Goal: Task Accomplishment & Management: Use online tool/utility

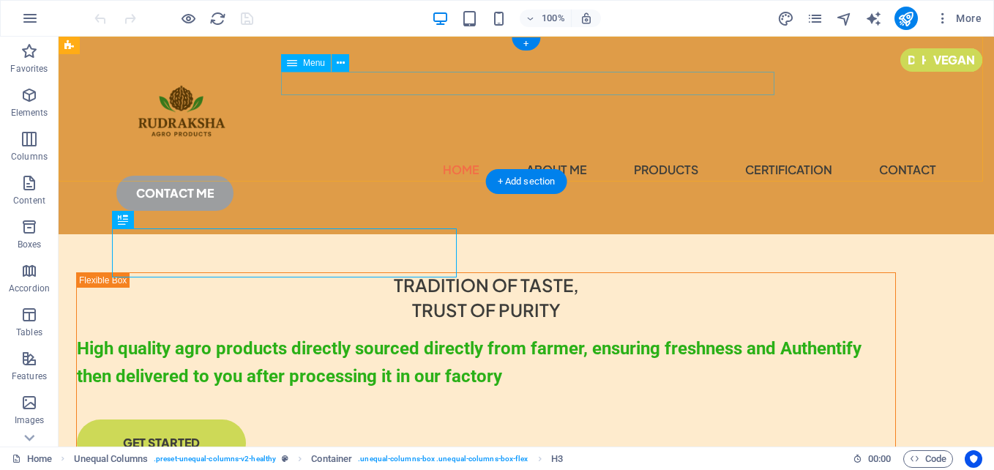
click at [391, 158] on nav "Home About Me products certification contact" at bounding box center [526, 169] width 820 height 23
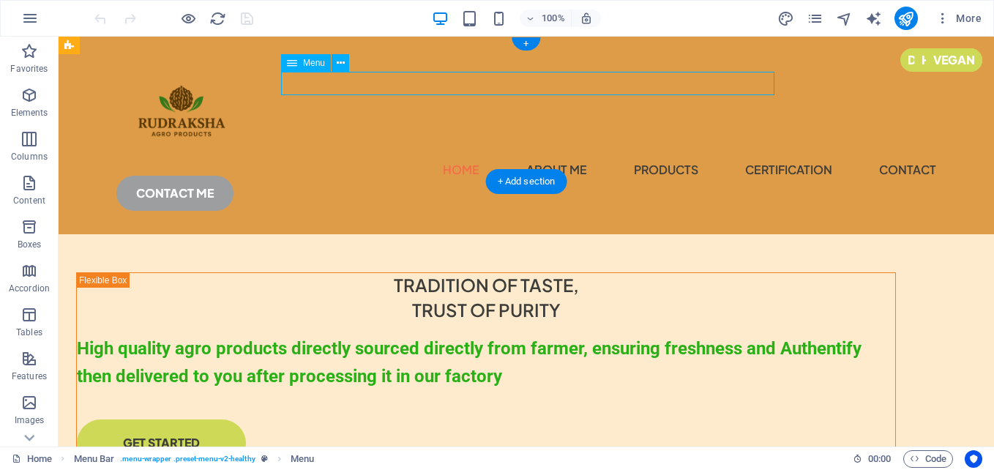
click at [391, 158] on nav "Home About Me products certification contact" at bounding box center [526, 169] width 820 height 23
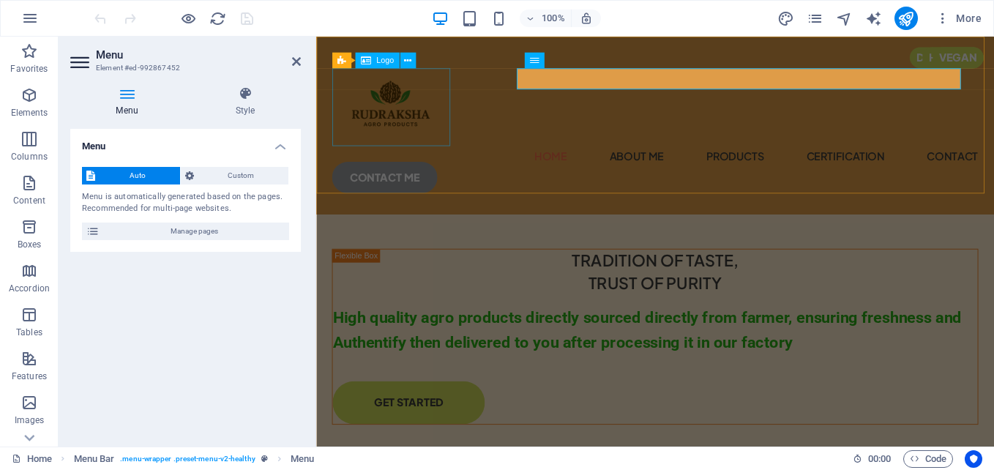
drag, startPoint x: 648, startPoint y: 79, endPoint x: 399, endPoint y: 83, distance: 249.6
click at [399, 83] on div at bounding box center [693, 115] width 718 height 86
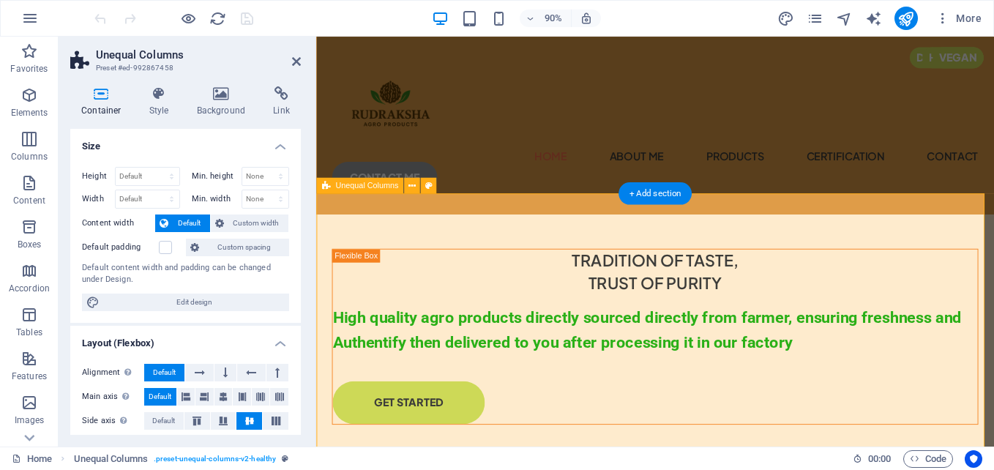
click at [293, 67] on link at bounding box center [296, 62] width 9 height 12
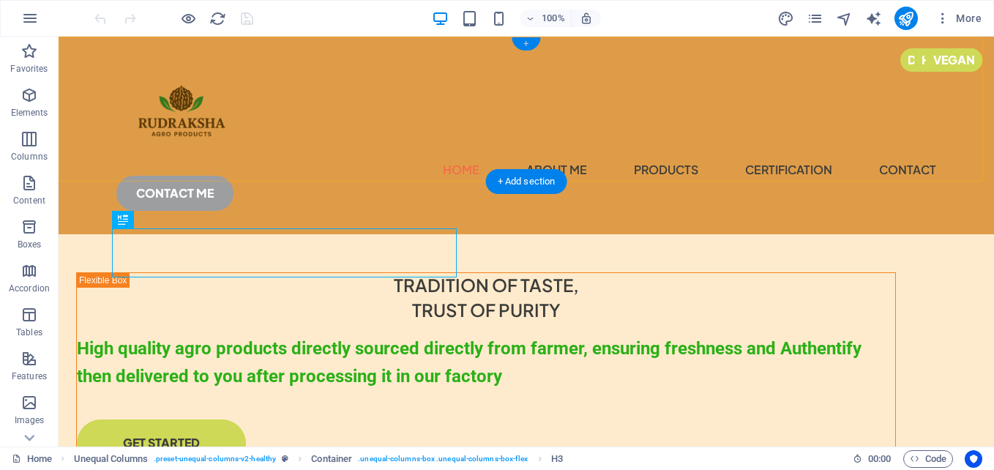
click at [529, 45] on div "+" at bounding box center [526, 43] width 29 height 13
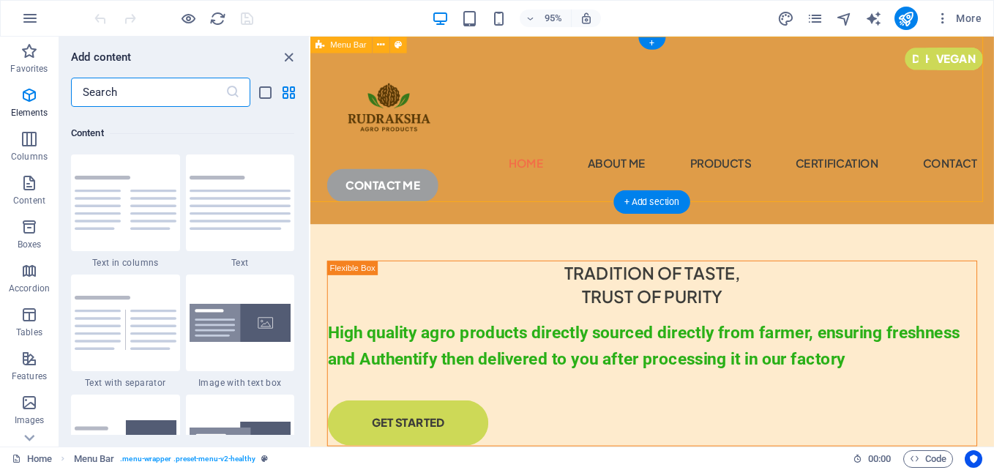
scroll to position [2561, 0]
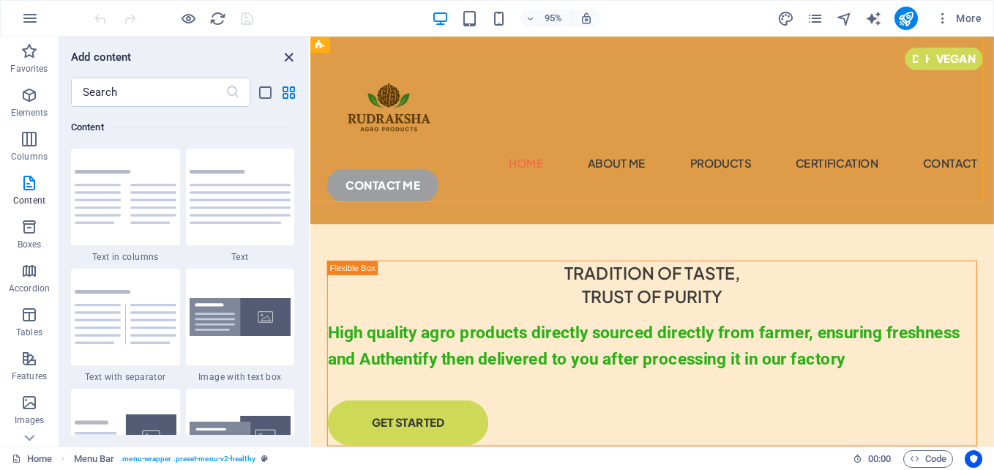
click at [285, 56] on icon "close panel" at bounding box center [288, 57] width 17 height 17
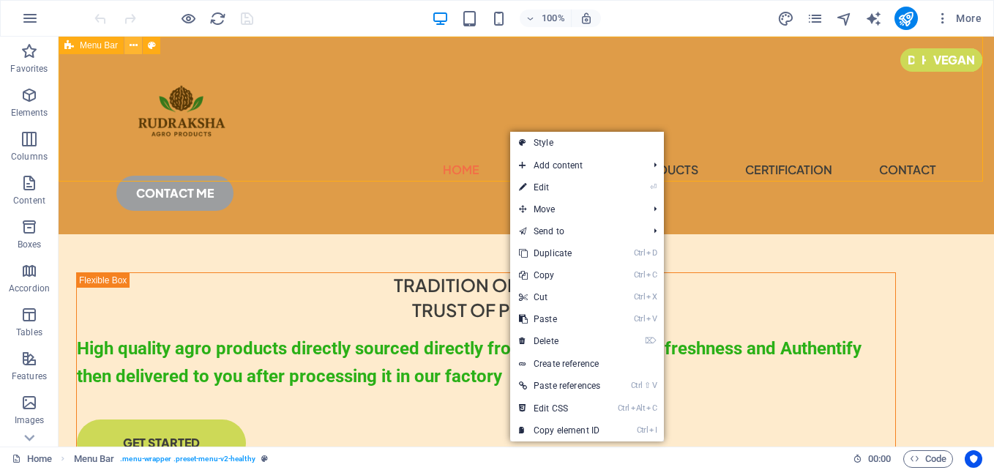
click at [134, 45] on icon at bounding box center [134, 45] width 8 height 15
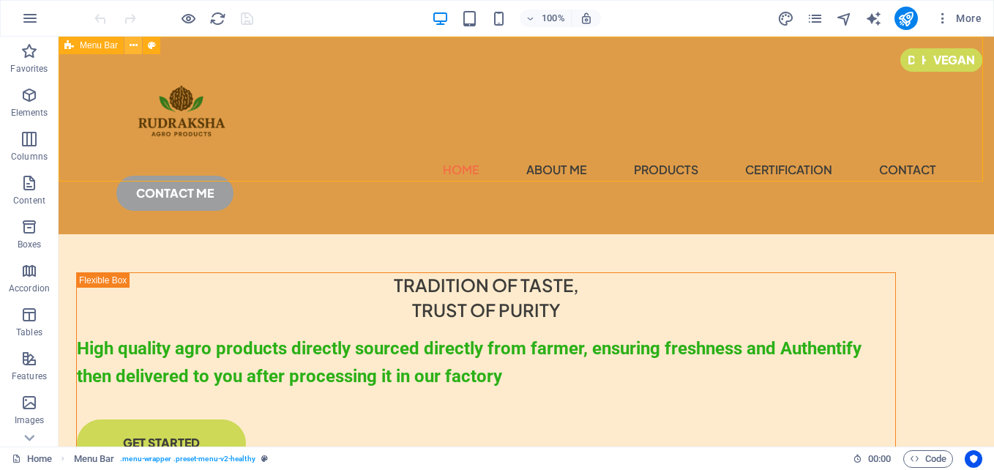
click at [135, 49] on icon at bounding box center [134, 45] width 8 height 15
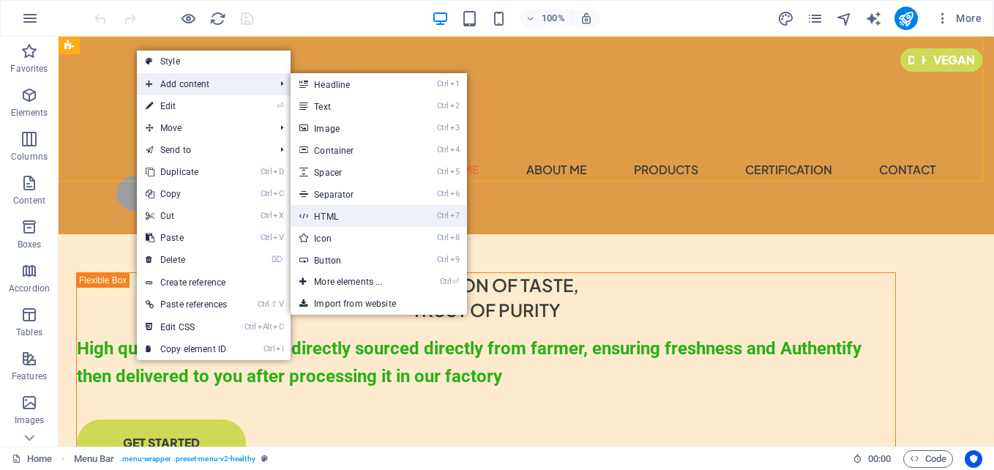
click at [363, 213] on link "Ctrl 7 HTML" at bounding box center [351, 216] width 121 height 22
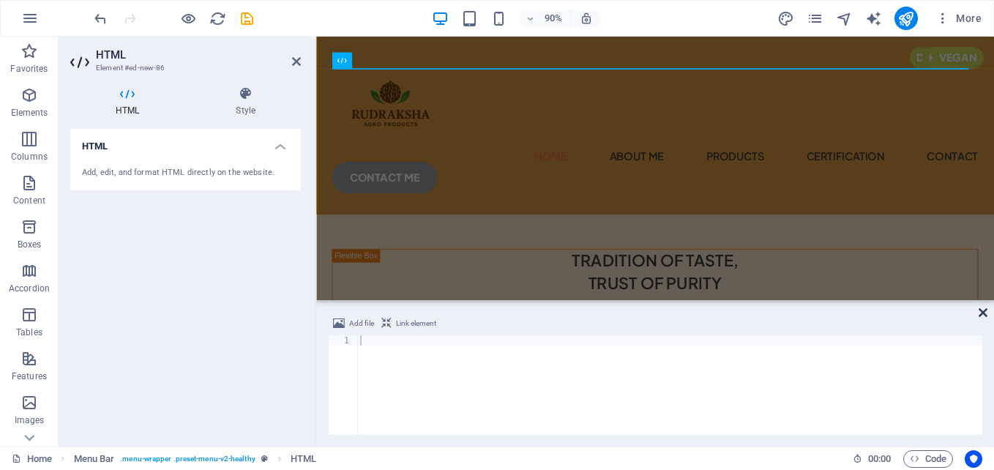
click at [979, 317] on icon at bounding box center [982, 313] width 9 height 12
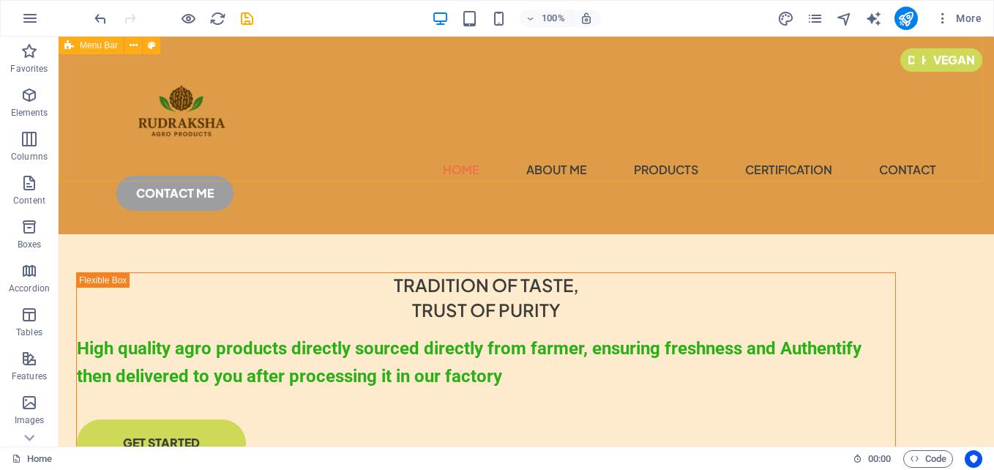
click at [130, 42] on icon at bounding box center [134, 45] width 8 height 15
click at [132, 45] on icon at bounding box center [134, 45] width 8 height 15
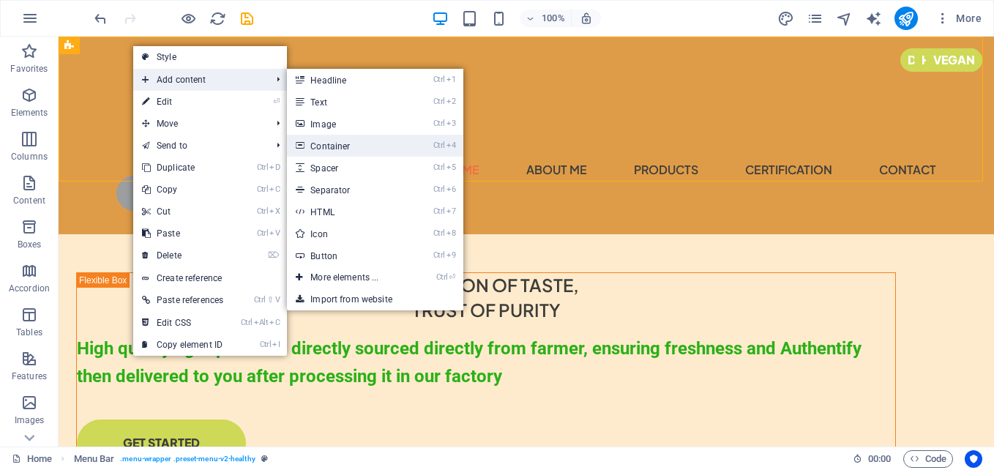
click at [371, 145] on link "Ctrl 4 Container" at bounding box center [347, 146] width 121 height 22
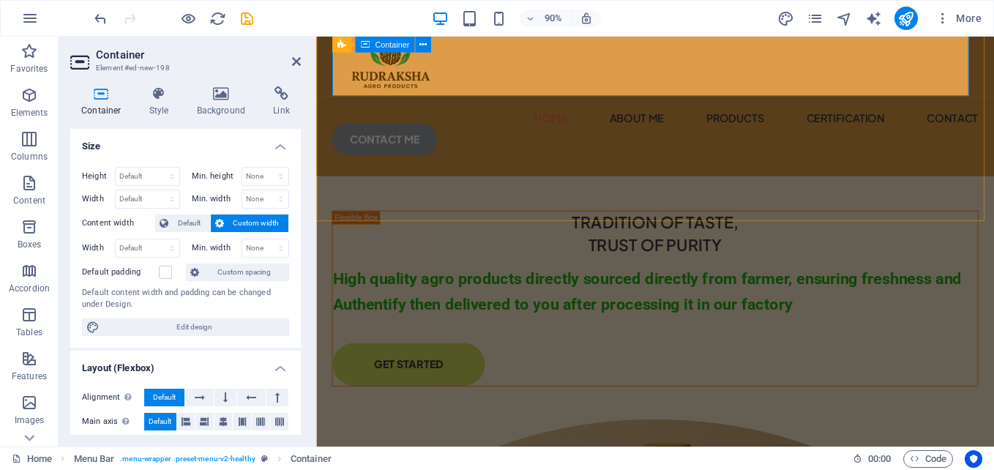
scroll to position [0, 0]
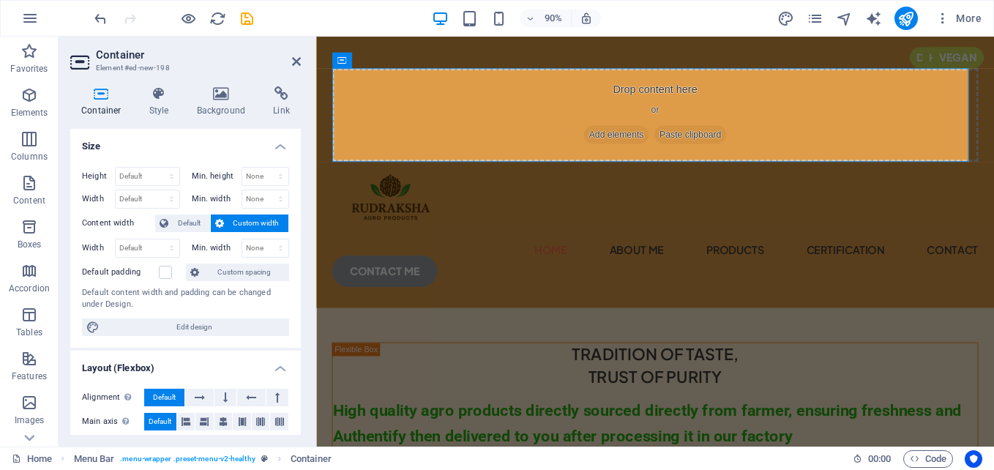
click at [306, 65] on aside "Container Element #ed-new-198 Container Style Background Link Size Height Defau…" at bounding box center [188, 242] width 258 height 410
click at [298, 57] on icon at bounding box center [296, 62] width 9 height 12
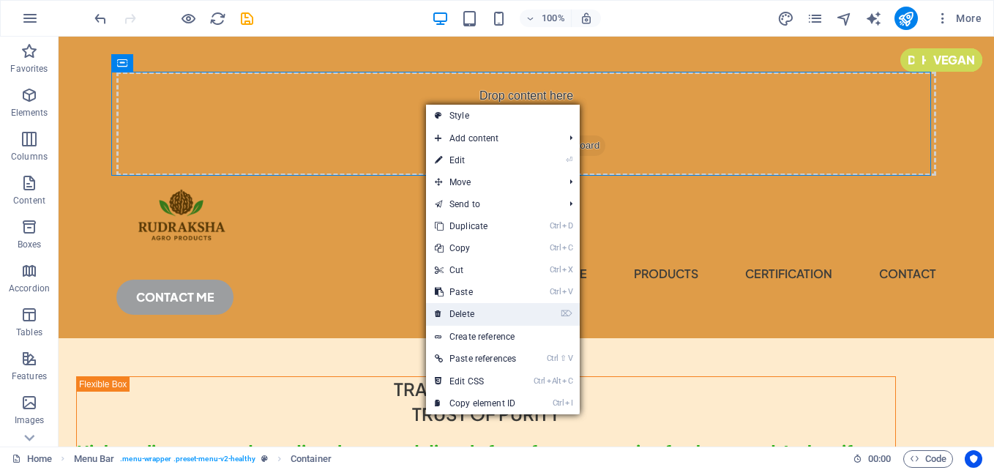
click at [482, 308] on link "⌦ Delete" at bounding box center [475, 314] width 99 height 22
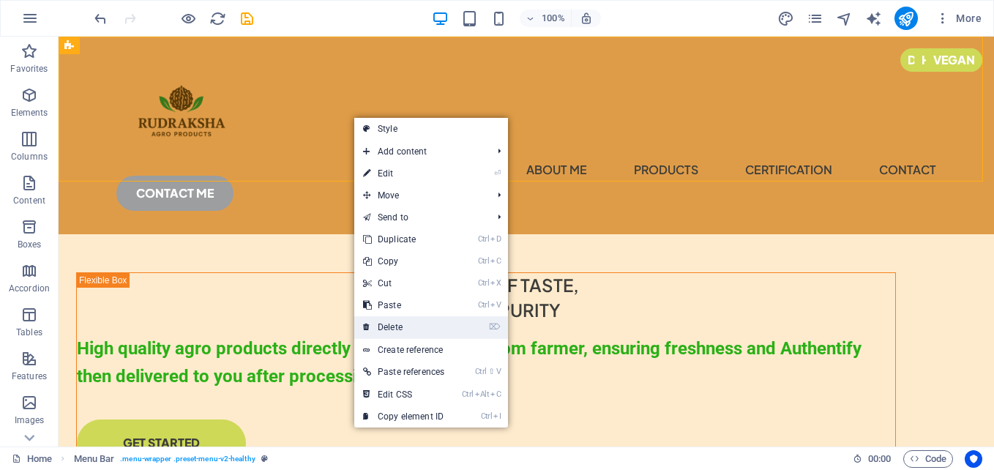
click at [411, 318] on link "⌦ Delete" at bounding box center [403, 327] width 99 height 22
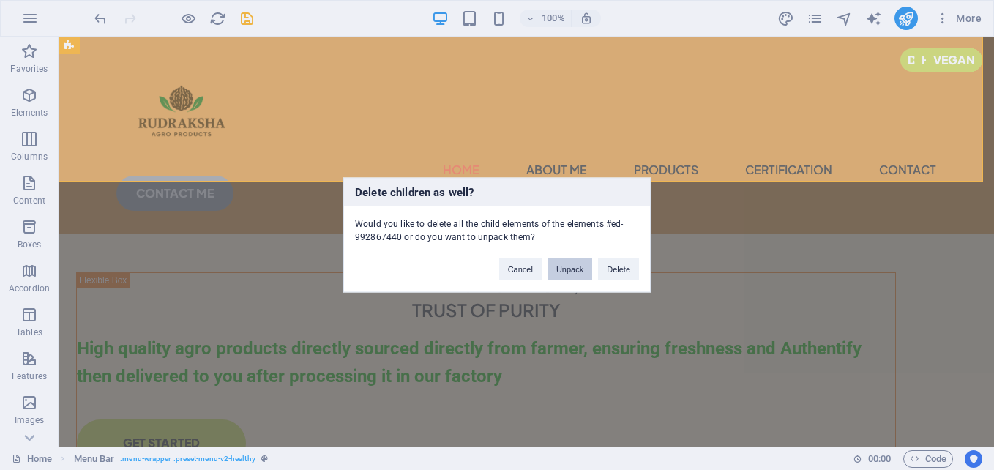
click at [575, 274] on button "Unpack" at bounding box center [569, 269] width 45 height 22
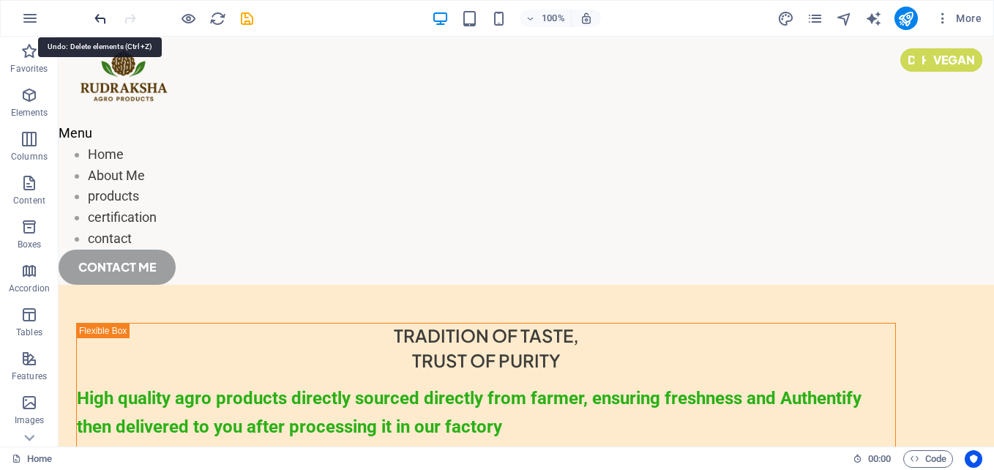
click at [104, 23] on icon "undo" at bounding box center [100, 18] width 17 height 17
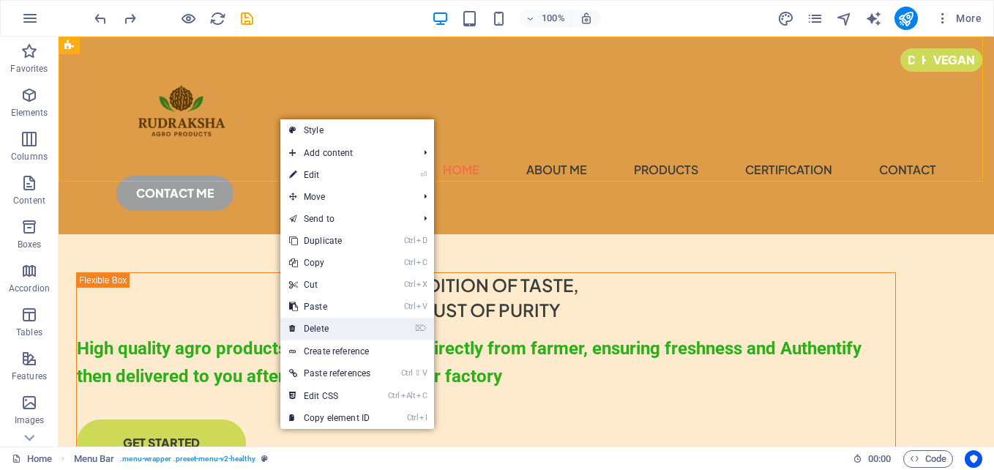
click at [364, 324] on link "⌦ Delete" at bounding box center [329, 329] width 99 height 22
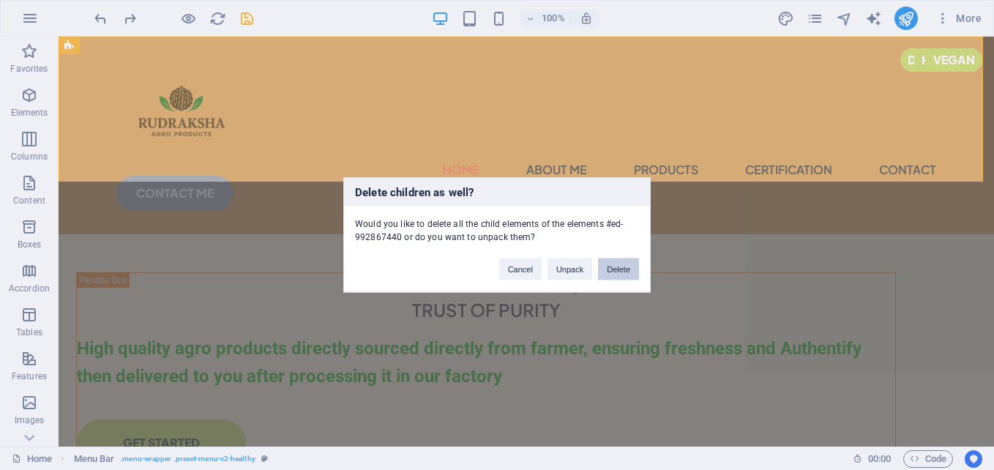
click at [624, 267] on button "Delete" at bounding box center [618, 269] width 41 height 22
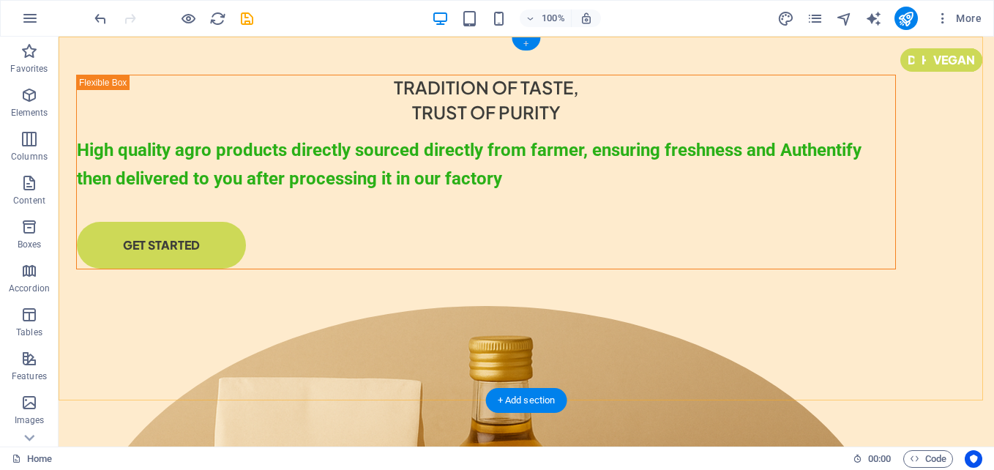
click at [535, 42] on div "+" at bounding box center [526, 43] width 29 height 13
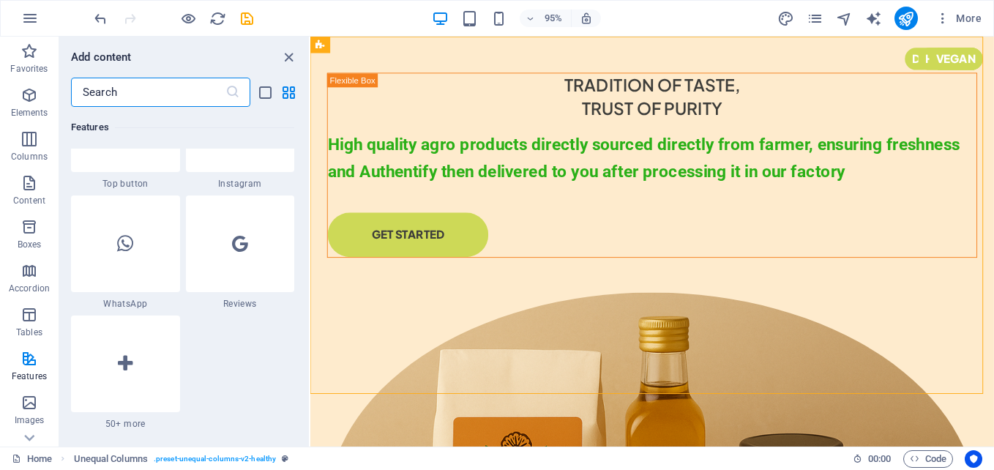
scroll to position [7171, 0]
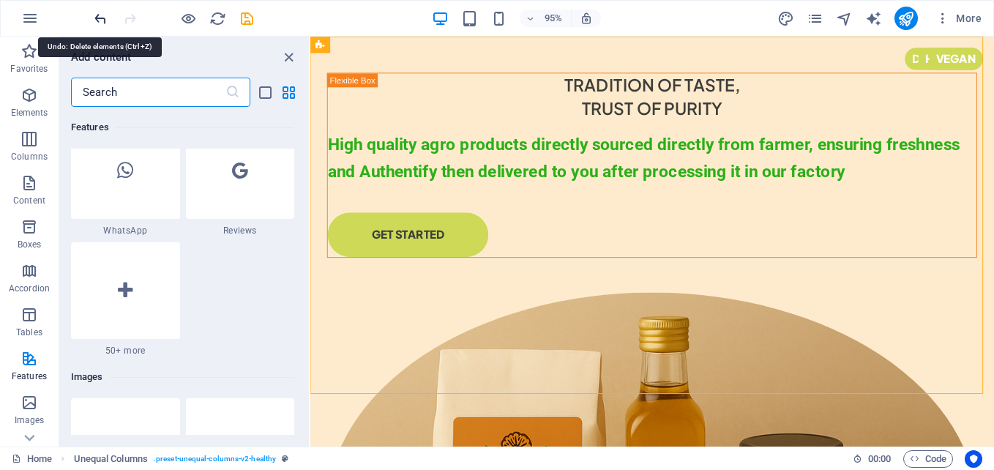
click at [100, 20] on icon "undo" at bounding box center [100, 18] width 17 height 17
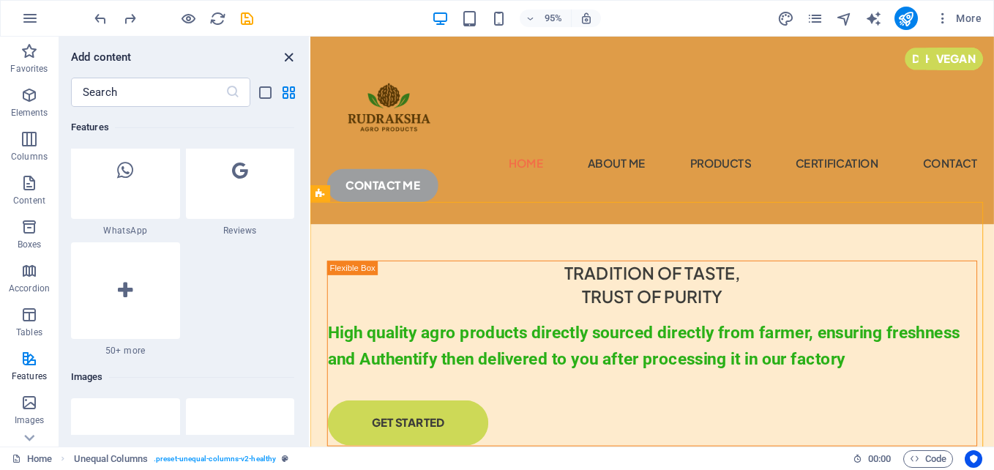
click at [288, 51] on icon "close panel" at bounding box center [288, 57] width 17 height 17
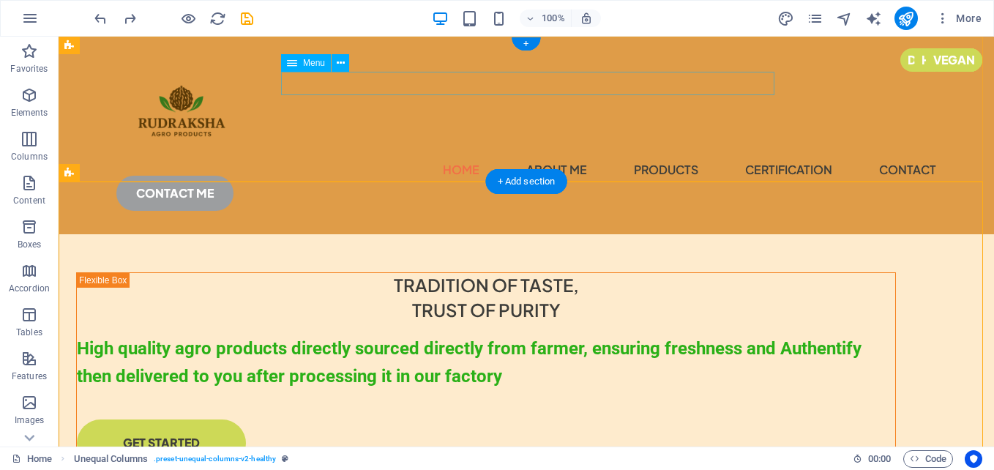
click at [351, 158] on nav "Home About Me products certification contact" at bounding box center [526, 169] width 820 height 23
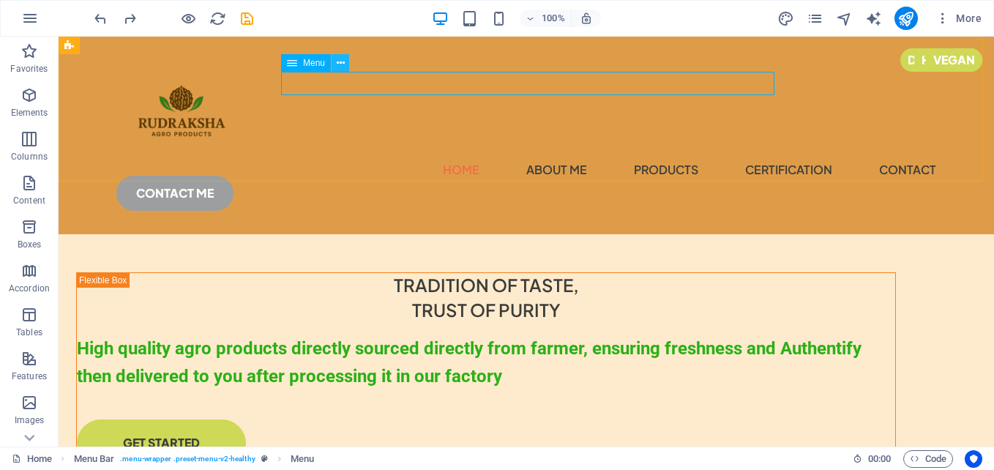
click at [335, 65] on button at bounding box center [341, 63] width 18 height 18
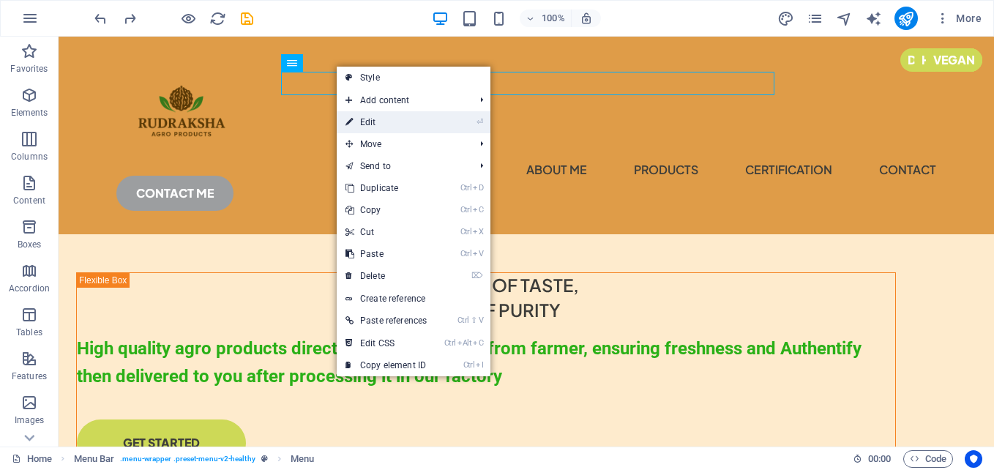
drag, startPoint x: 420, startPoint y: 119, endPoint x: 115, endPoint y: 91, distance: 306.4
click at [420, 119] on link "⏎ Edit" at bounding box center [386, 122] width 99 height 22
select select
select select "1"
select select
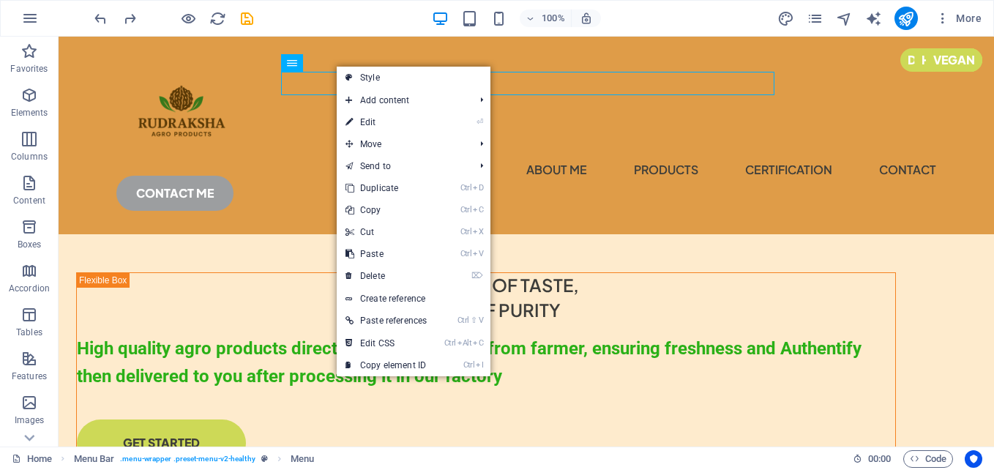
select select "2"
select select
select select "3"
select select
select select "4"
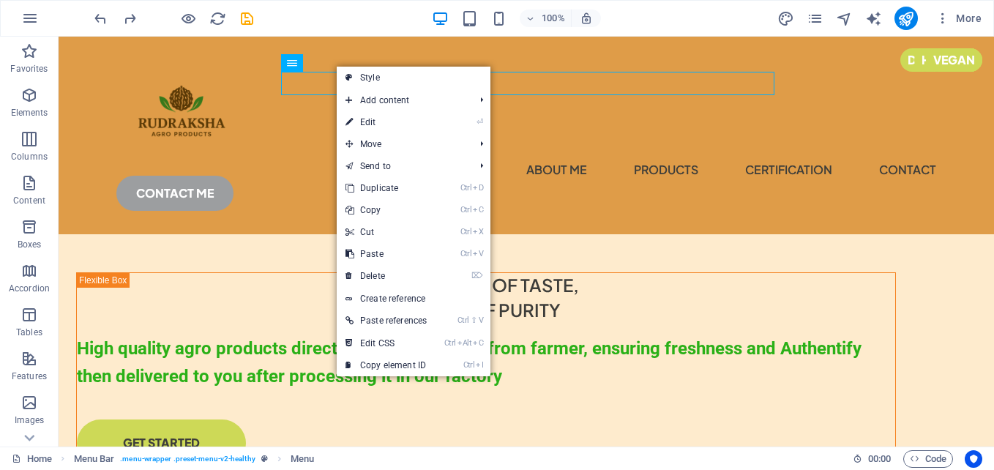
select select
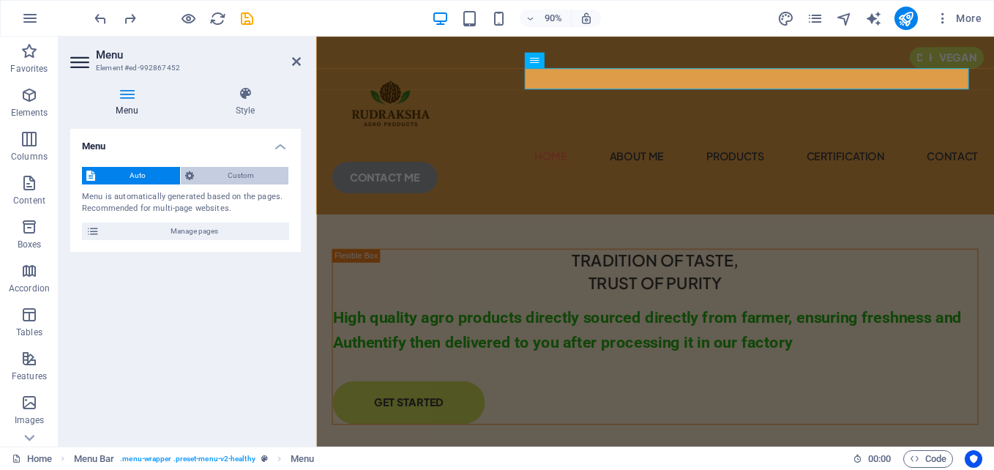
click at [244, 178] on span "Custom" at bounding box center [241, 176] width 86 height 18
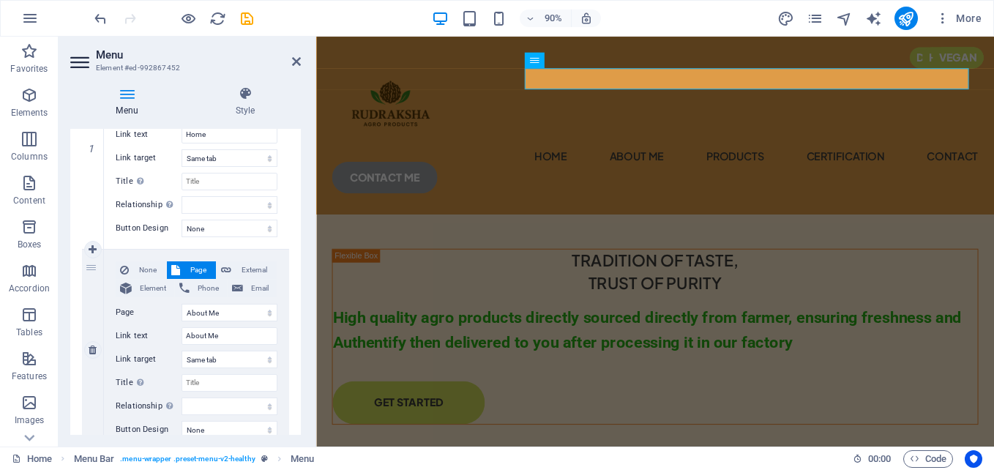
scroll to position [73, 0]
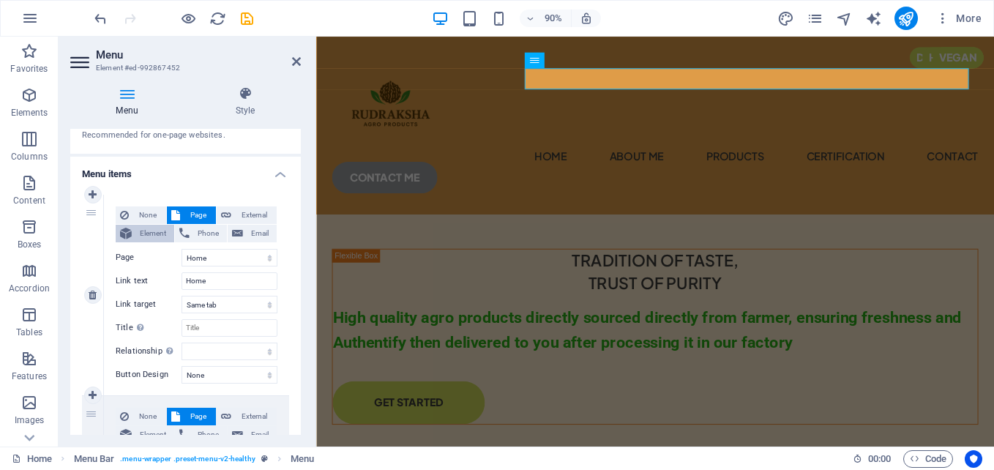
click at [149, 230] on span "Element" at bounding box center [153, 234] width 34 height 18
select select
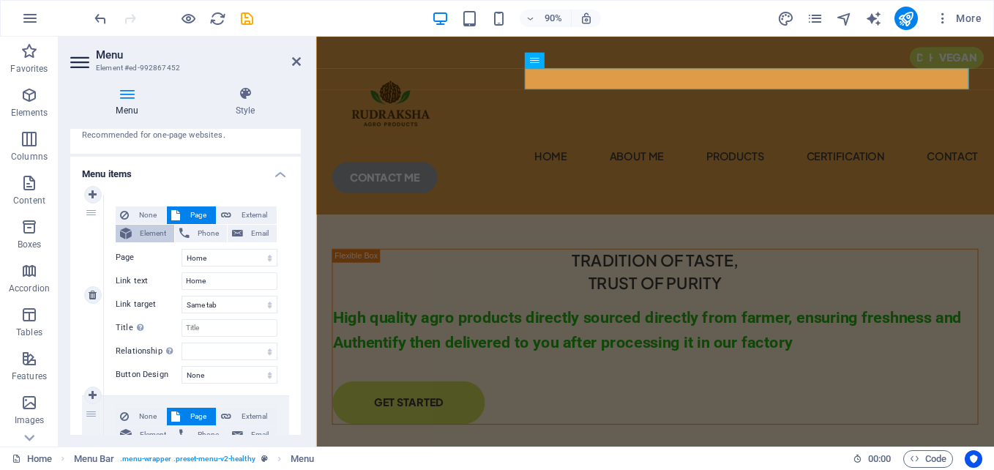
select select
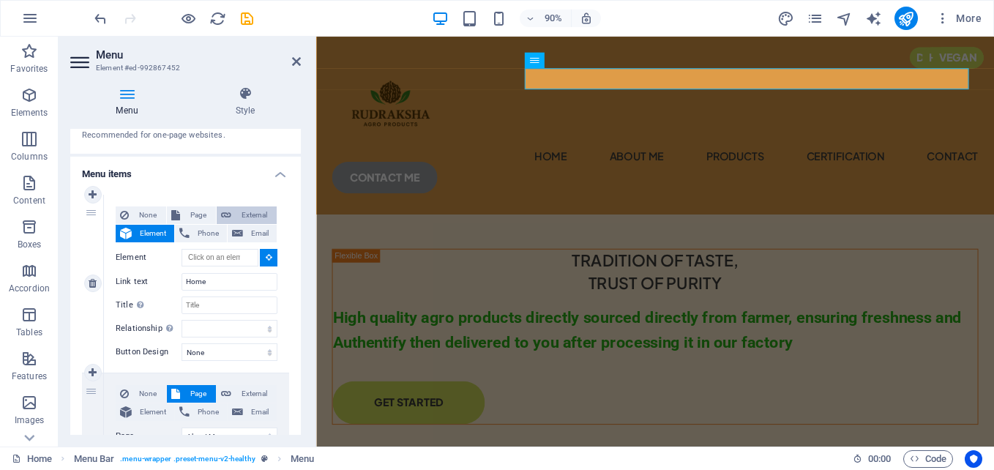
click at [250, 220] on span "External" at bounding box center [254, 215] width 37 height 18
select select "blank"
select select
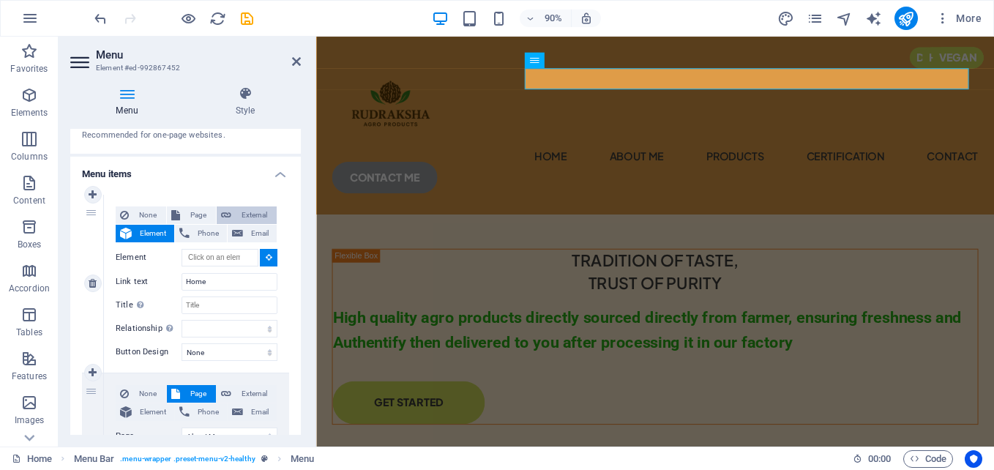
select select
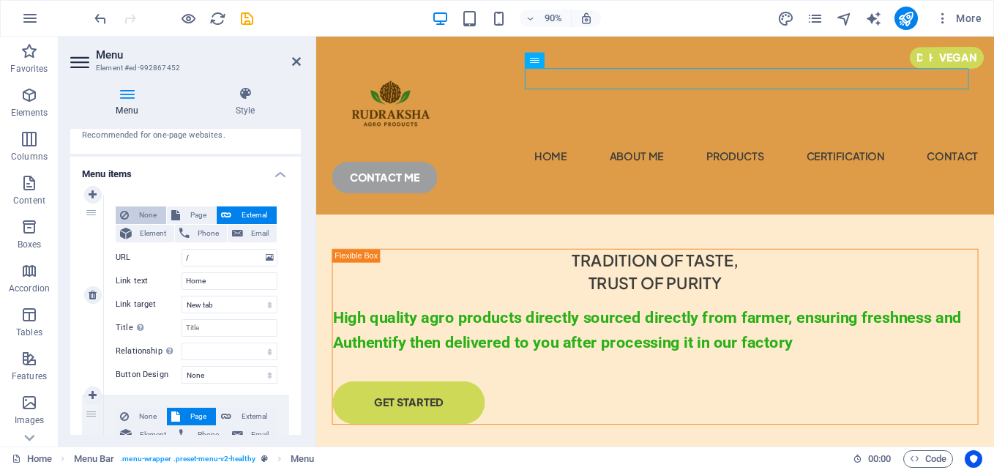
click at [138, 218] on span "None" at bounding box center [147, 215] width 29 height 18
select select
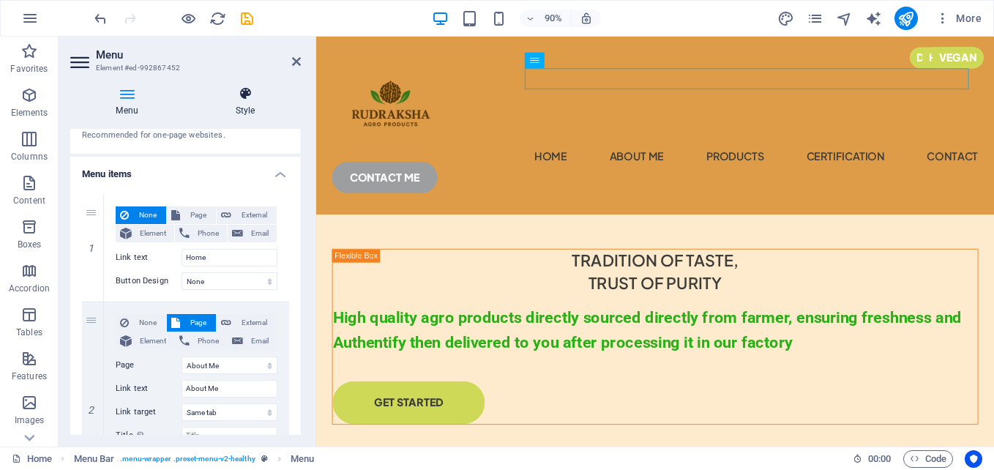
click at [237, 103] on h4 "Style" at bounding box center [245, 101] width 111 height 31
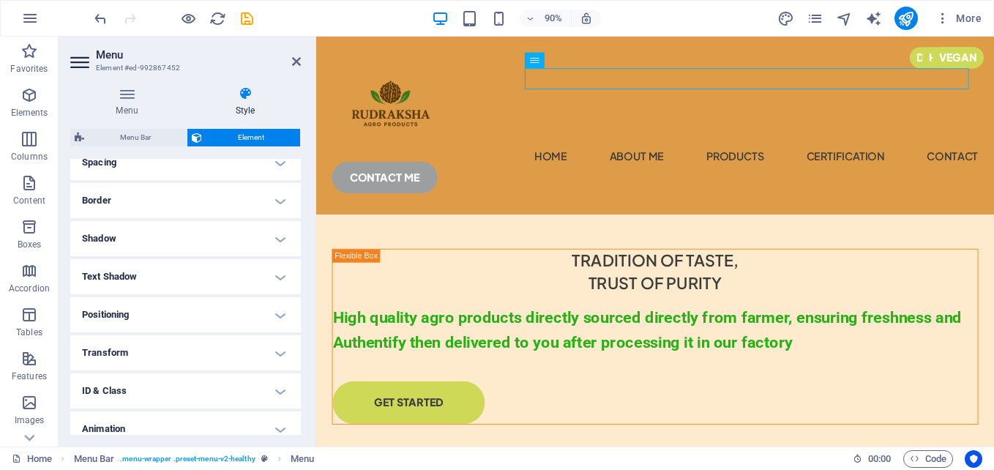
scroll to position [343, 0]
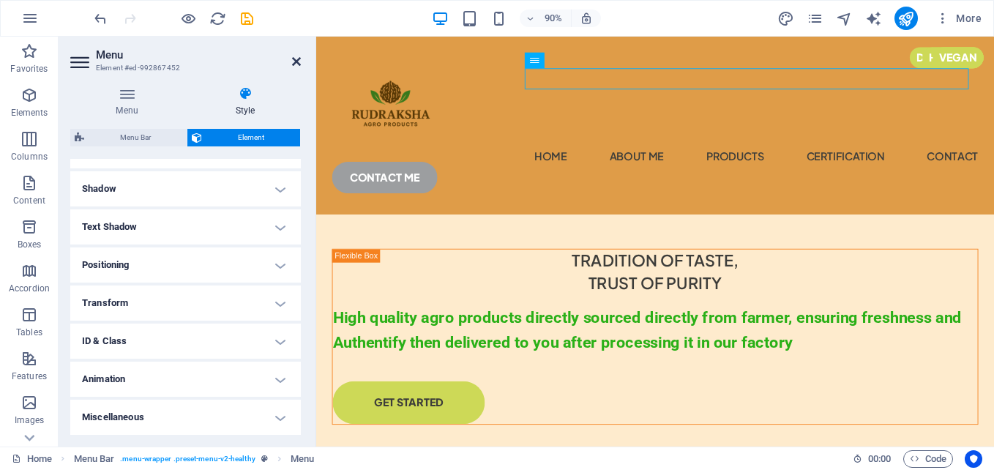
click at [298, 59] on icon at bounding box center [296, 62] width 9 height 12
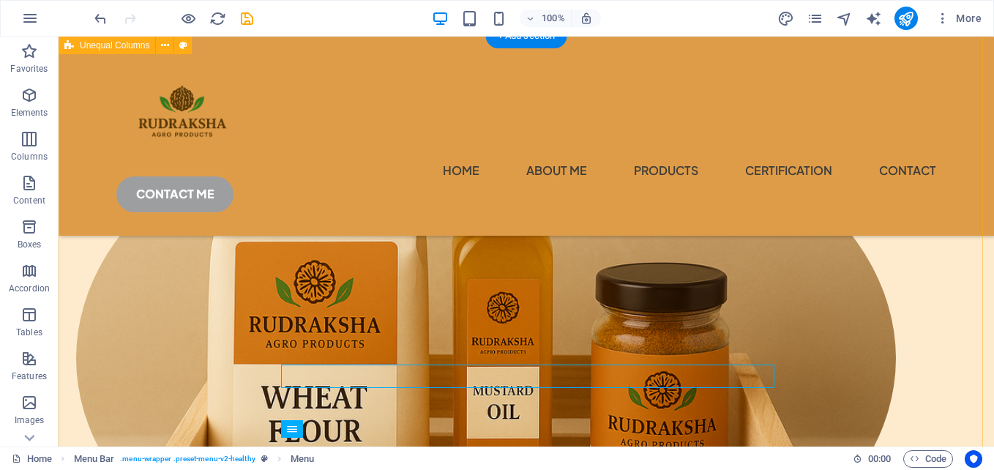
scroll to position [0, 0]
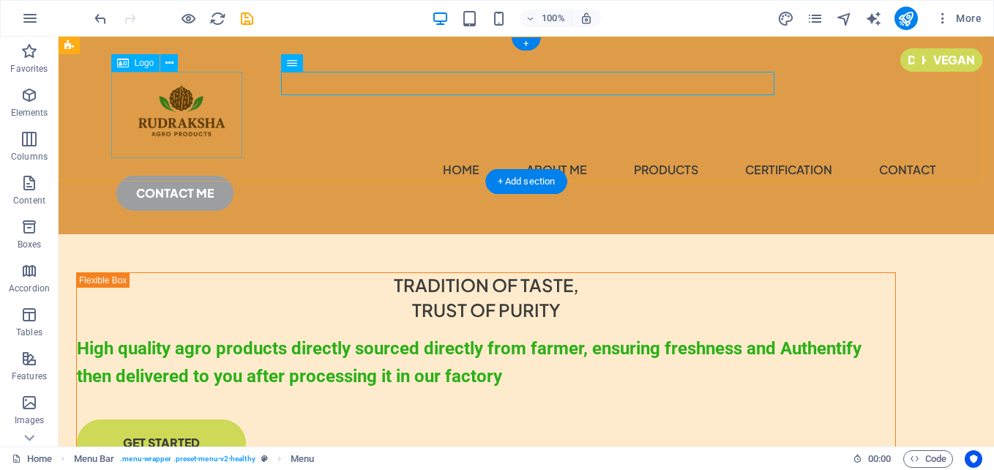
click at [155, 112] on div at bounding box center [526, 115] width 820 height 86
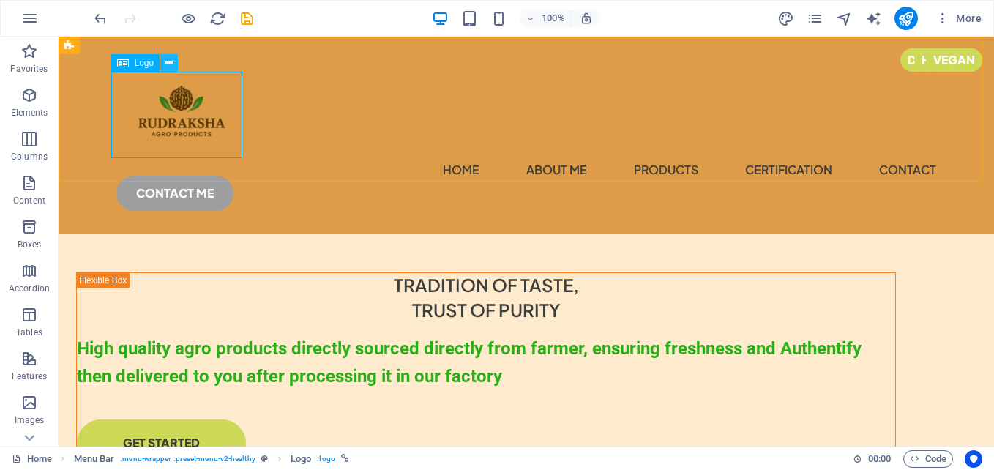
click at [164, 64] on button at bounding box center [169, 63] width 18 height 18
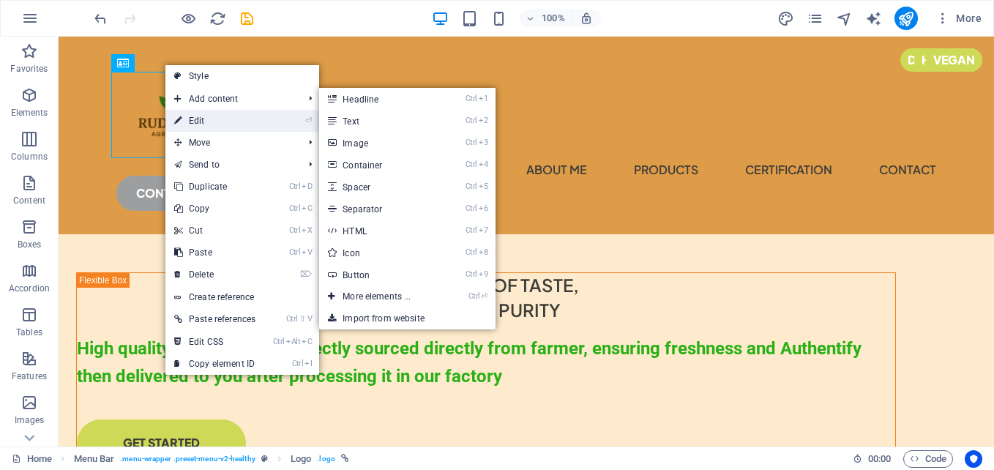
click at [212, 120] on link "⏎ Edit" at bounding box center [214, 121] width 99 height 22
select select "px"
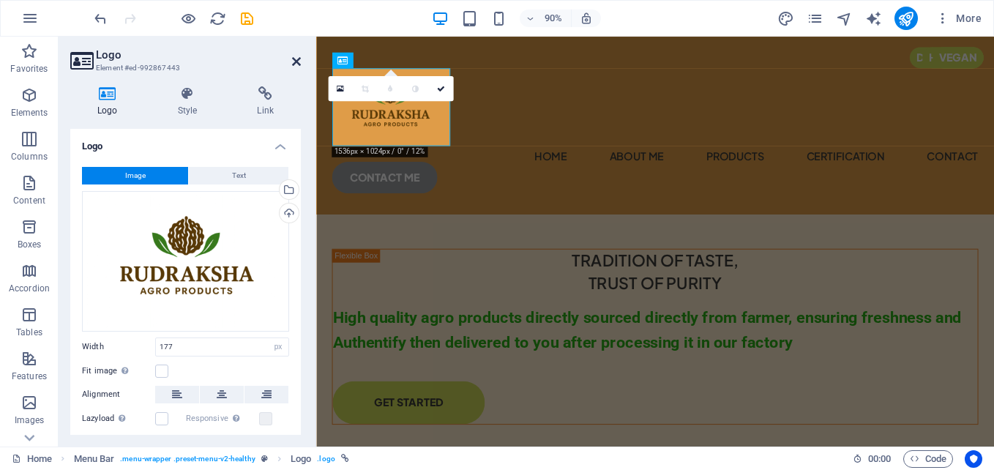
click at [297, 61] on icon at bounding box center [296, 62] width 9 height 12
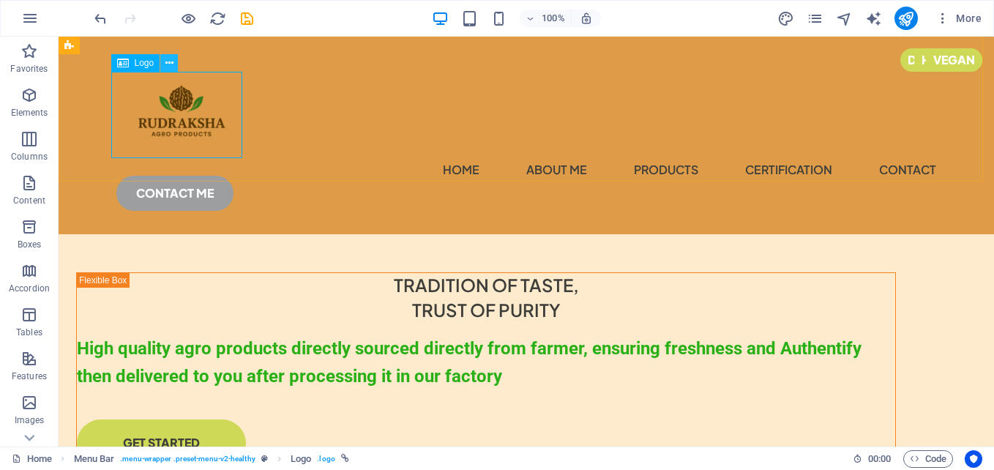
click at [171, 64] on icon at bounding box center [169, 63] width 8 height 15
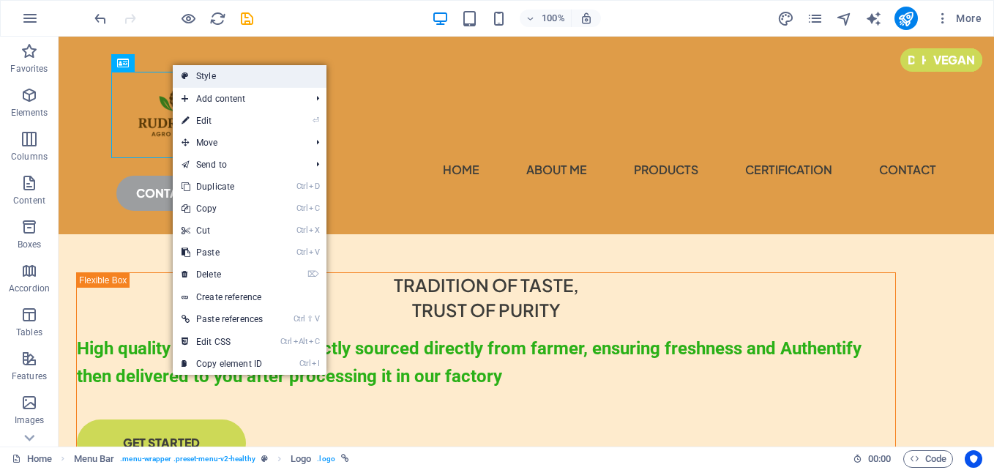
click at [195, 75] on link "Style" at bounding box center [250, 76] width 154 height 22
select select "px"
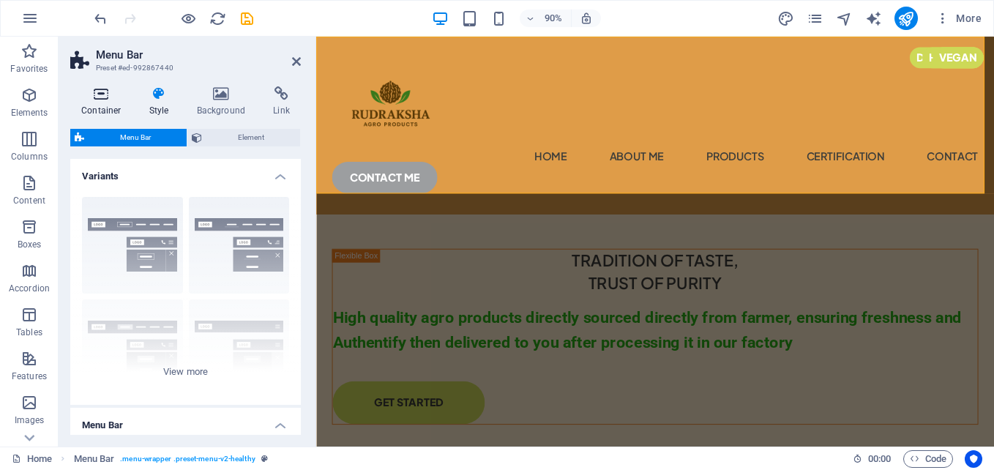
click at [111, 101] on h4 "Container" at bounding box center [104, 101] width 68 height 31
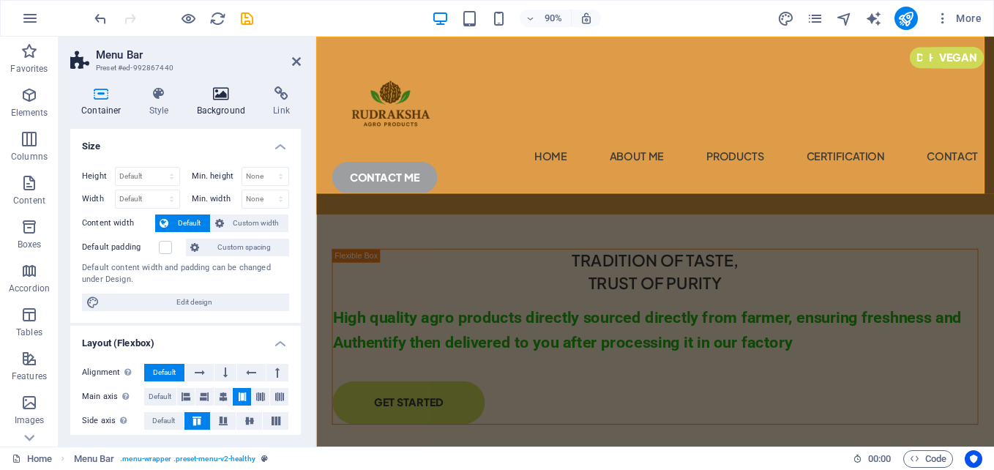
click at [204, 104] on h4 "Background" at bounding box center [224, 101] width 77 height 31
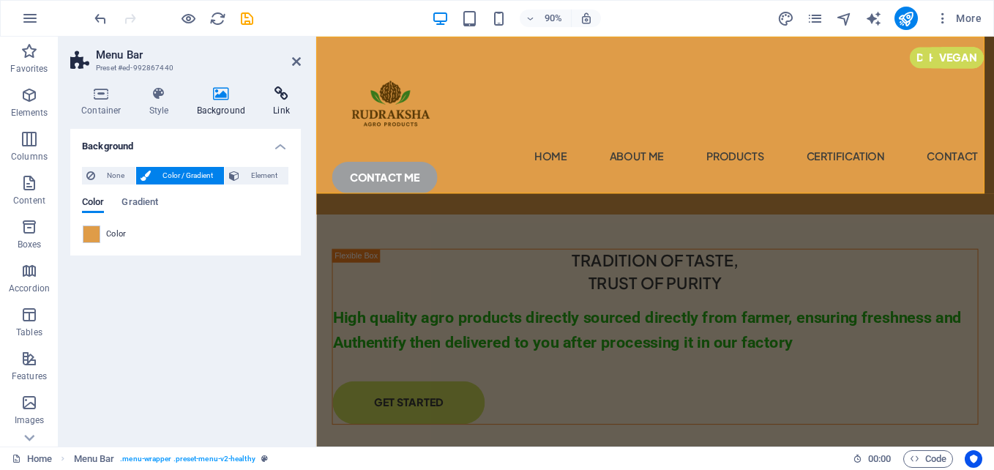
click at [278, 94] on icon at bounding box center [281, 93] width 39 height 15
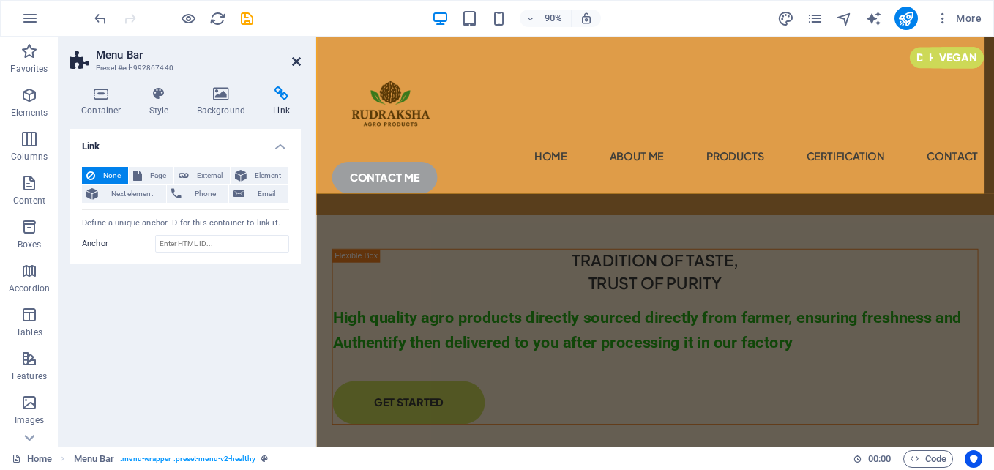
click at [293, 66] on icon at bounding box center [296, 62] width 9 height 12
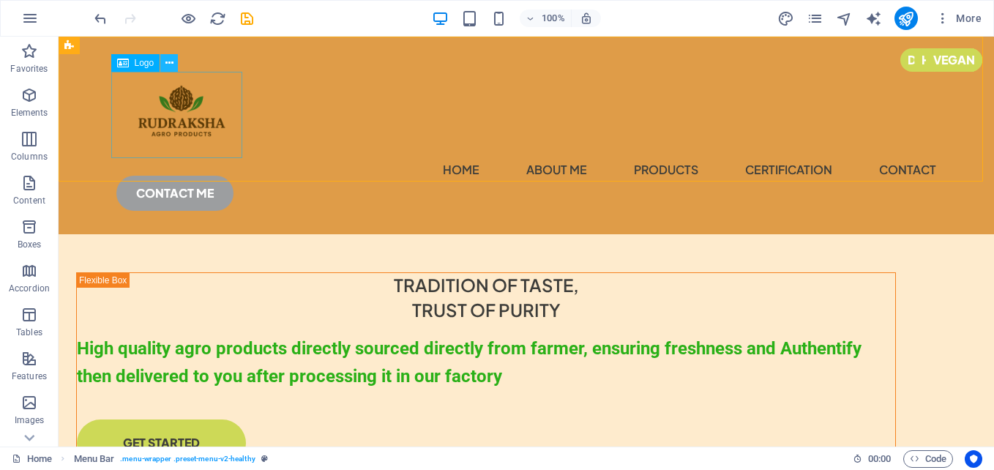
click at [173, 62] on icon at bounding box center [169, 63] width 8 height 15
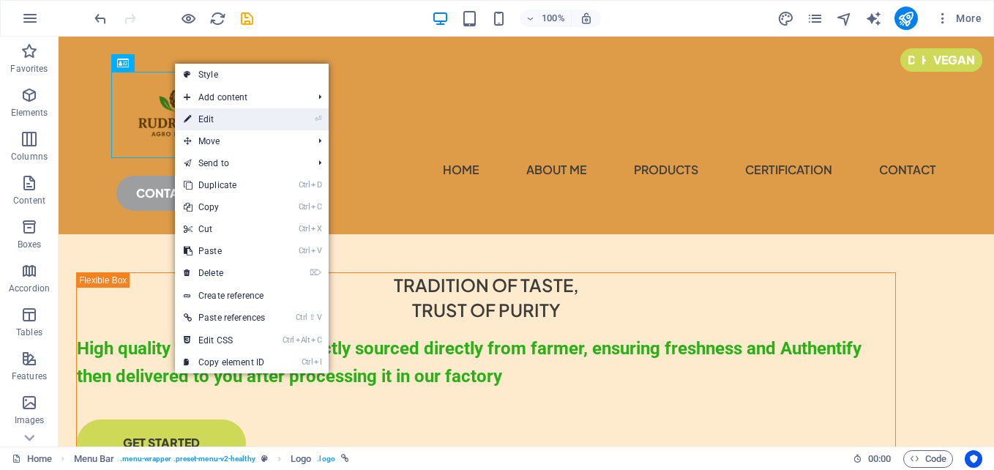
click at [222, 125] on link "⏎ Edit" at bounding box center [224, 119] width 99 height 22
select select "px"
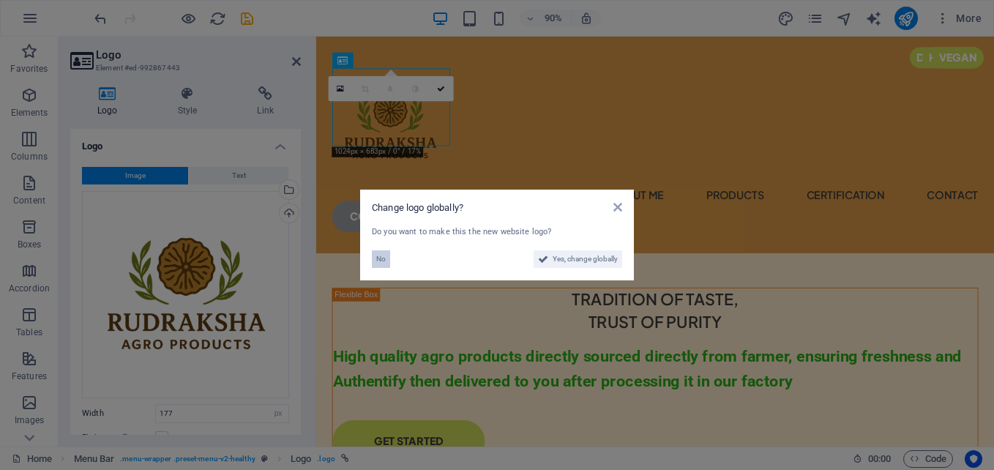
click at [383, 261] on span "No" at bounding box center [381, 259] width 10 height 18
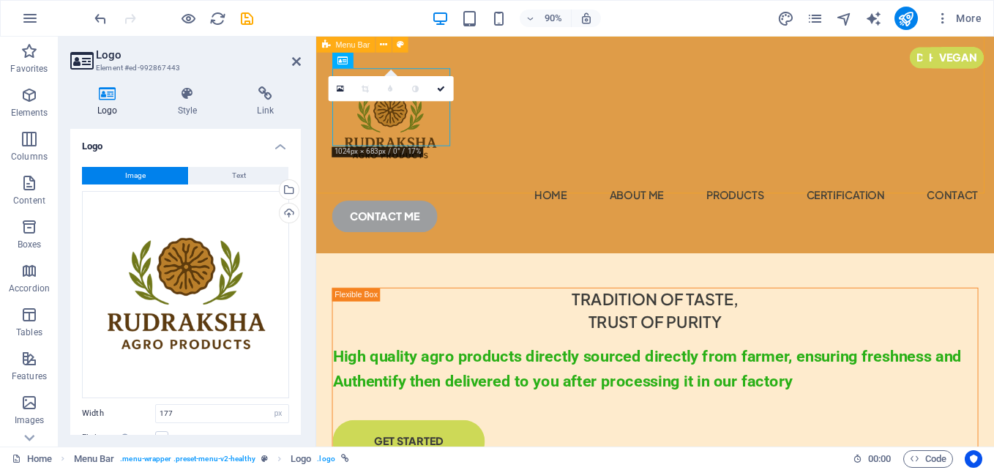
click at [600, 143] on div "Menu Home About Me products certification contact CONTACT ME" at bounding box center [692, 157] width 753 height 241
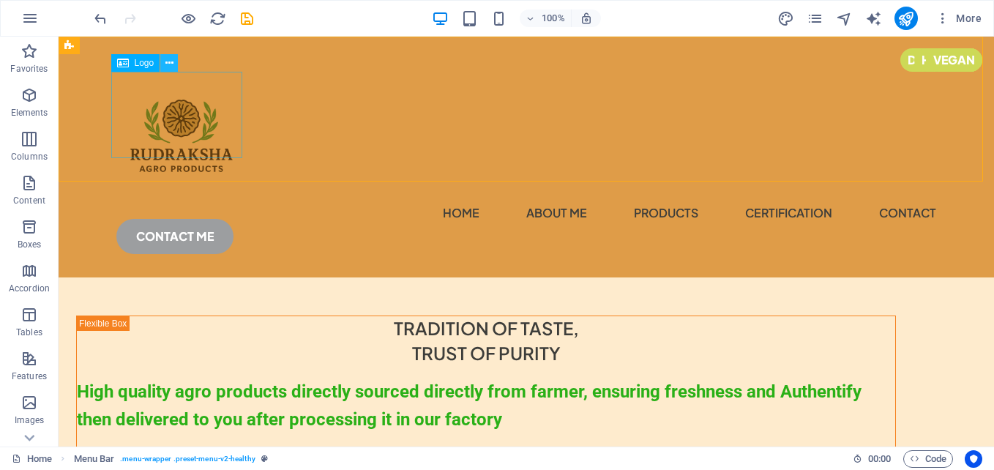
click at [173, 64] on icon at bounding box center [169, 63] width 8 height 15
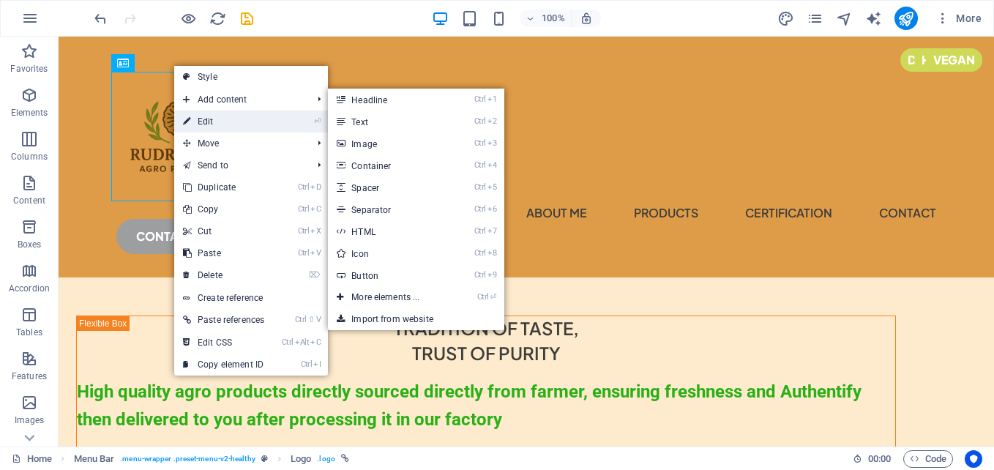
click at [212, 115] on link "⏎ Edit" at bounding box center [223, 122] width 99 height 22
select select "px"
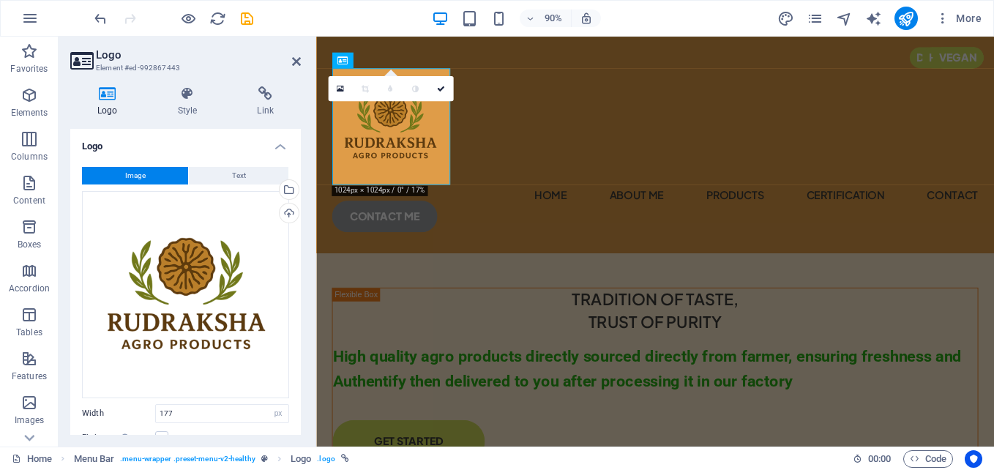
click at [290, 61] on header "Logo Element #ed-992867443" at bounding box center [185, 56] width 231 height 38
click at [293, 64] on icon at bounding box center [296, 62] width 9 height 12
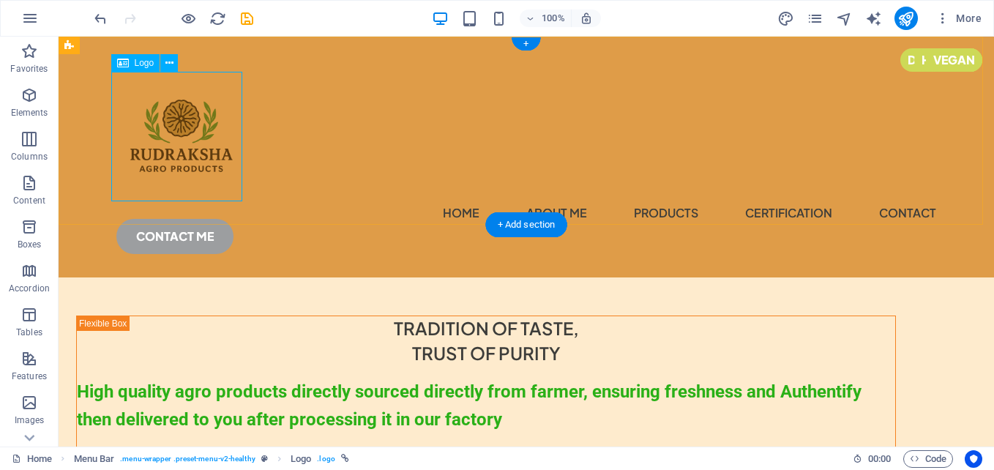
click at [220, 181] on div at bounding box center [526, 137] width 820 height 130
click at [165, 65] on button at bounding box center [169, 63] width 18 height 18
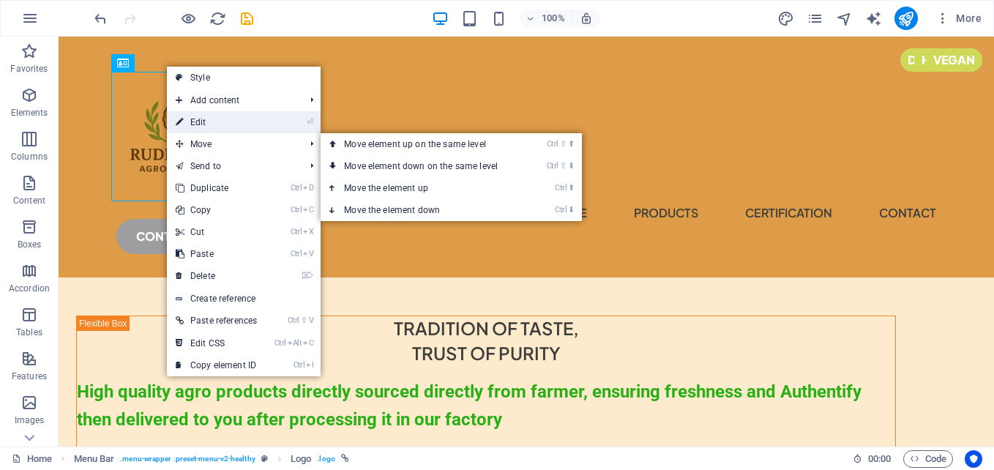
click at [238, 129] on link "⏎ Edit" at bounding box center [216, 122] width 99 height 22
select select "px"
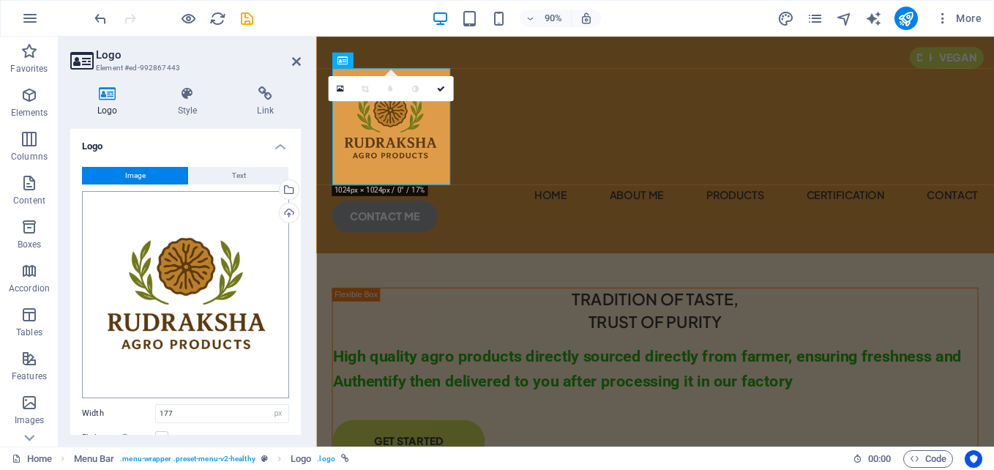
scroll to position [146, 0]
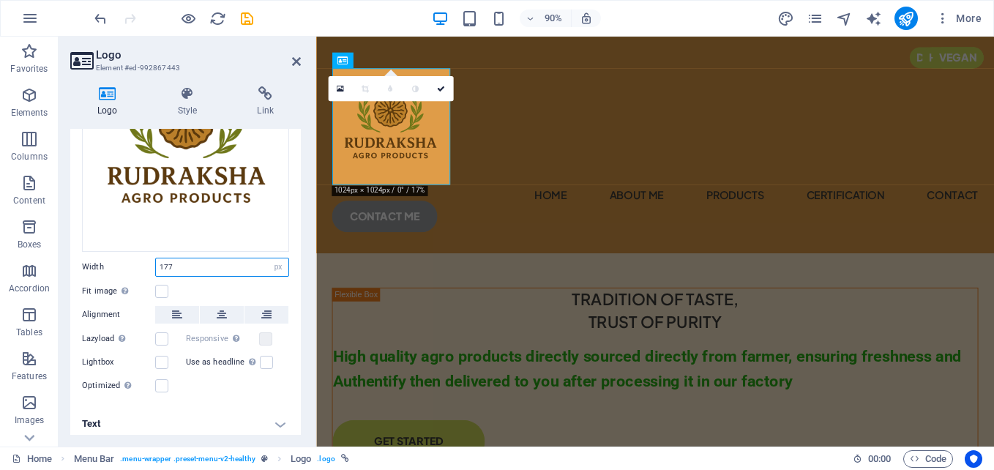
click at [203, 269] on input "177" at bounding box center [222, 267] width 132 height 18
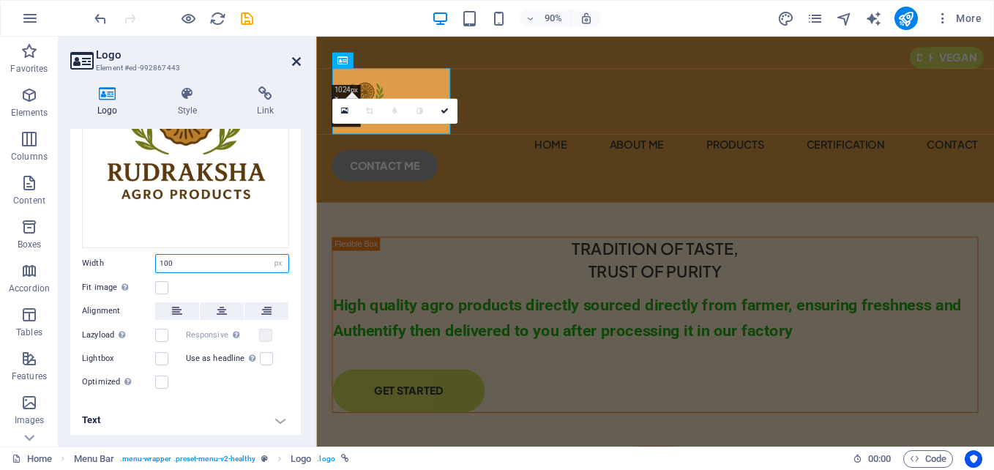
type input "100"
click at [294, 61] on icon at bounding box center [296, 62] width 9 height 12
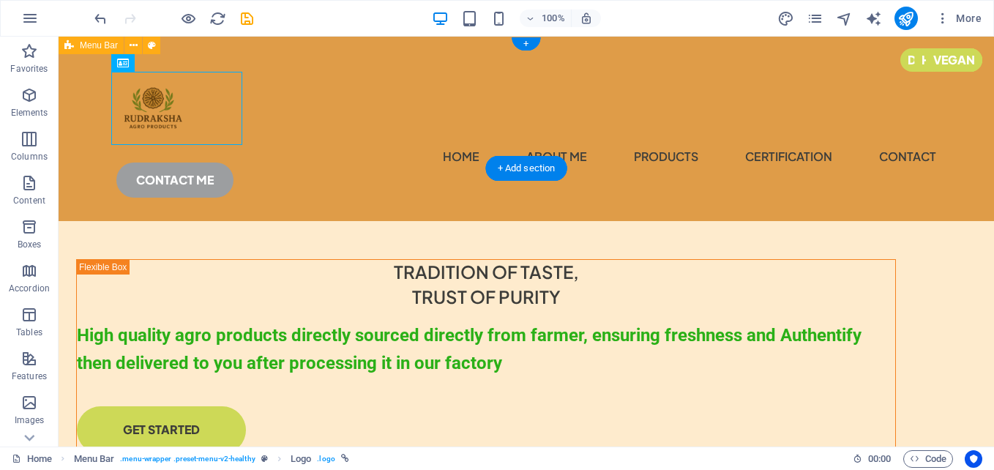
click at [365, 131] on div "Menu Home About Me products certification contact CONTACT ME" at bounding box center [526, 129] width 935 height 184
drag, startPoint x: 154, startPoint y: 114, endPoint x: 118, endPoint y: 83, distance: 47.2
click at [118, 83] on div at bounding box center [526, 108] width 820 height 73
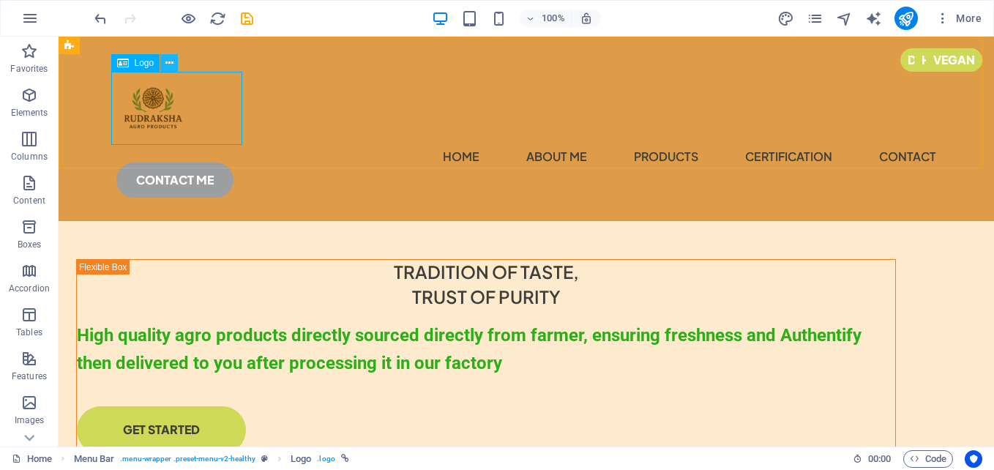
click at [171, 61] on icon at bounding box center [169, 63] width 8 height 15
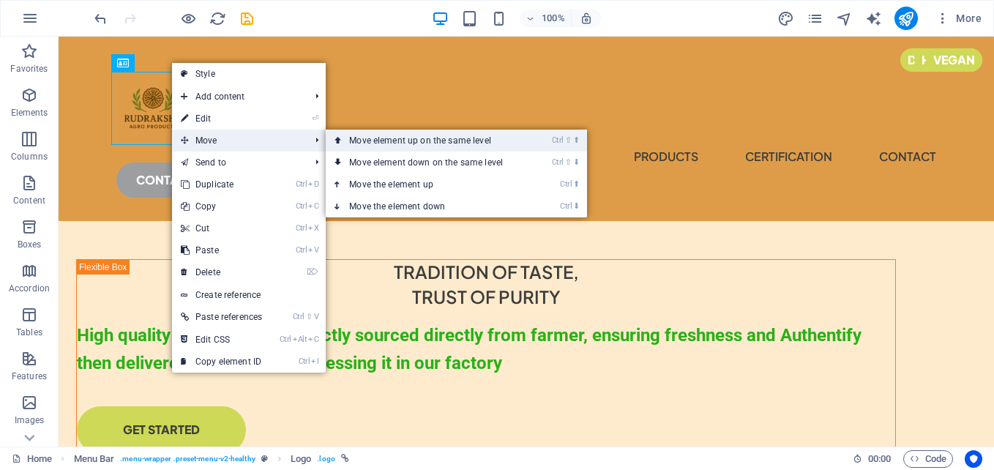
click at [360, 148] on link "Ctrl ⇧ ⬆ Move element up on the same level" at bounding box center [429, 141] width 206 height 22
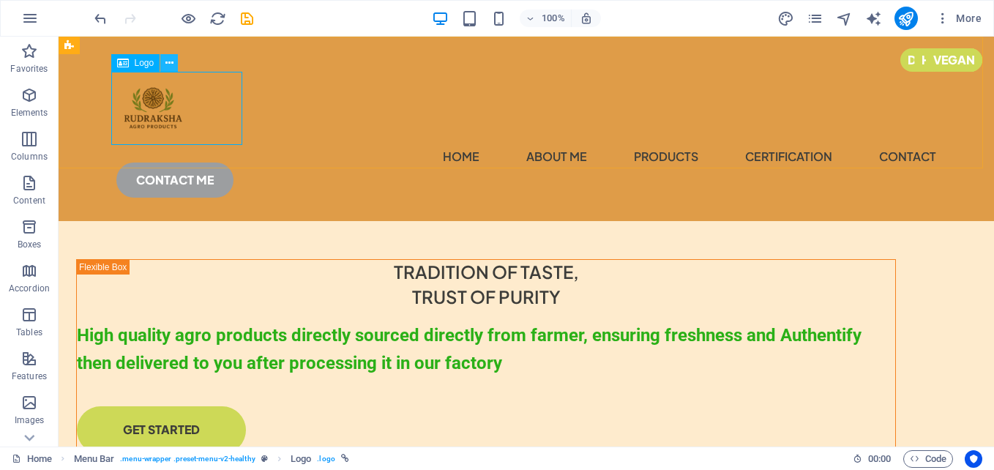
click at [163, 64] on button at bounding box center [169, 63] width 18 height 18
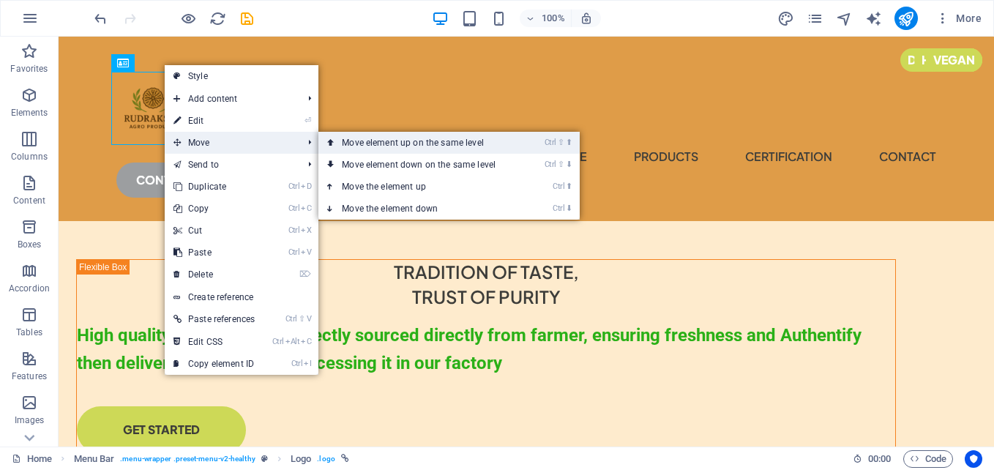
click at [378, 140] on link "Ctrl ⇧ ⬆ Move element up on the same level" at bounding box center [421, 143] width 206 height 22
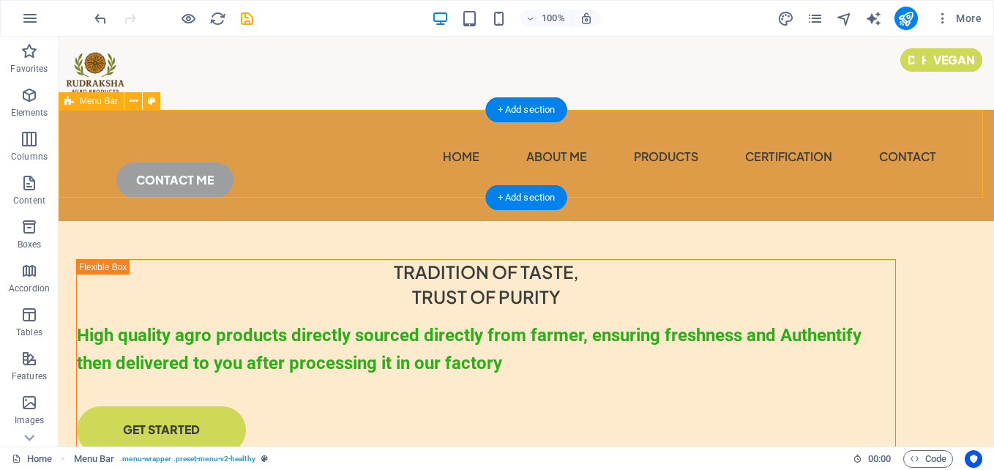
drag, startPoint x: 62, startPoint y: 146, endPoint x: 87, endPoint y: 143, distance: 25.1
click at [87, 143] on div "Menu Home About Me products certification contact CONTACT ME" at bounding box center [526, 165] width 935 height 111
click at [89, 141] on div "Menu Home About Me products certification contact CONTACT ME" at bounding box center [526, 165] width 935 height 111
click at [637, 191] on div "Menu Home About Me products certification contact CONTACT ME" at bounding box center [526, 165] width 935 height 111
click at [101, 148] on div "Menu Home About Me products certification contact CONTACT ME" at bounding box center [526, 165] width 935 height 111
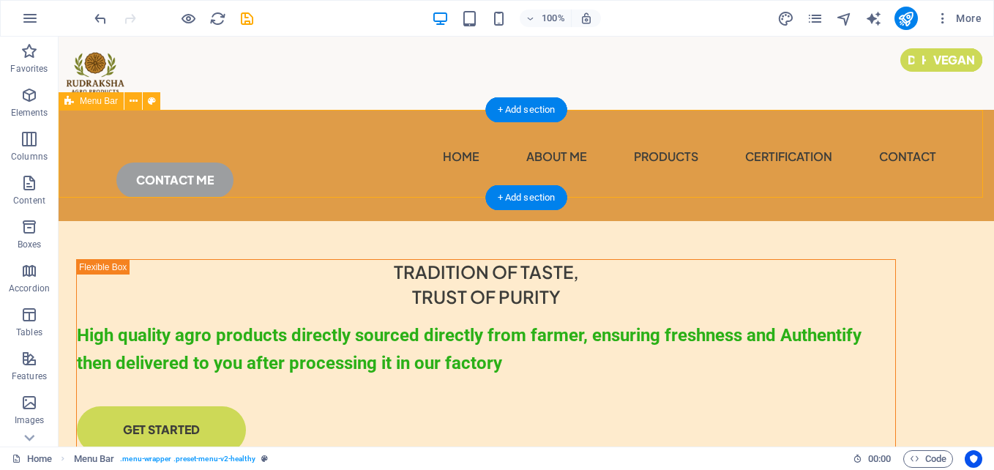
click at [91, 166] on div "Menu Home About Me products certification contact CONTACT ME" at bounding box center [526, 165] width 935 height 111
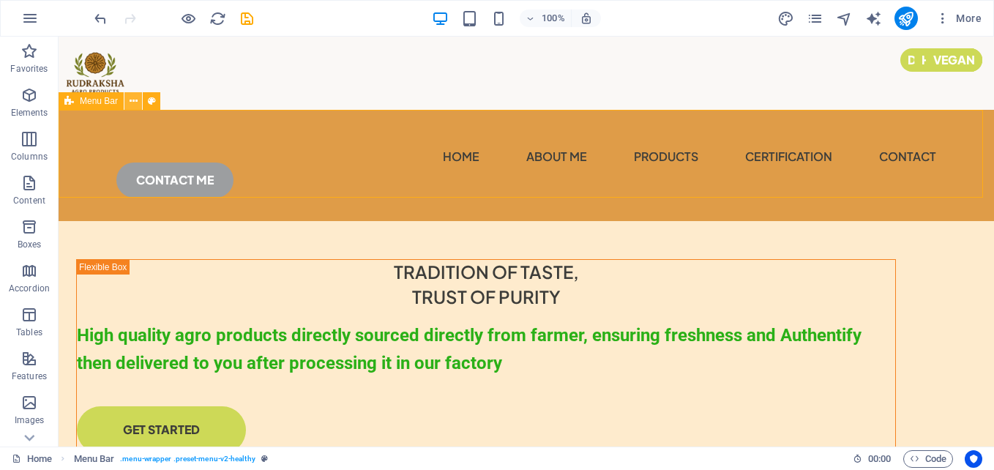
click at [128, 99] on button at bounding box center [133, 101] width 18 height 18
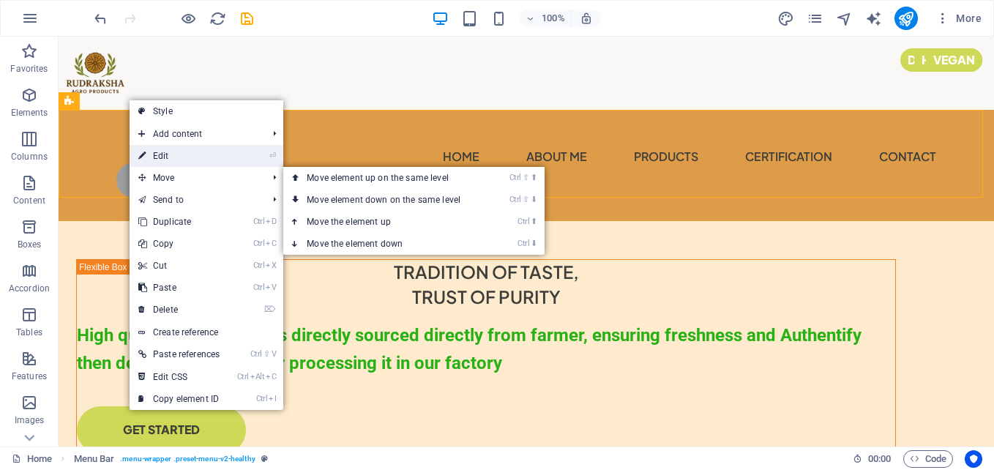
click at [203, 160] on link "⏎ Edit" at bounding box center [179, 156] width 99 height 22
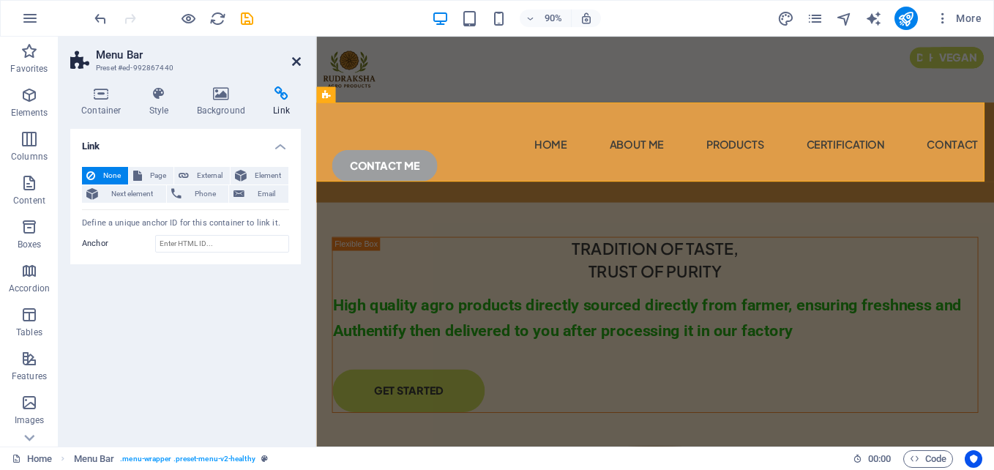
click at [294, 61] on icon at bounding box center [296, 62] width 9 height 12
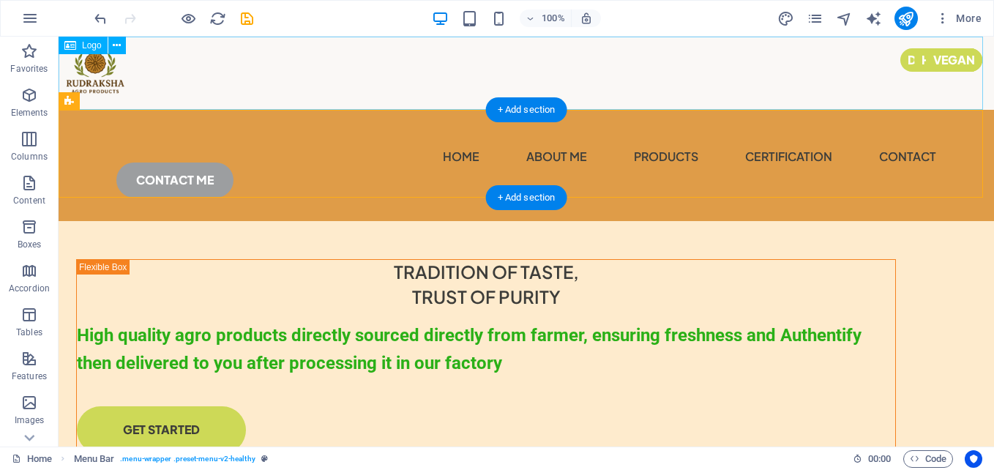
click at [206, 78] on div at bounding box center [526, 73] width 935 height 73
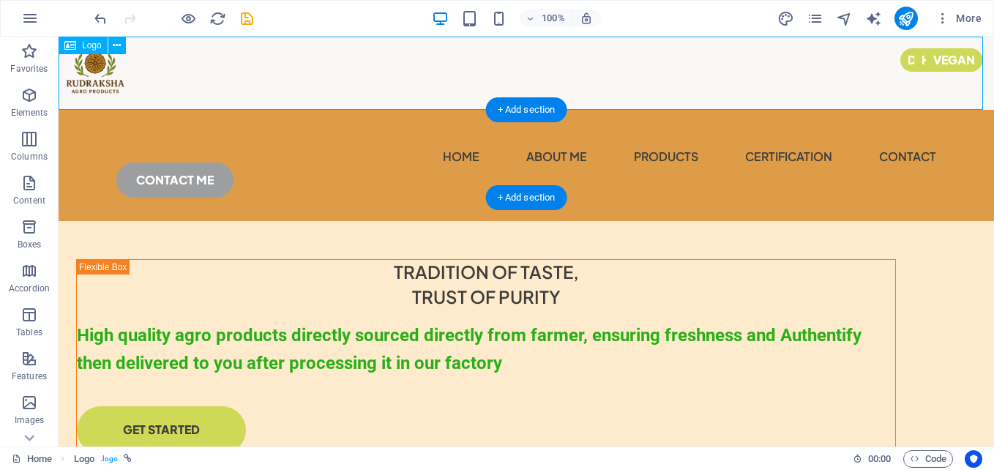
click at [228, 68] on div at bounding box center [526, 73] width 935 height 73
select select "px"
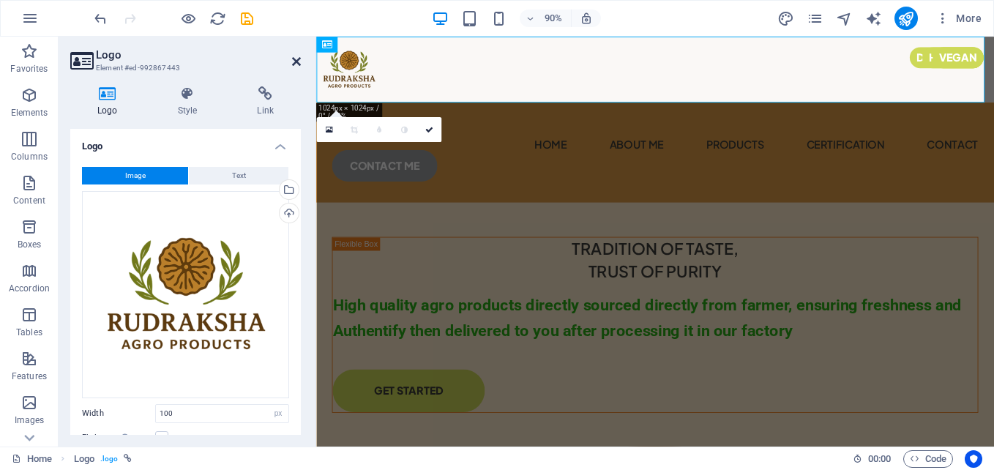
click at [294, 61] on header "Logo Element #ed-992867443" at bounding box center [185, 56] width 231 height 38
click at [294, 61] on icon at bounding box center [296, 62] width 9 height 12
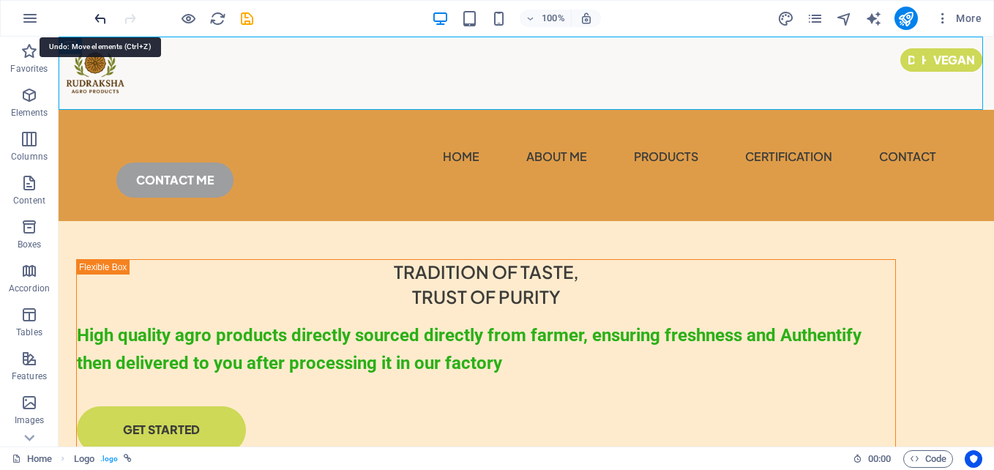
click at [96, 20] on icon "undo" at bounding box center [100, 18] width 17 height 17
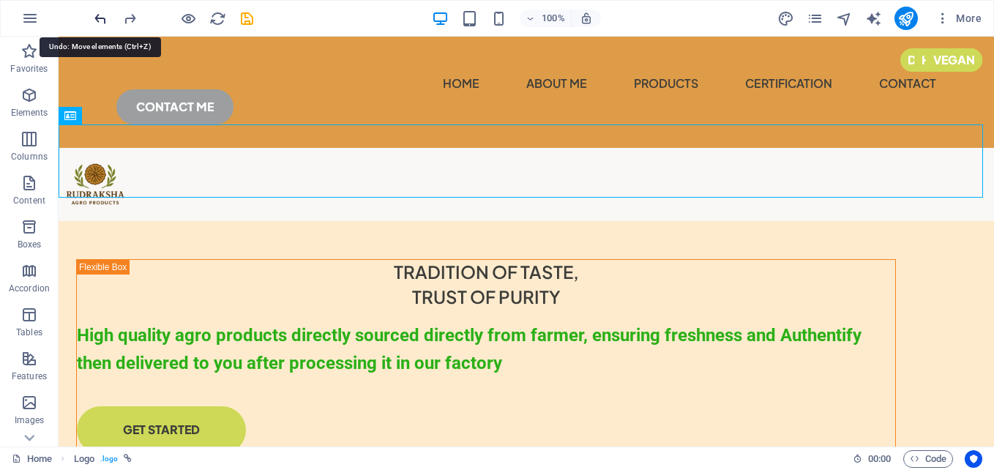
click at [96, 20] on icon "undo" at bounding box center [100, 18] width 17 height 17
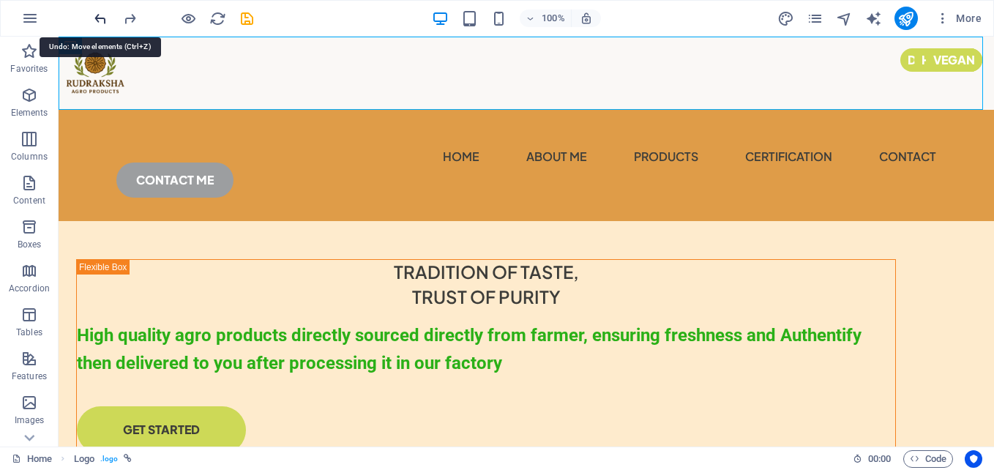
click at [96, 20] on icon "undo" at bounding box center [100, 18] width 17 height 17
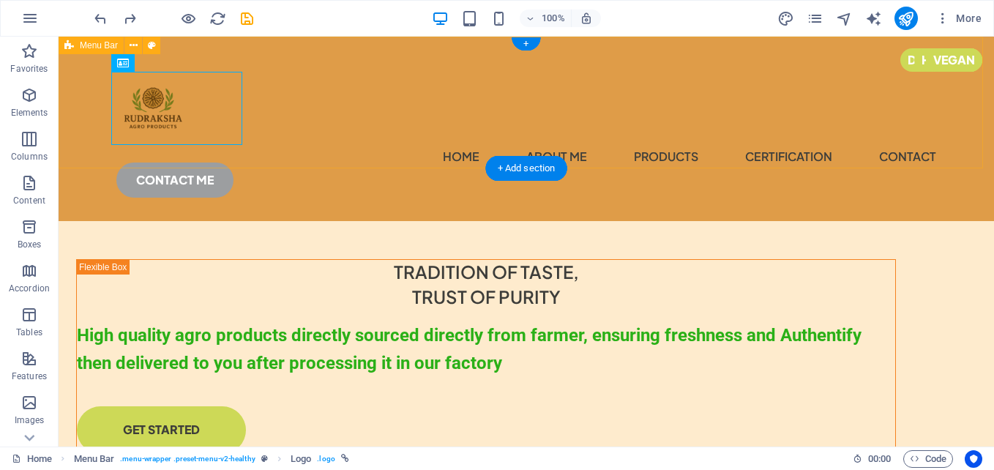
click at [362, 149] on div "Menu Home About Me products certification contact CONTACT ME" at bounding box center [526, 129] width 935 height 184
click at [158, 110] on div at bounding box center [526, 108] width 820 height 73
click at [340, 135] on div "Menu Home About Me products certification contact CONTACT ME" at bounding box center [526, 129] width 935 height 184
click at [340, 126] on div "Menu Home About Me products certification contact CONTACT ME" at bounding box center [526, 129] width 935 height 184
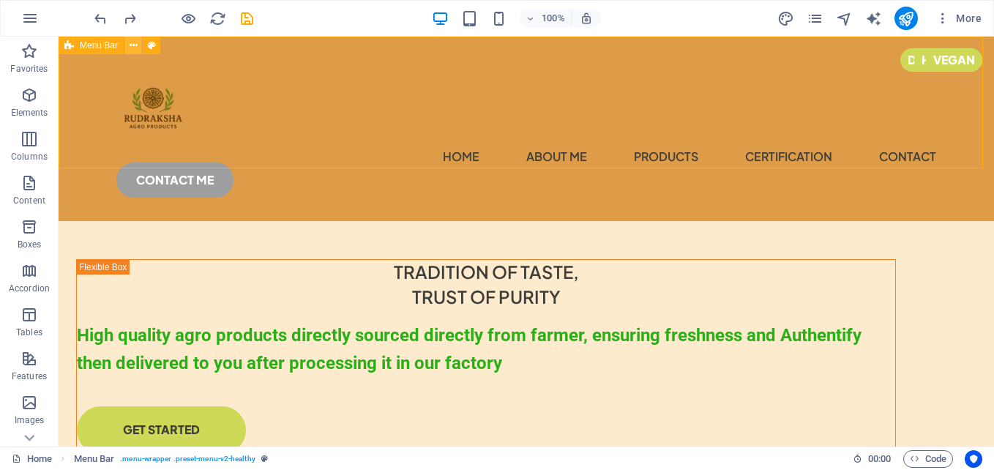
click at [127, 45] on button at bounding box center [133, 46] width 18 height 18
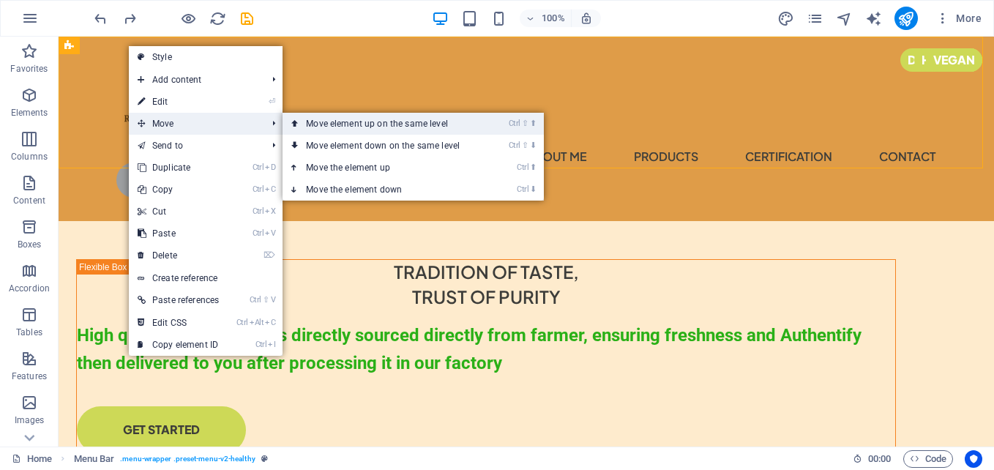
click at [313, 122] on link "Ctrl ⇧ ⬆ Move element up on the same level" at bounding box center [385, 124] width 206 height 22
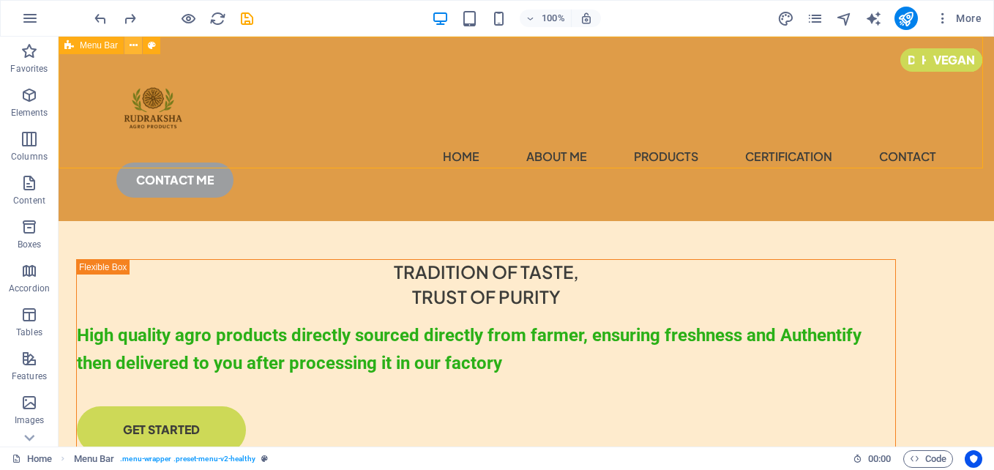
click at [131, 48] on icon at bounding box center [134, 45] width 8 height 15
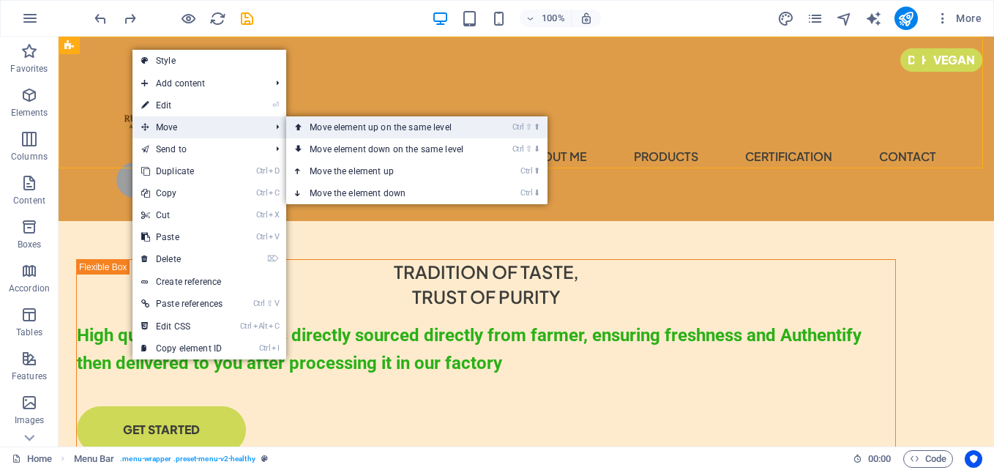
click at [326, 130] on link "Ctrl ⇧ ⬆ Move element up on the same level" at bounding box center [389, 127] width 206 height 22
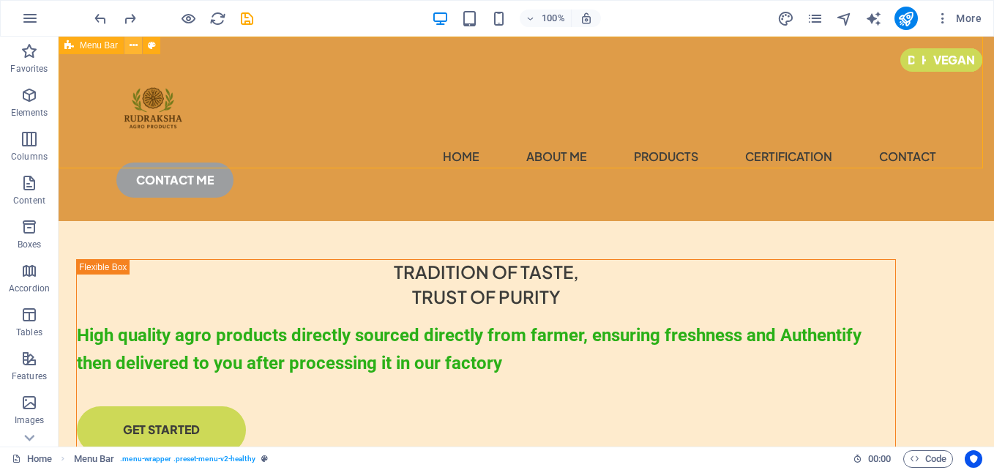
click at [130, 45] on icon at bounding box center [134, 45] width 8 height 15
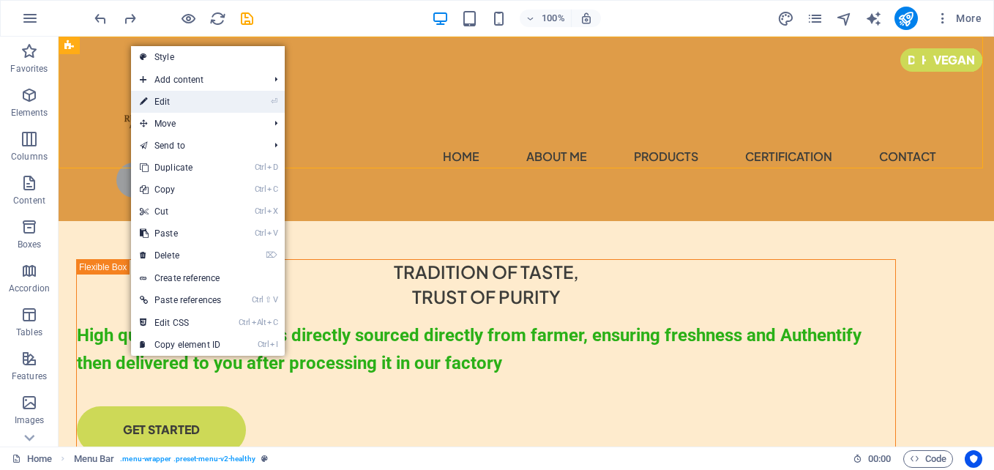
click at [215, 102] on link "⏎ Edit" at bounding box center [180, 102] width 99 height 22
select select "px"
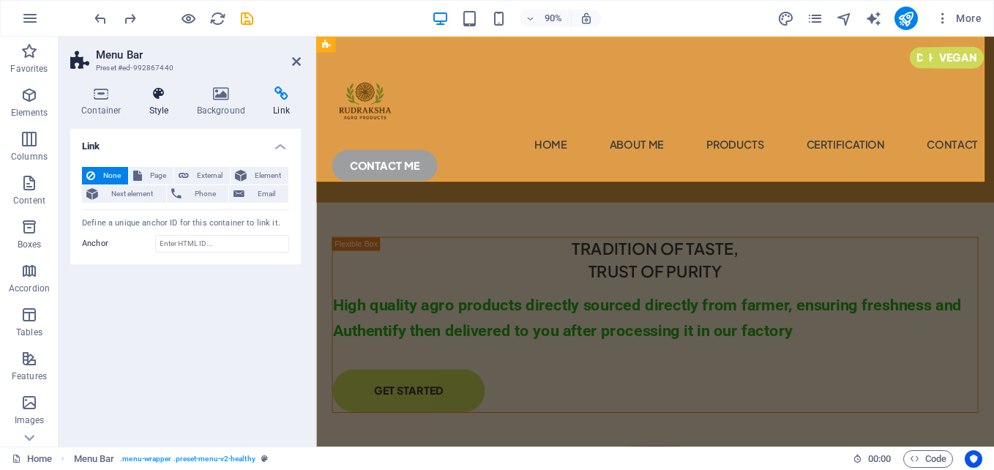
click at [156, 98] on icon at bounding box center [159, 93] width 42 height 15
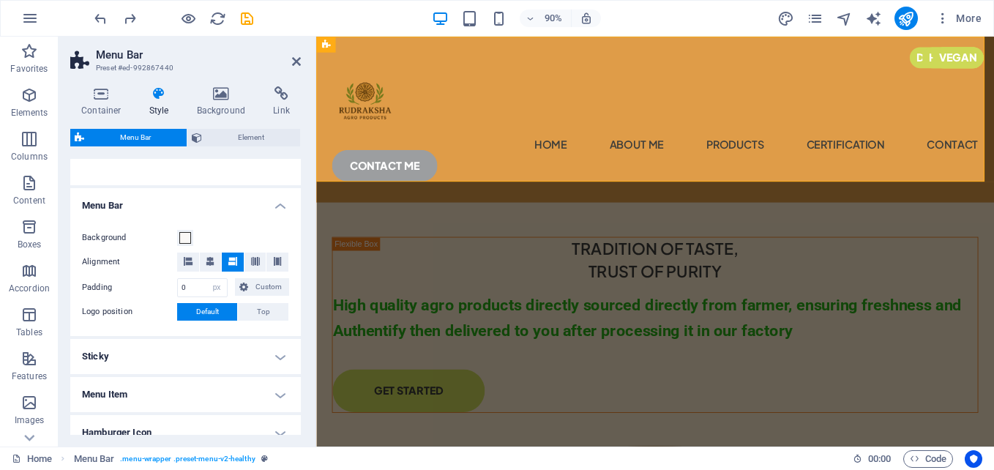
scroll to position [146, 0]
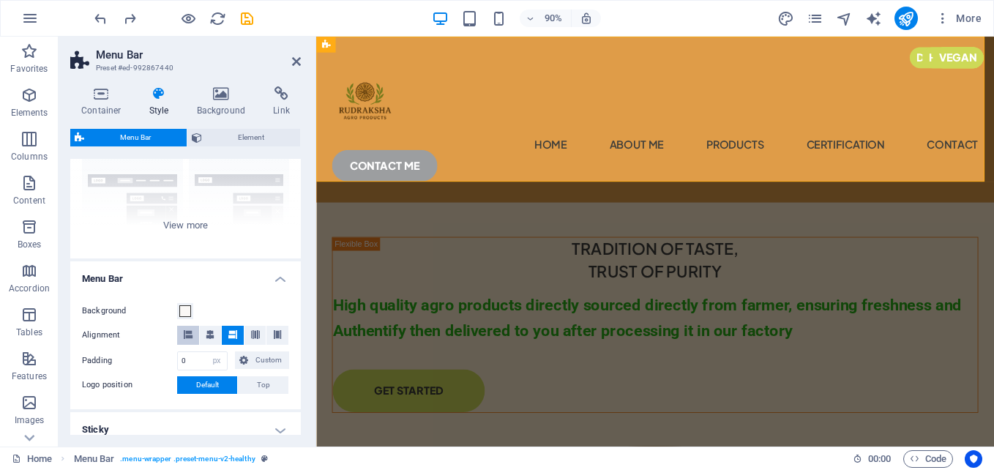
click at [192, 334] on button at bounding box center [188, 335] width 22 height 19
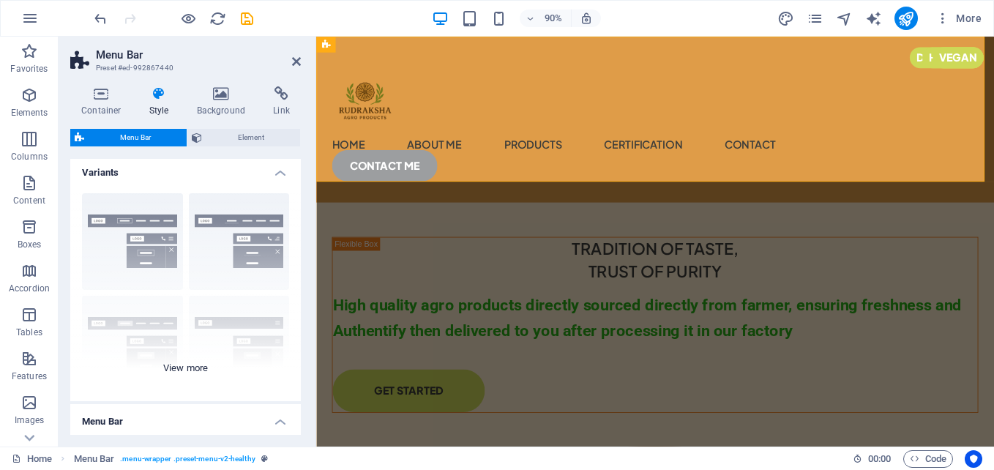
scroll to position [0, 0]
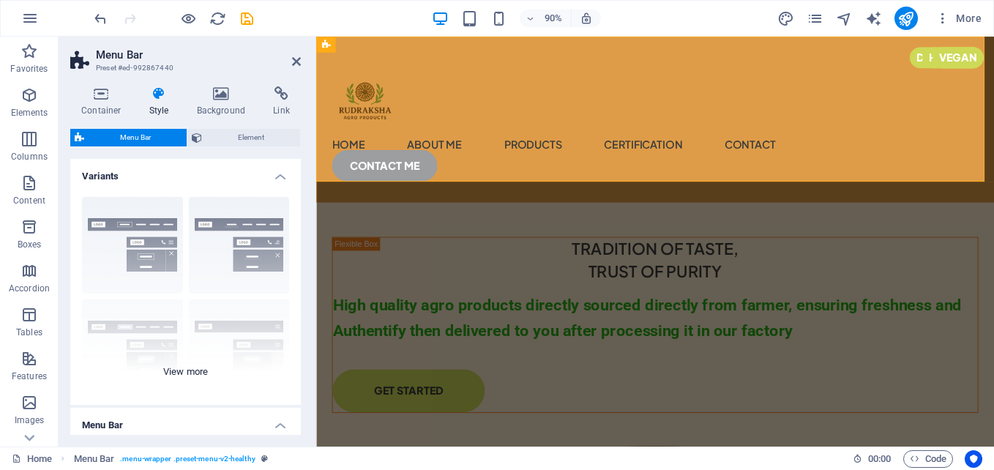
click at [127, 249] on div "Border Centered Default Fixed Loki Trigger Wide XXL" at bounding box center [185, 295] width 231 height 220
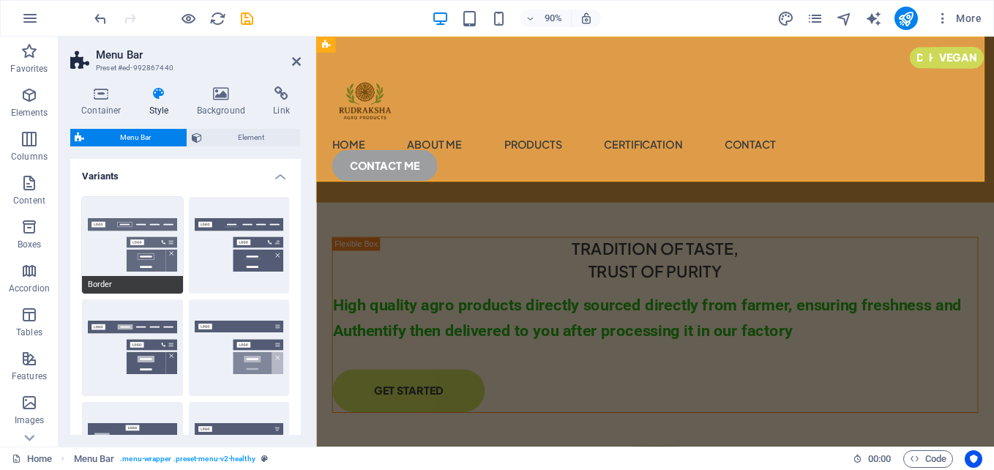
click at [131, 248] on button "Border" at bounding box center [132, 245] width 101 height 97
type input "1"
select select "rem"
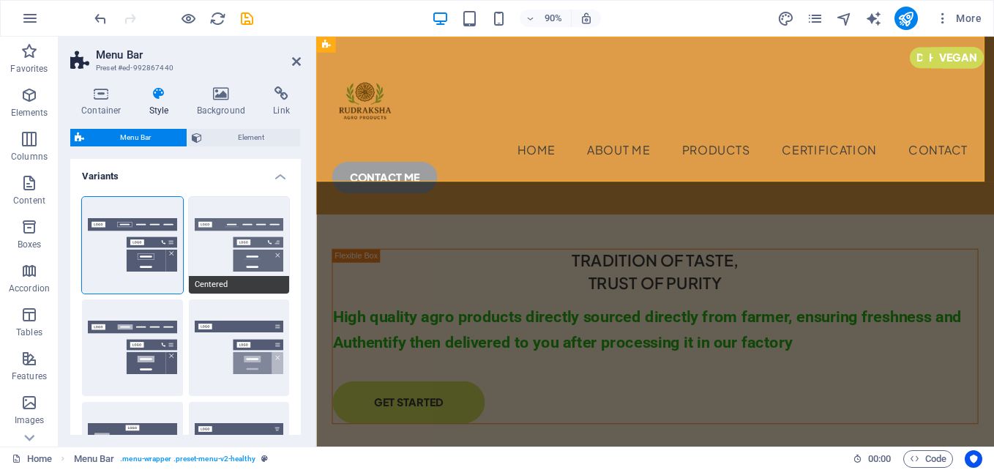
click at [214, 268] on button "Centered" at bounding box center [239, 245] width 101 height 97
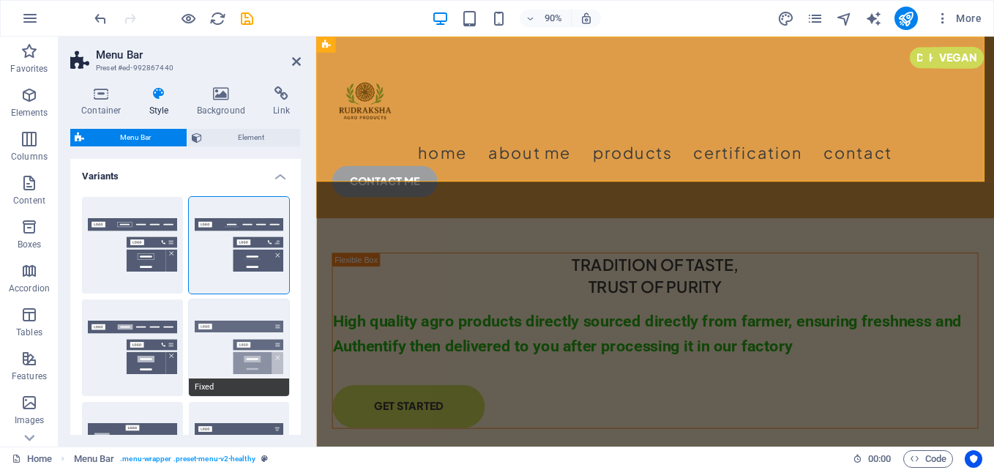
click at [258, 340] on button "Fixed" at bounding box center [239, 347] width 101 height 97
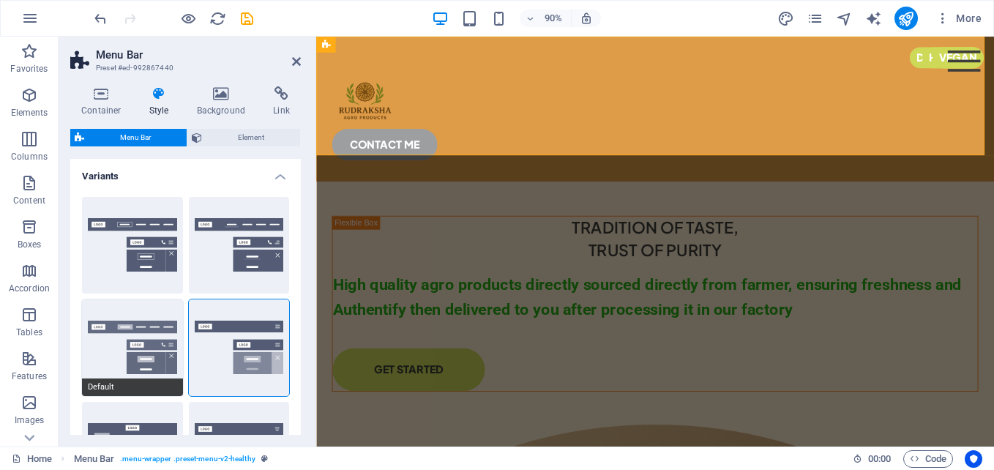
click at [132, 358] on button "Default" at bounding box center [132, 347] width 101 height 97
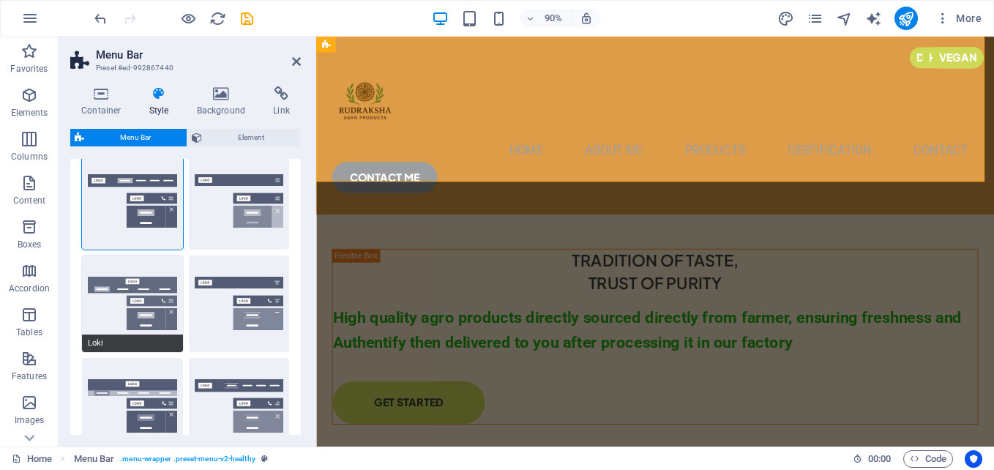
click at [137, 315] on button "Loki" at bounding box center [132, 303] width 101 height 97
type input "0"
select select "DISABLED_OPTION_VALUE"
type input "2"
type input "1"
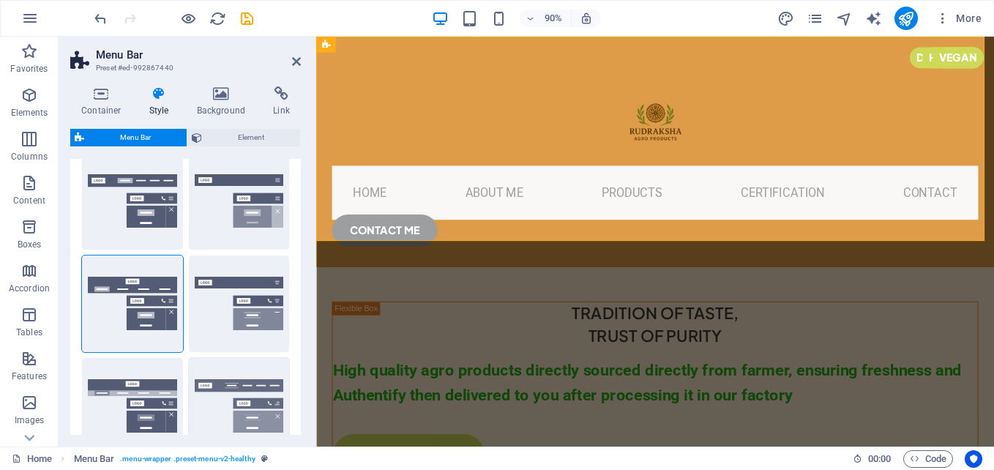
scroll to position [220, 0]
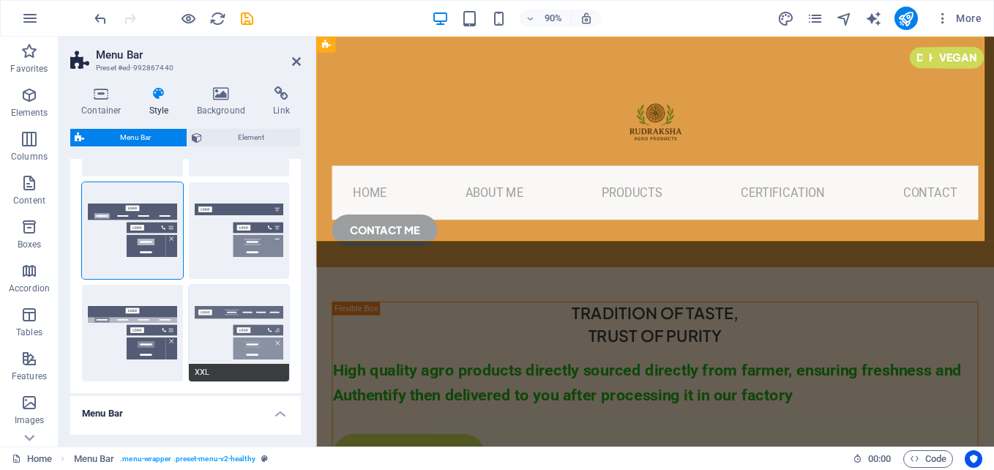
click at [238, 326] on button "XXL" at bounding box center [239, 333] width 101 height 97
type input "1"
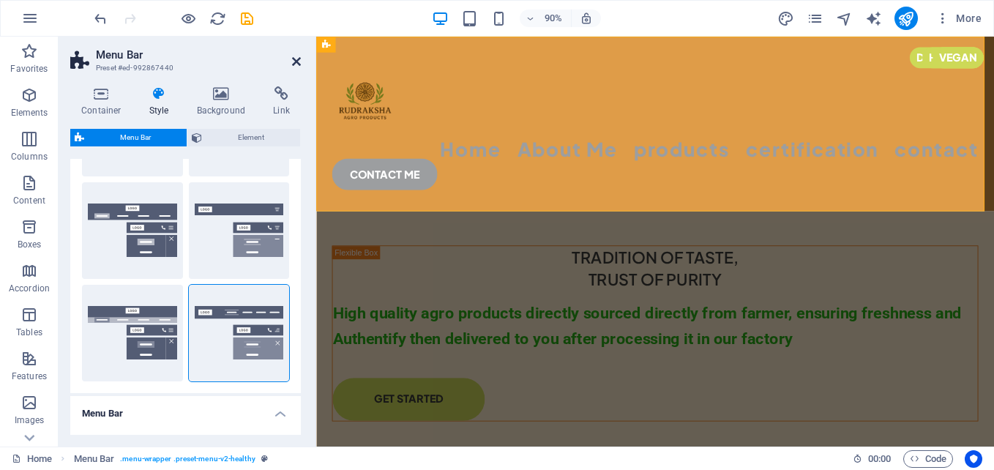
click at [297, 56] on icon at bounding box center [296, 62] width 9 height 12
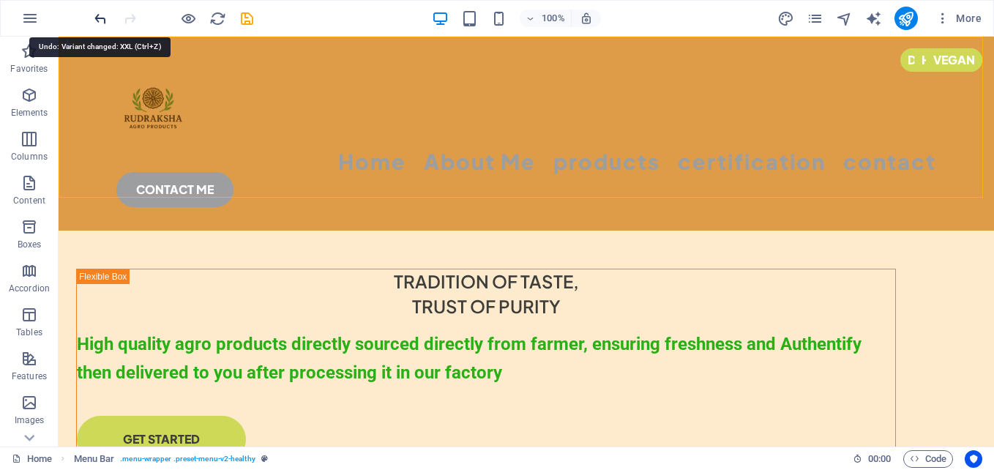
click at [104, 24] on icon "undo" at bounding box center [100, 18] width 17 height 17
click at [171, 64] on icon at bounding box center [169, 63] width 8 height 15
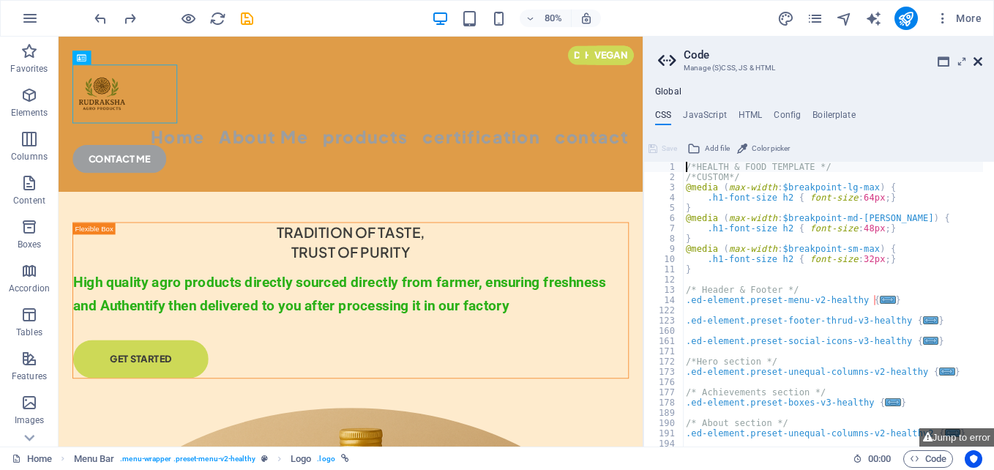
click at [978, 58] on icon at bounding box center [977, 62] width 9 height 12
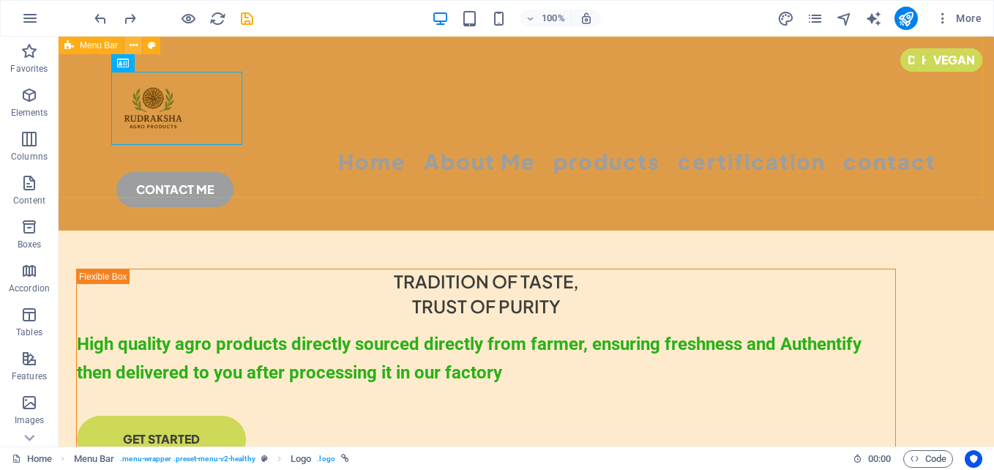
click at [130, 43] on icon at bounding box center [134, 45] width 8 height 15
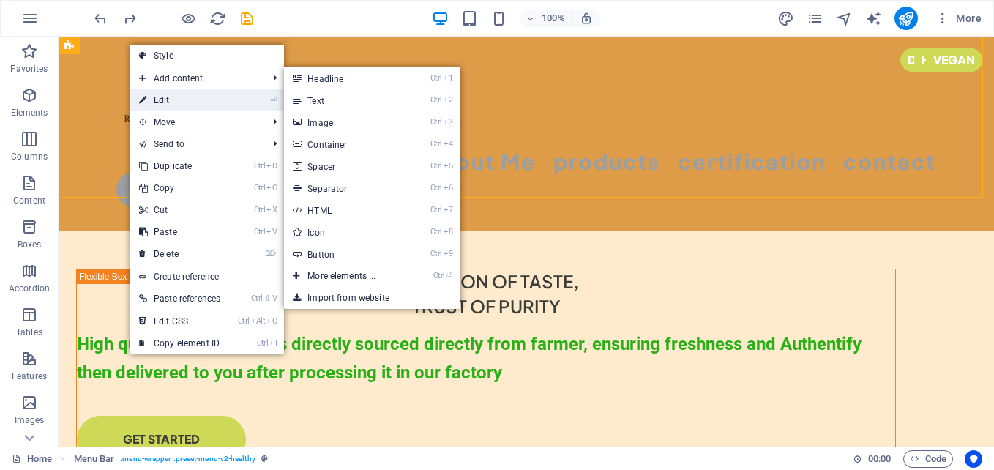
click at [180, 95] on link "⏎ Edit" at bounding box center [179, 100] width 99 height 22
select select "rem"
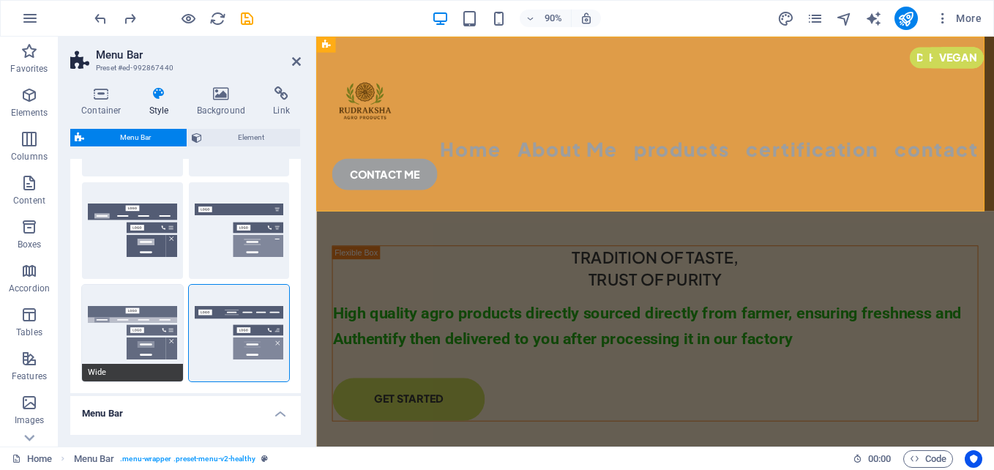
click at [121, 321] on button "Wide" at bounding box center [132, 333] width 101 height 97
type input "0"
type input "2"
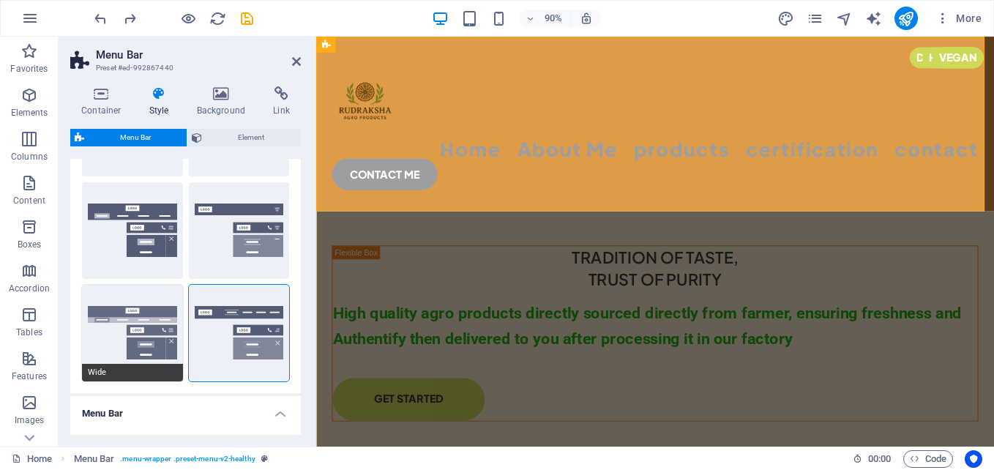
type input "2"
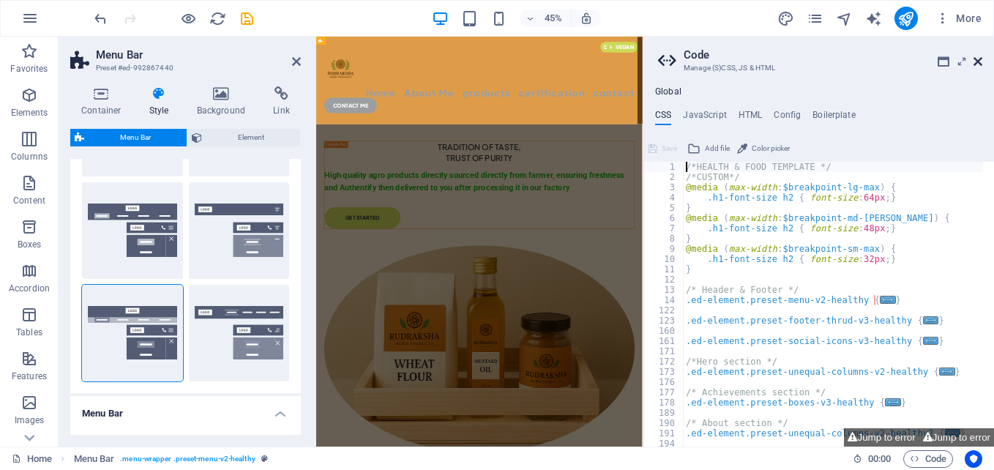
click at [981, 61] on icon at bounding box center [977, 62] width 9 height 12
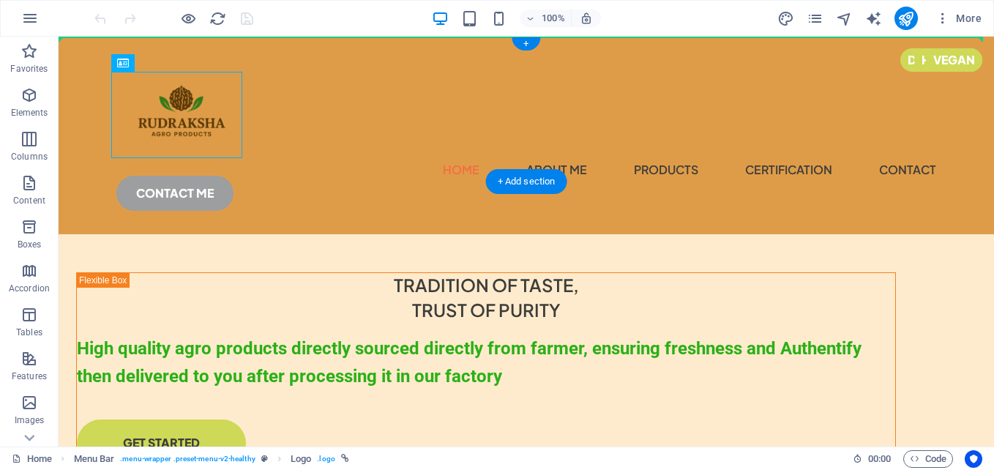
drag, startPoint x: 192, startPoint y: 93, endPoint x: 86, endPoint y: 70, distance: 109.2
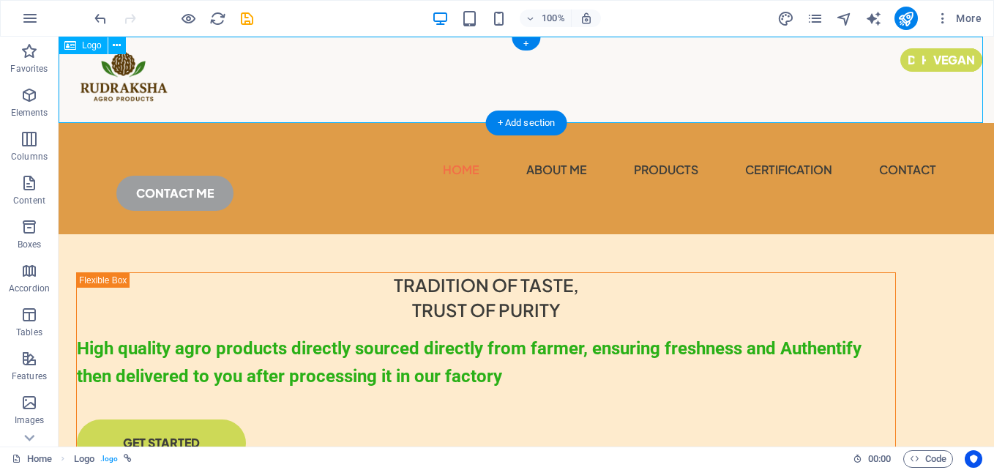
click at [310, 83] on div at bounding box center [526, 80] width 935 height 86
click at [121, 39] on icon at bounding box center [117, 45] width 8 height 15
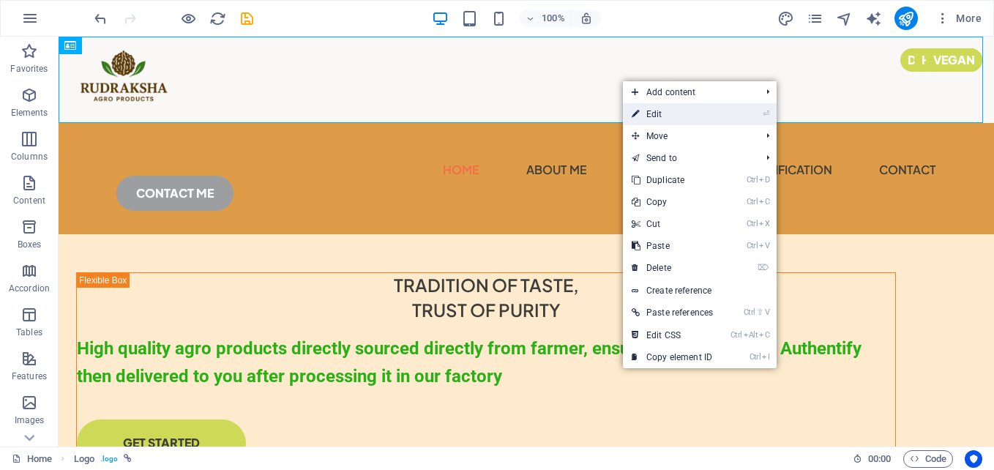
click at [679, 117] on link "⏎ Edit" at bounding box center [672, 114] width 99 height 22
select select "px"
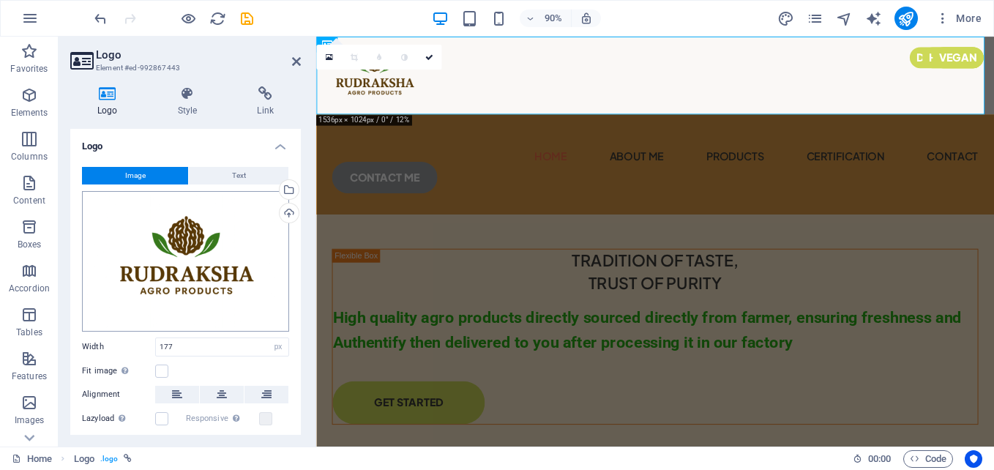
scroll to position [73, 0]
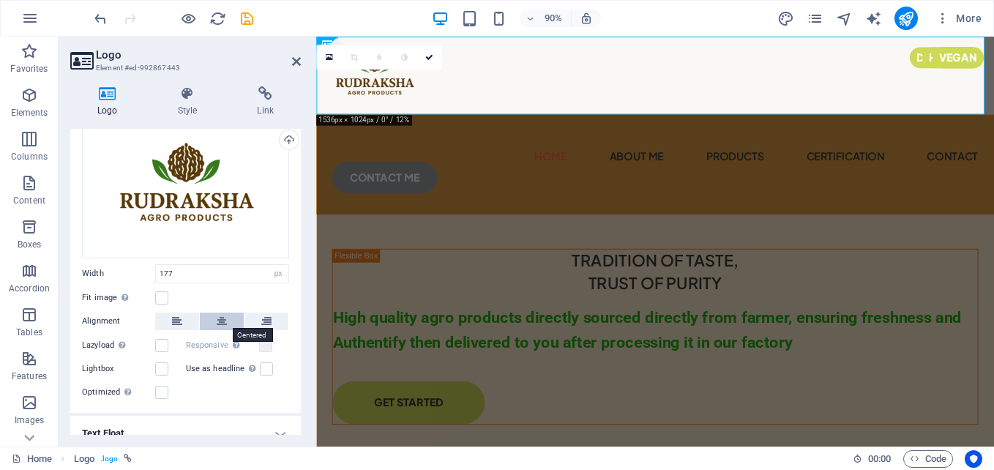
click at [232, 322] on button at bounding box center [222, 322] width 44 height 18
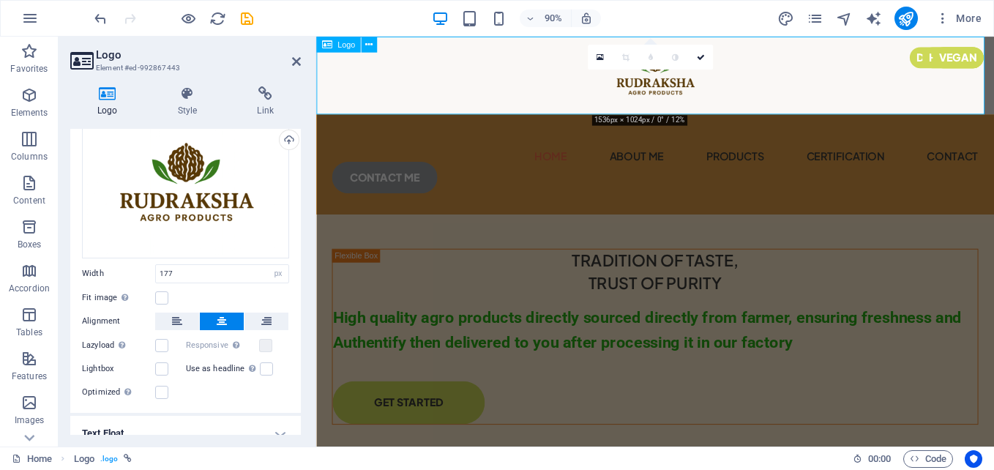
click at [527, 83] on div at bounding box center [692, 80] width 753 height 86
click at [703, 58] on icon at bounding box center [700, 57] width 8 height 8
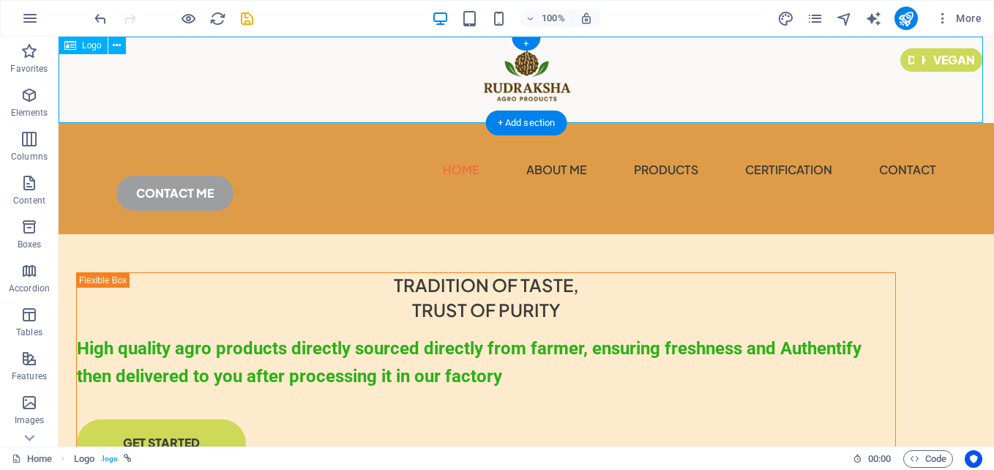
click at [719, 98] on div at bounding box center [526, 80] width 935 height 86
click at [656, 90] on div at bounding box center [526, 80] width 935 height 86
click at [239, 102] on div at bounding box center [526, 80] width 935 height 86
select select "px"
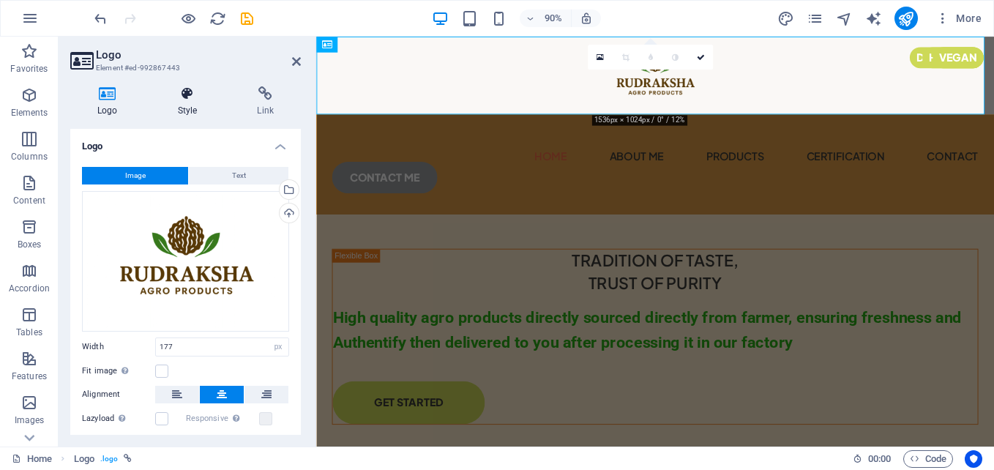
click at [199, 100] on icon at bounding box center [188, 93] width 74 height 15
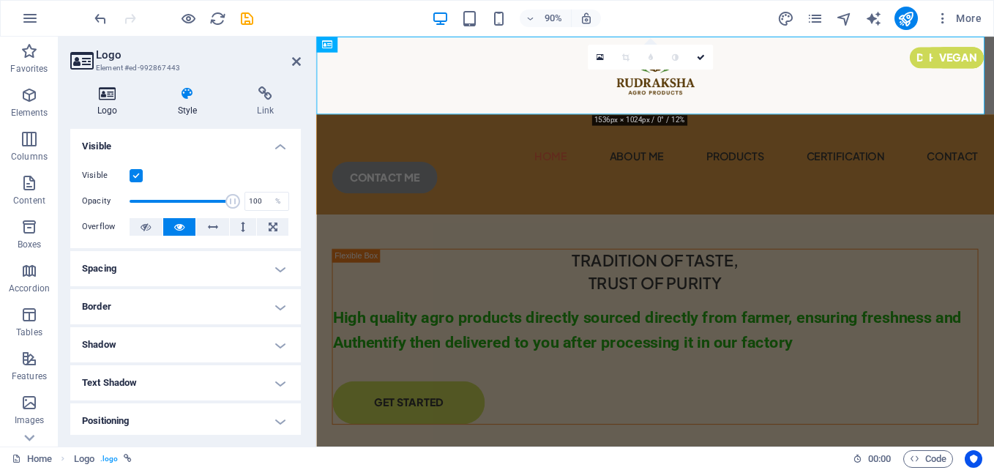
click at [121, 103] on h4 "Logo" at bounding box center [110, 101] width 81 height 31
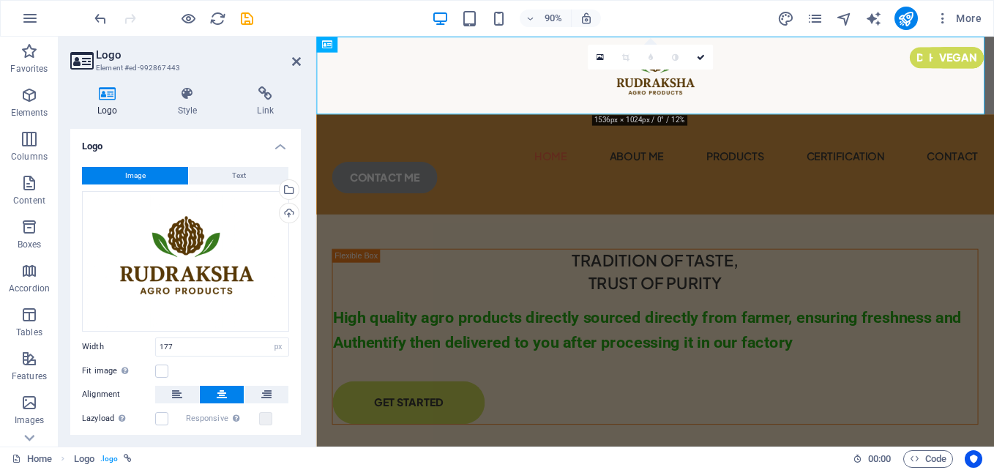
scroll to position [125, 0]
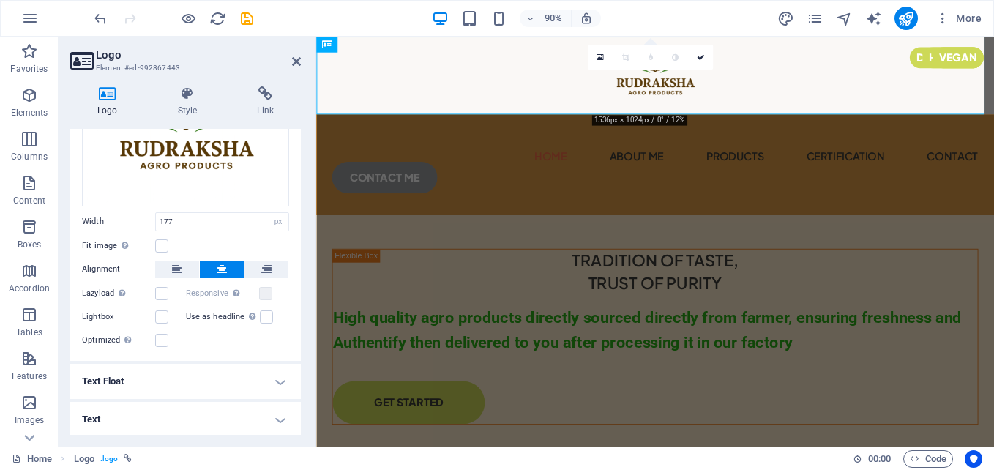
click at [254, 381] on h4 "Text Float" at bounding box center [185, 381] width 231 height 35
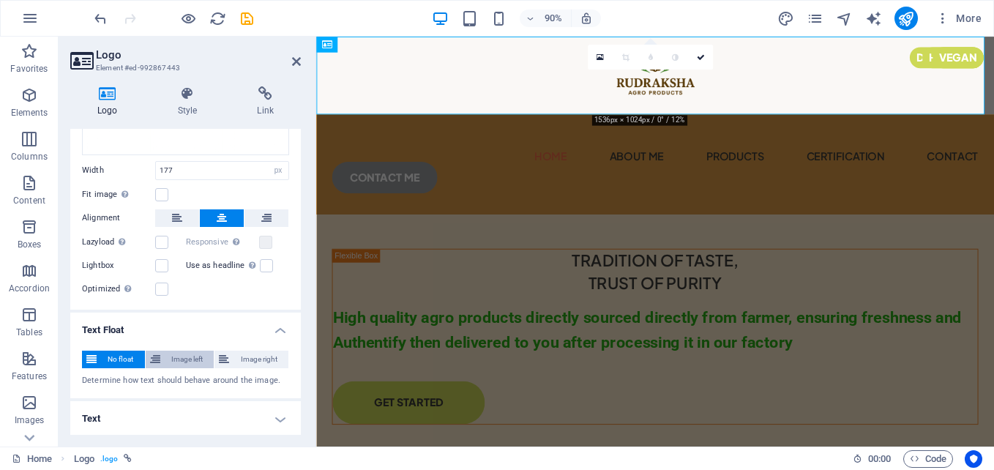
click at [189, 356] on span "Image left" at bounding box center [187, 360] width 45 height 18
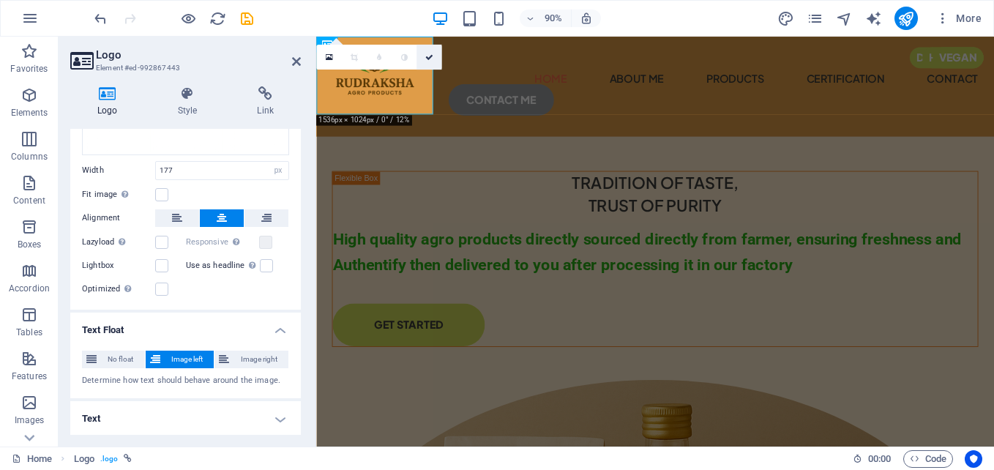
click at [429, 55] on icon at bounding box center [428, 57] width 8 height 8
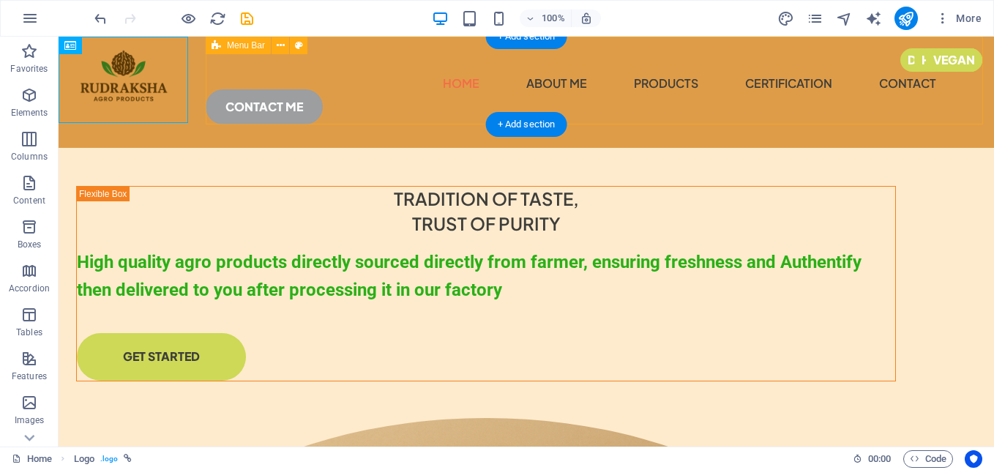
click at [321, 115] on div "Menu Home About Me products certification contact CONTACT ME" at bounding box center [526, 92] width 935 height 111
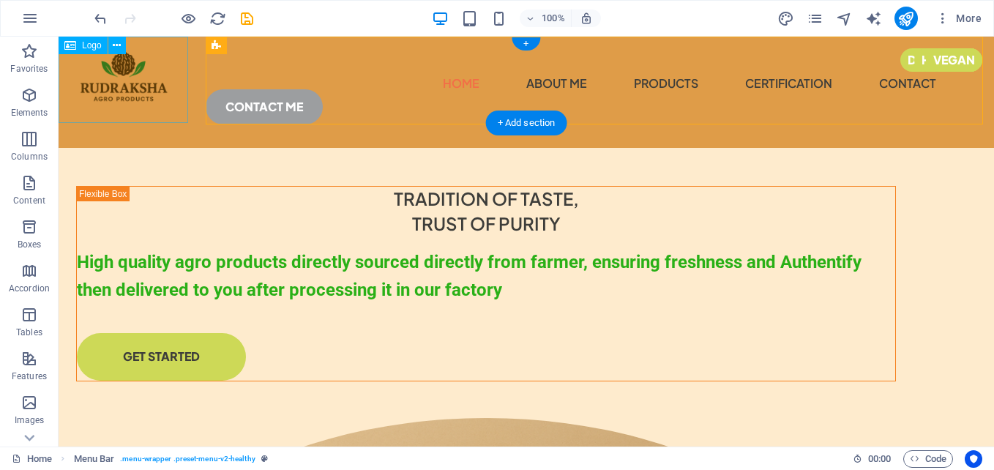
click at [184, 94] on div at bounding box center [124, 80] width 130 height 86
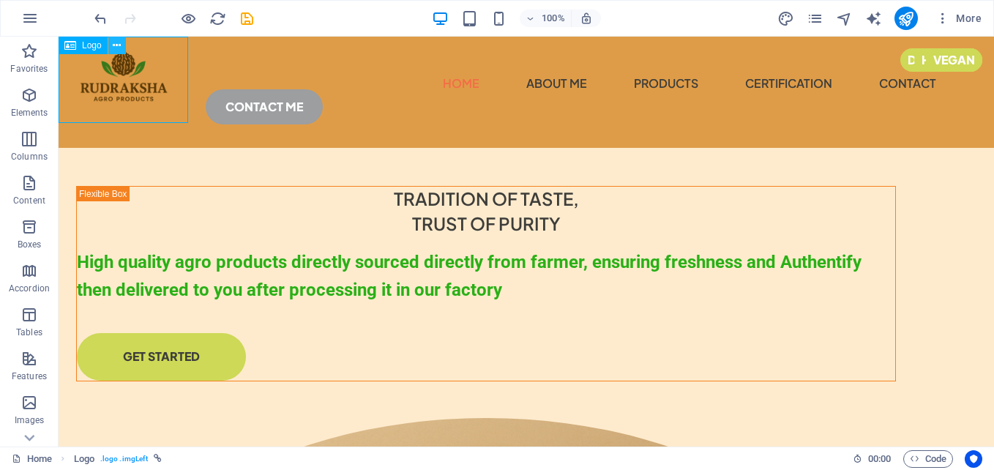
click at [121, 47] on icon at bounding box center [117, 45] width 8 height 15
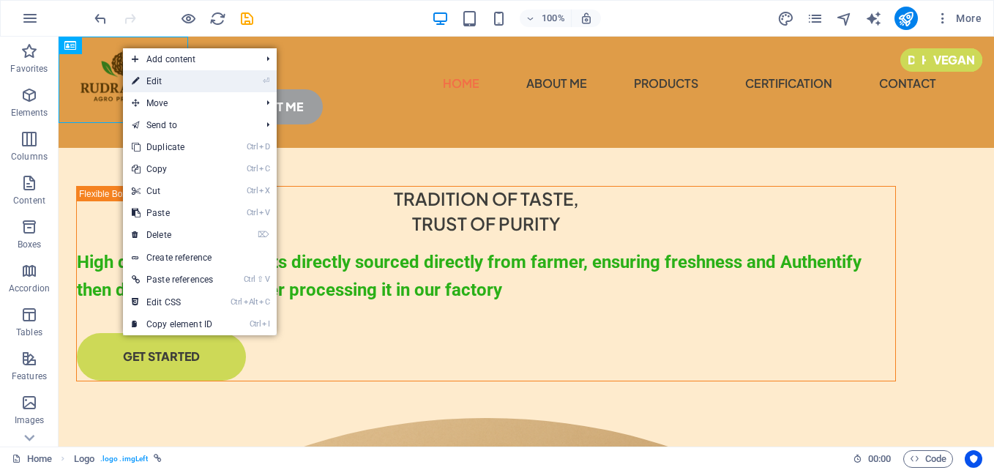
click at [154, 77] on link "⏎ Edit" at bounding box center [172, 81] width 99 height 22
select select "px"
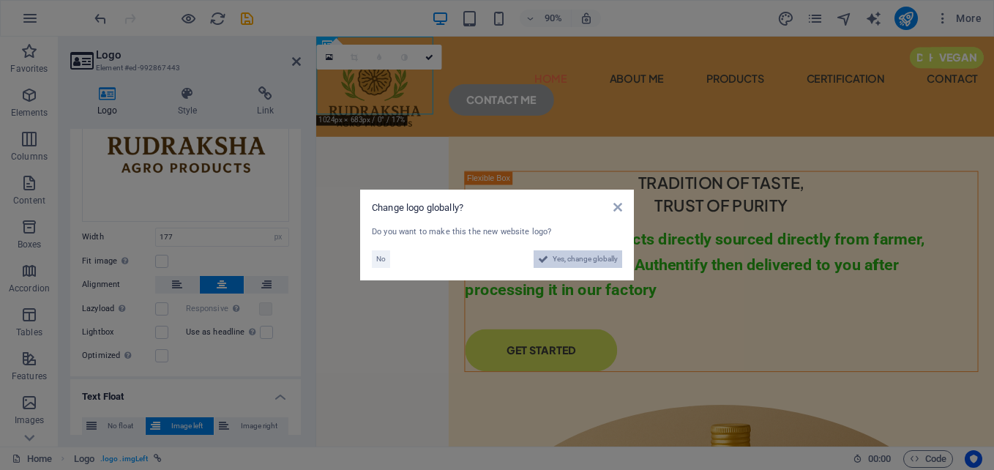
click at [571, 252] on span "Yes, change globally" at bounding box center [585, 259] width 65 height 18
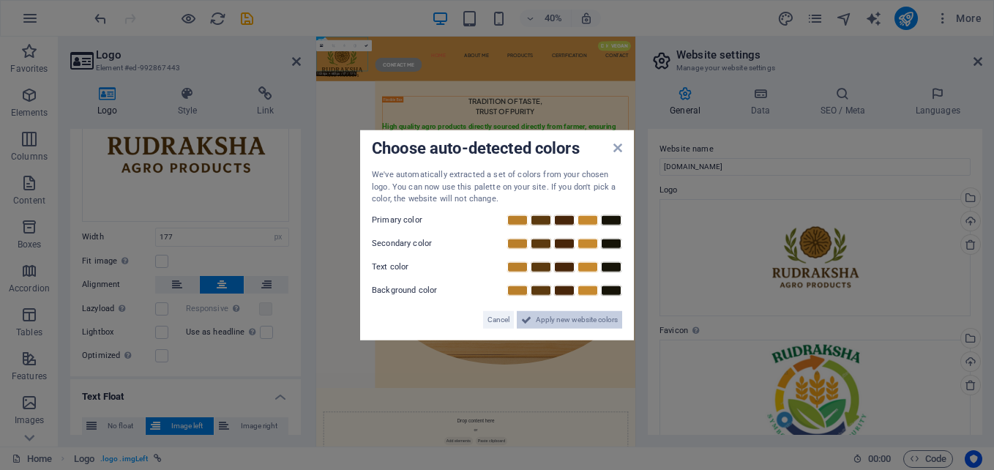
click at [549, 314] on span "Apply new website colors" at bounding box center [577, 319] width 82 height 18
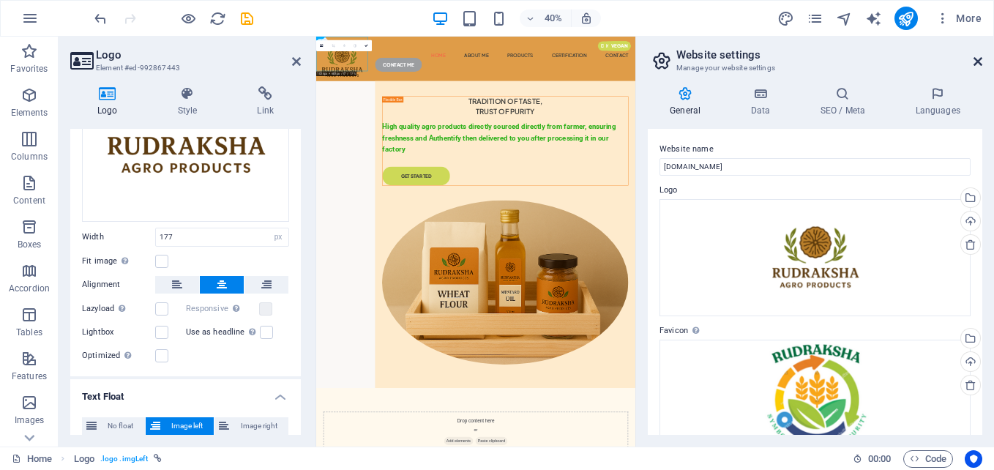
click at [975, 61] on icon at bounding box center [977, 62] width 9 height 12
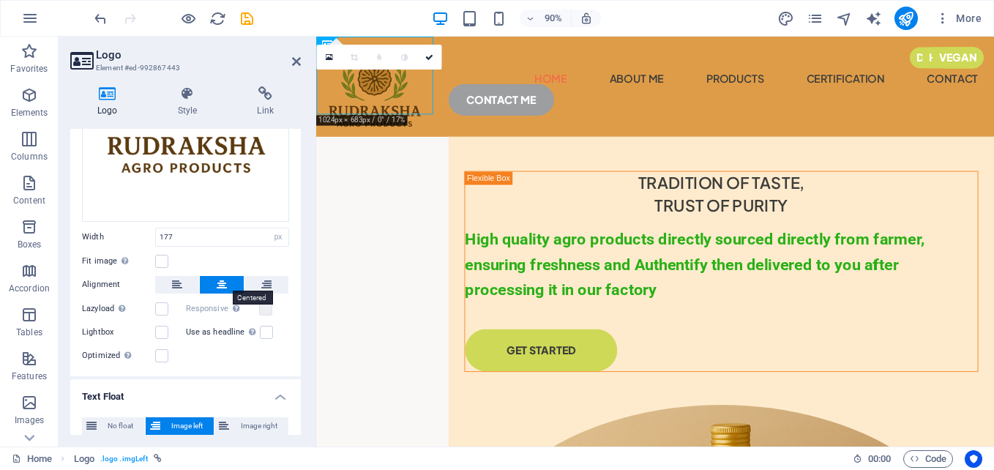
scroll to position [242, 0]
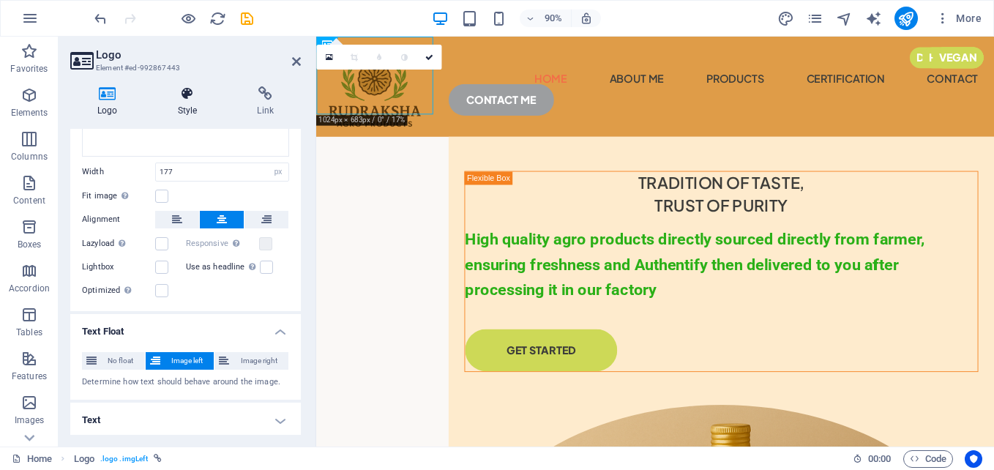
click at [194, 111] on h4 "Style" at bounding box center [191, 101] width 80 height 31
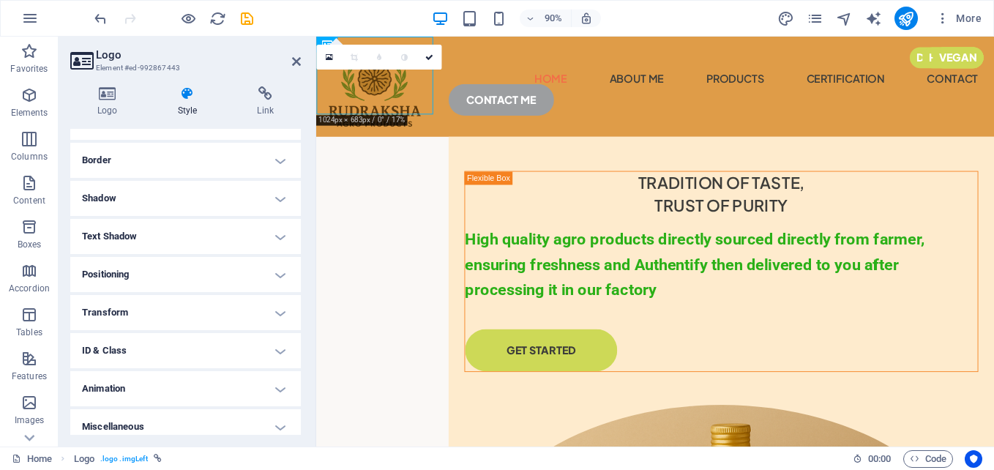
scroll to position [156, 0]
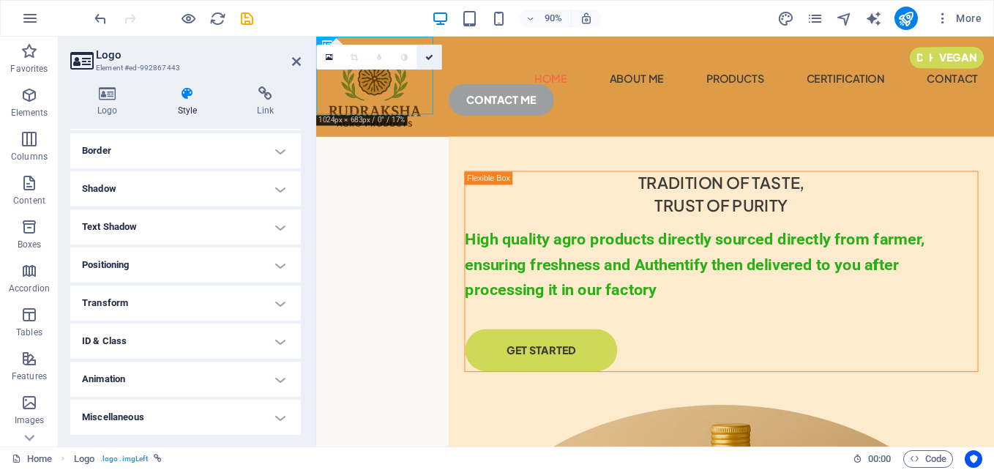
click at [427, 61] on icon at bounding box center [428, 57] width 8 height 8
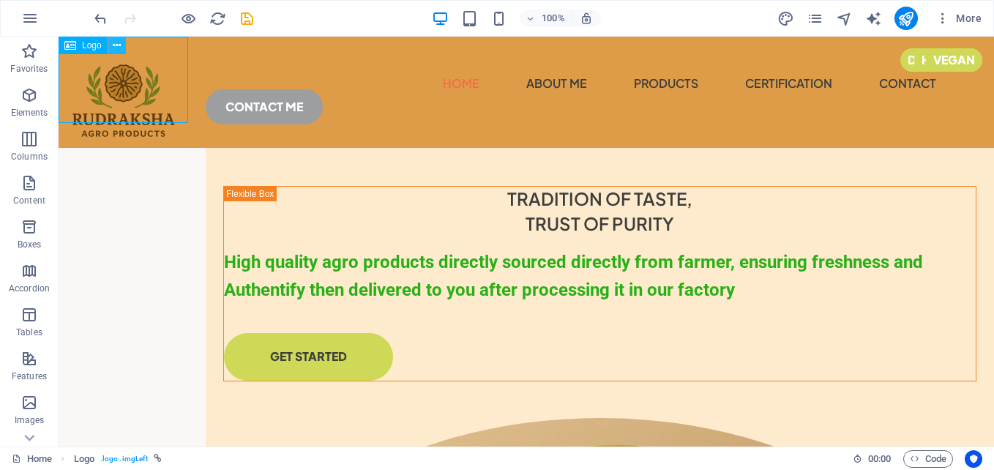
click at [120, 43] on icon at bounding box center [117, 45] width 8 height 15
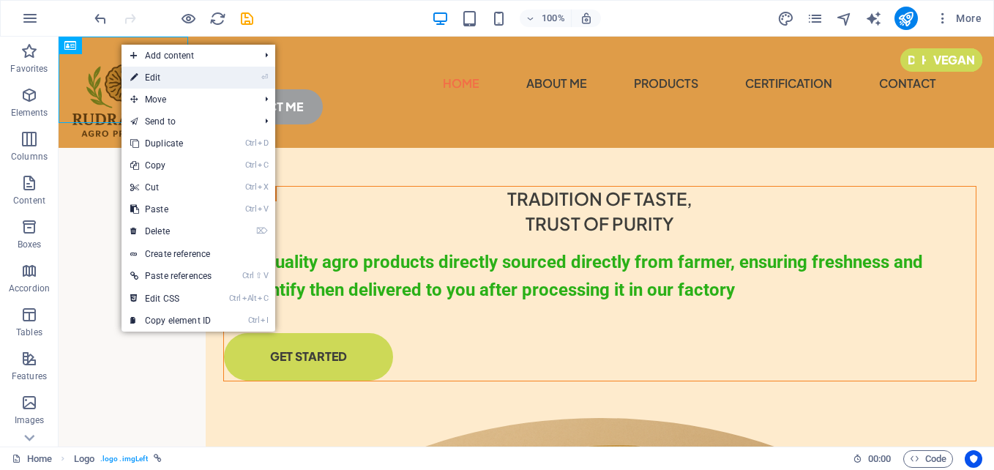
click at [189, 70] on link "⏎ Edit" at bounding box center [170, 78] width 99 height 22
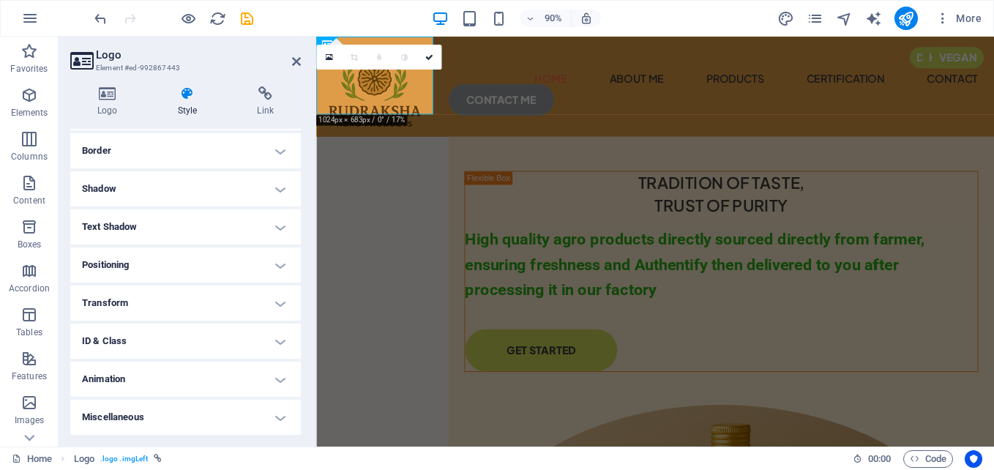
scroll to position [0, 0]
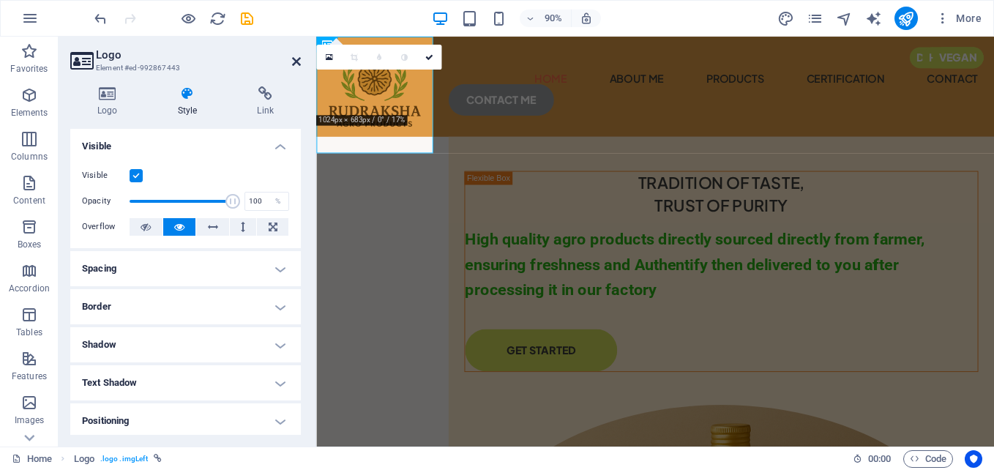
click at [294, 61] on icon at bounding box center [296, 62] width 9 height 12
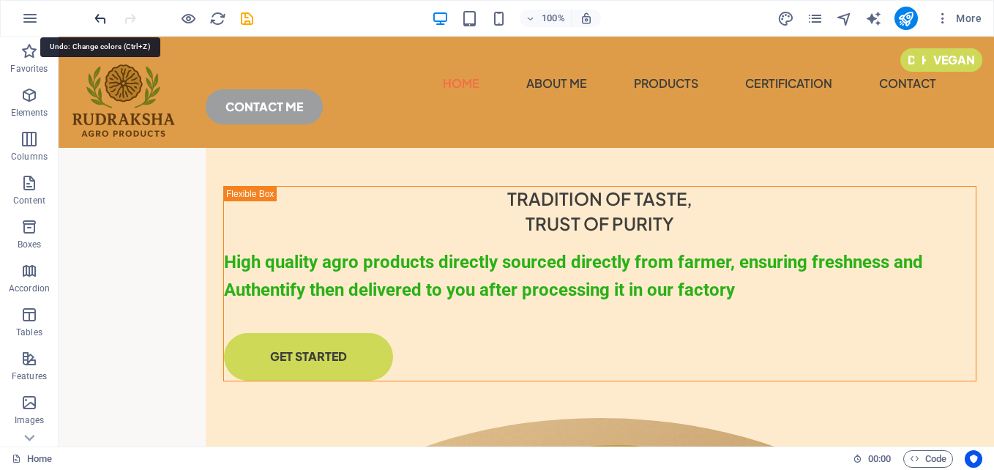
click at [101, 26] on icon "undo" at bounding box center [100, 18] width 17 height 17
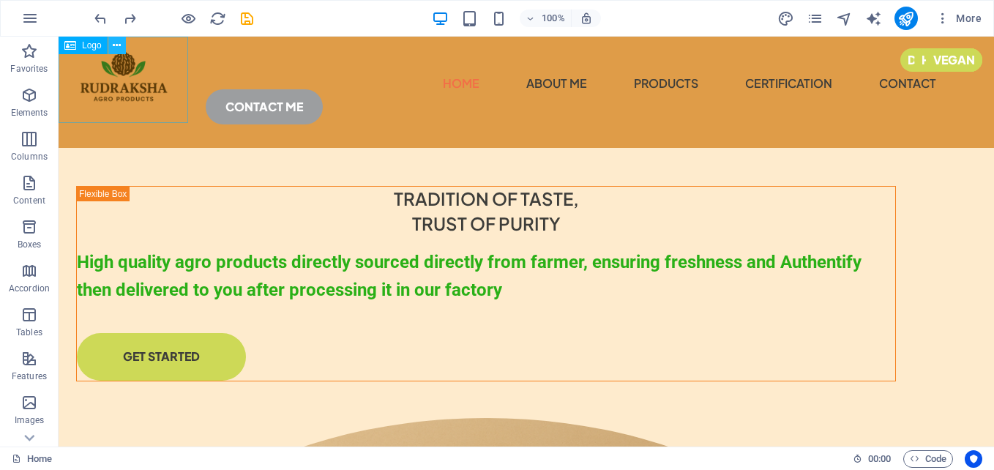
click at [117, 46] on icon at bounding box center [117, 45] width 8 height 15
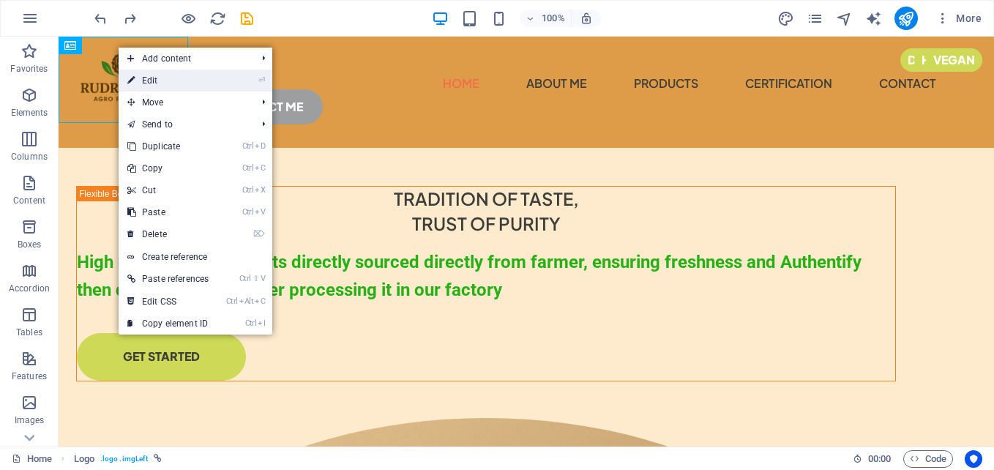
click at [156, 83] on link "⏎ Edit" at bounding box center [168, 81] width 99 height 22
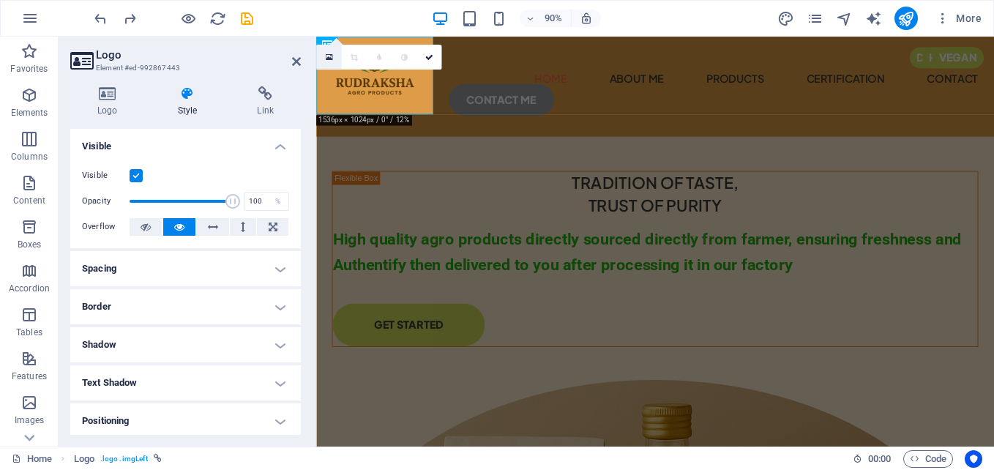
click at [329, 57] on icon at bounding box center [328, 58] width 7 height 10
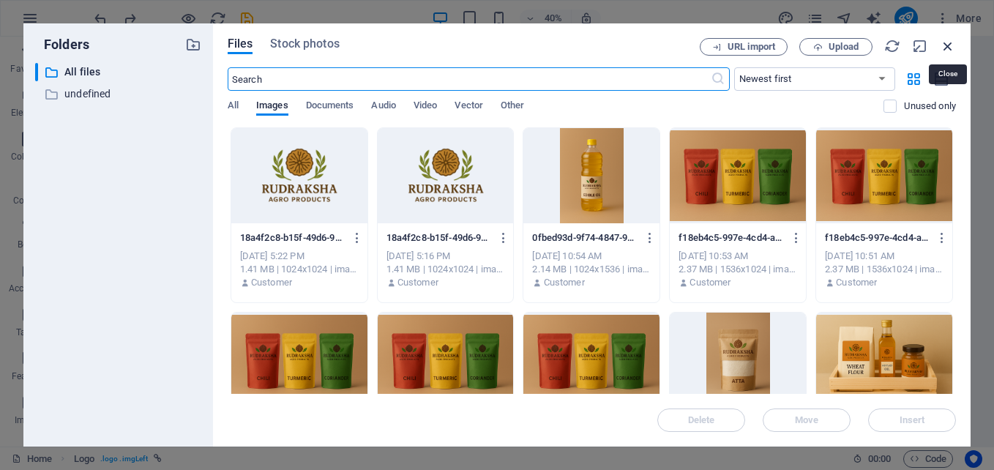
click at [950, 41] on icon "button" at bounding box center [948, 46] width 16 height 16
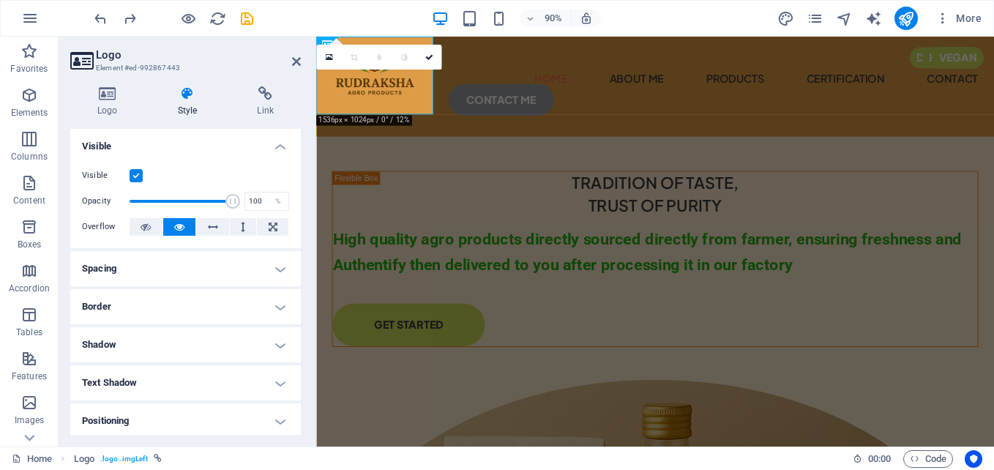
click at [197, 260] on h4 "Spacing" at bounding box center [185, 268] width 231 height 35
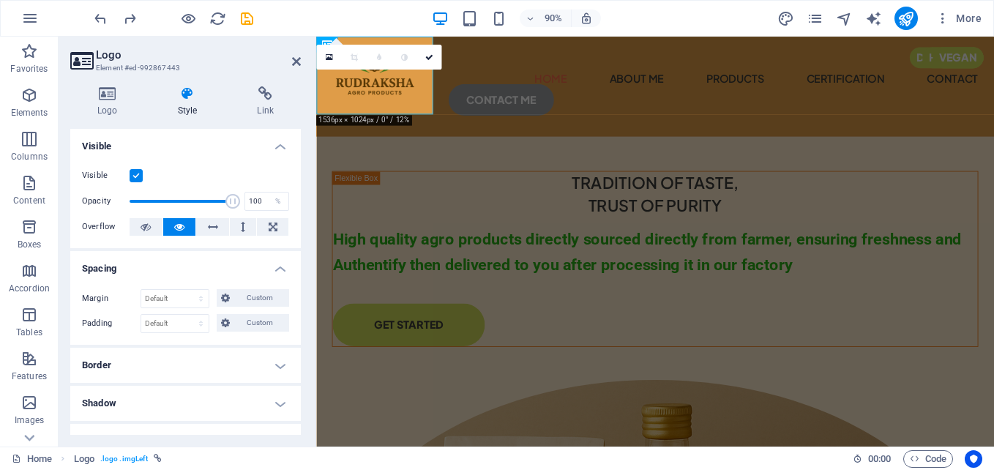
click at [197, 260] on h4 "Spacing" at bounding box center [185, 264] width 231 height 26
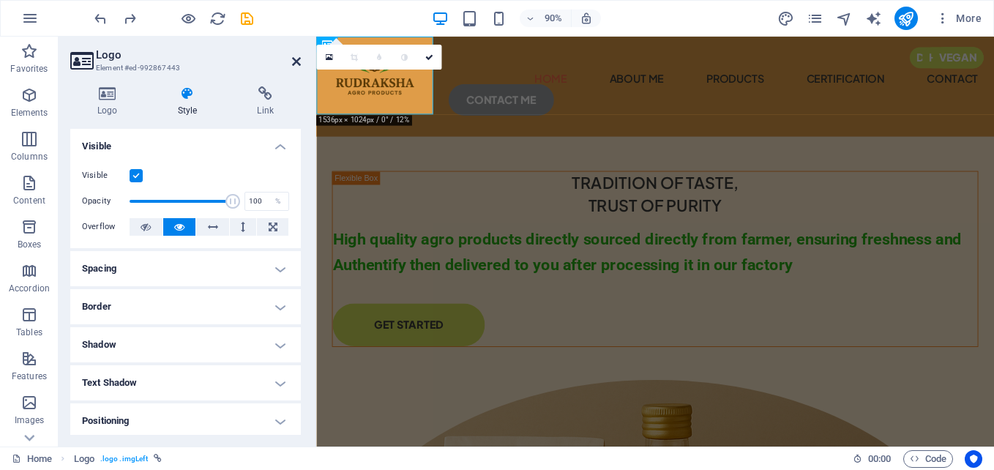
click at [298, 61] on icon at bounding box center [296, 62] width 9 height 12
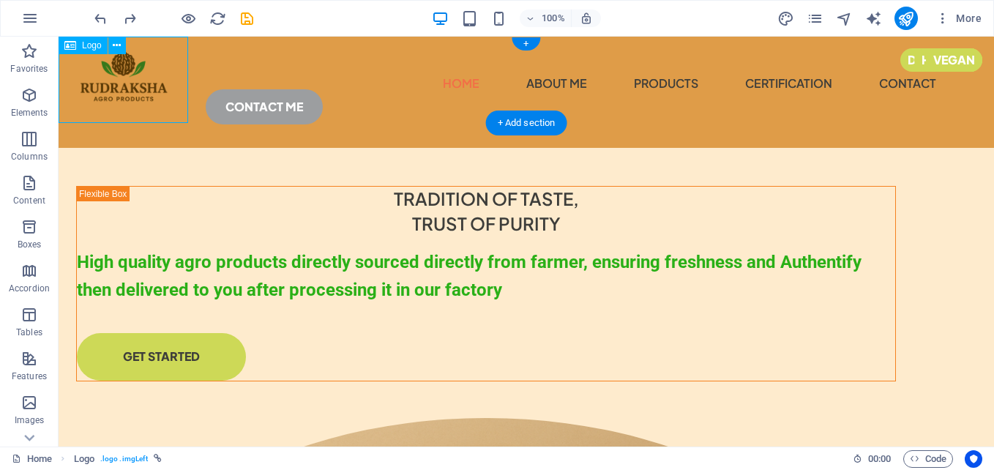
click at [142, 79] on div at bounding box center [124, 80] width 130 height 86
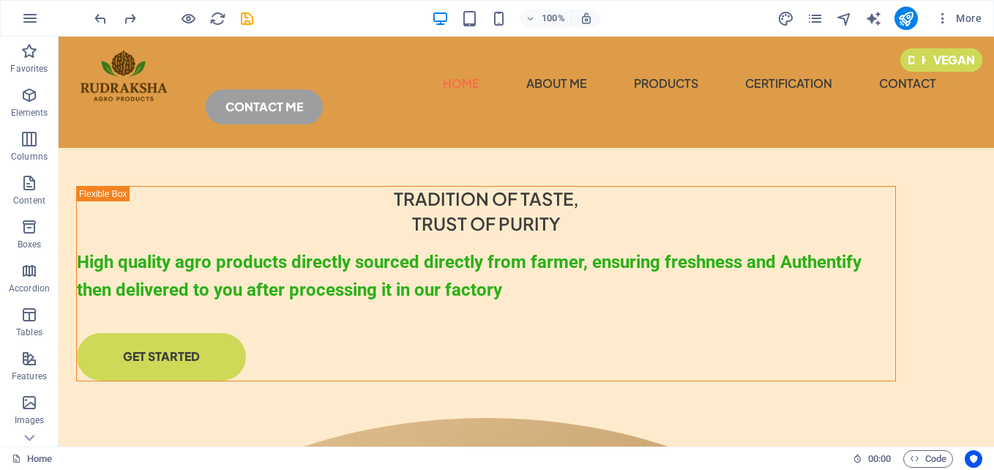
click at [282, 42] on icon at bounding box center [281, 45] width 8 height 15
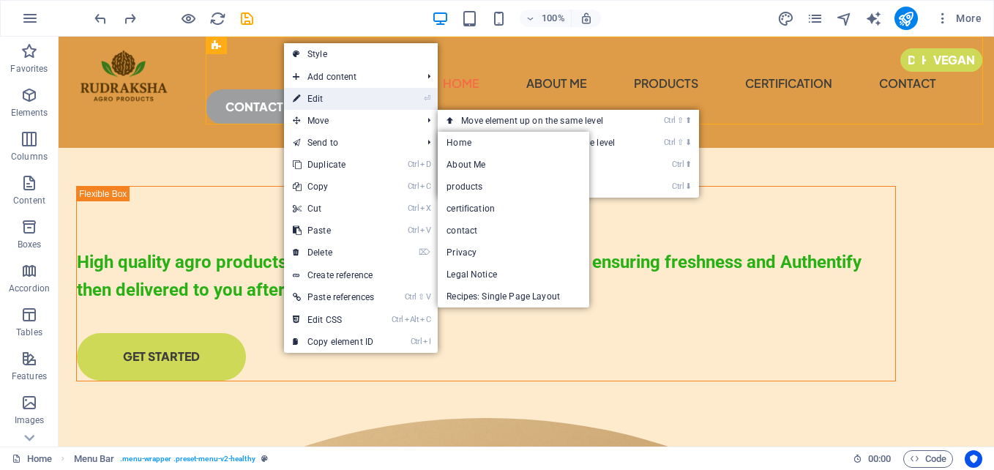
click at [365, 105] on link "⏎ Edit" at bounding box center [333, 99] width 99 height 22
select select "header"
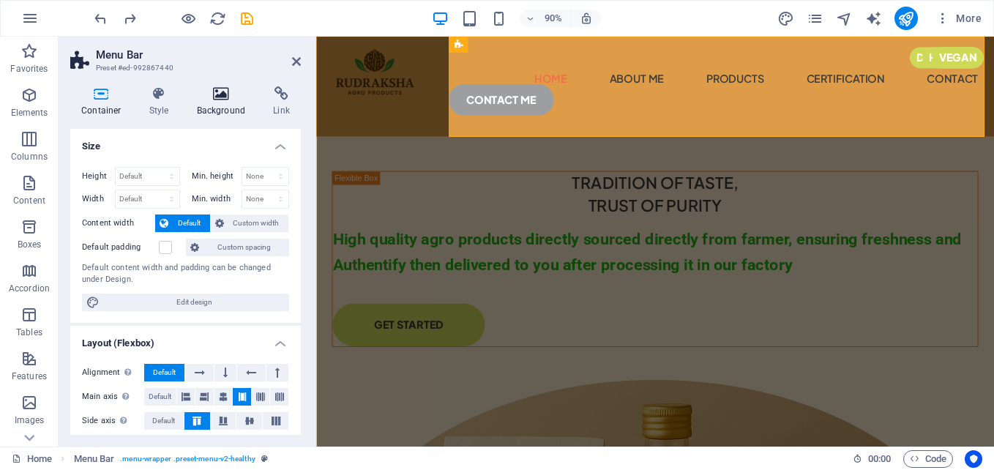
click at [241, 97] on icon at bounding box center [221, 93] width 71 height 15
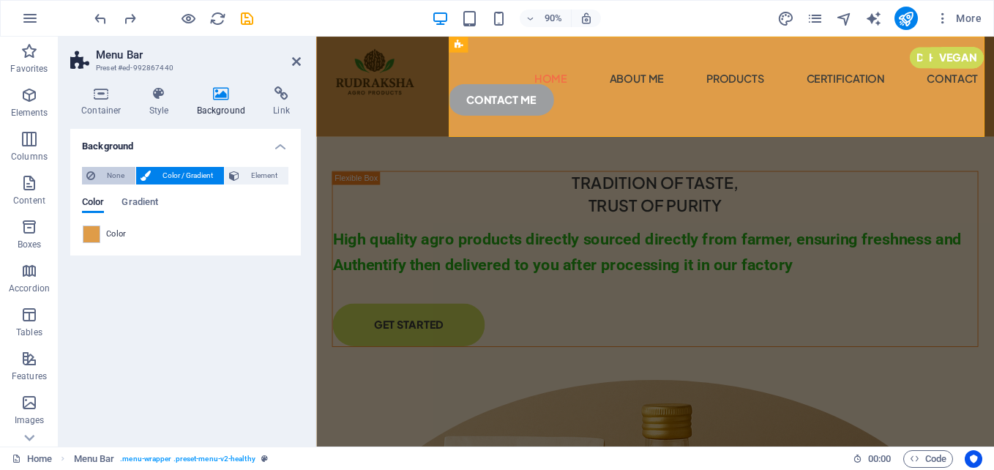
click at [106, 172] on span "None" at bounding box center [115, 176] width 31 height 18
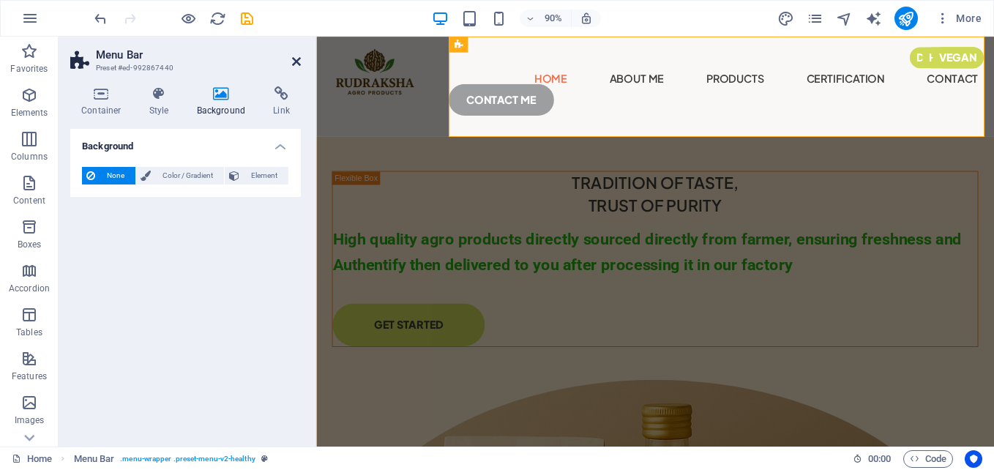
click at [293, 57] on icon at bounding box center [296, 62] width 9 height 12
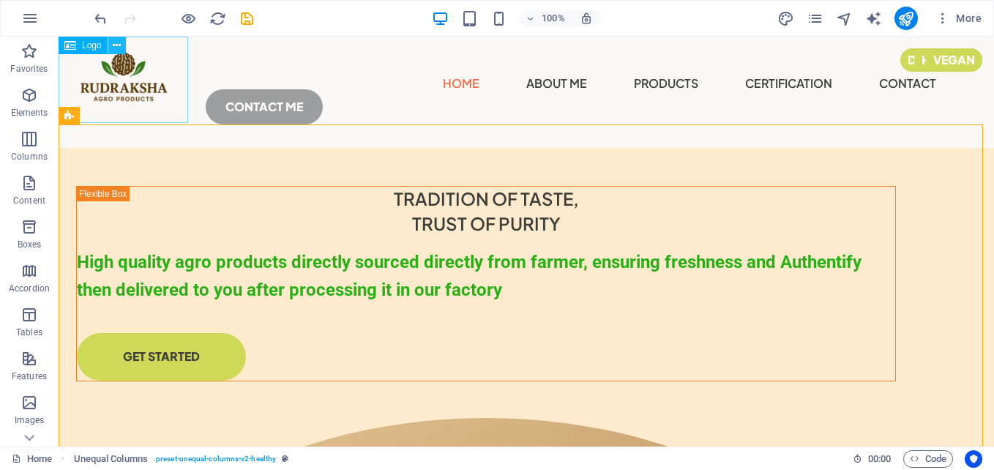
click at [118, 46] on icon at bounding box center [117, 45] width 8 height 15
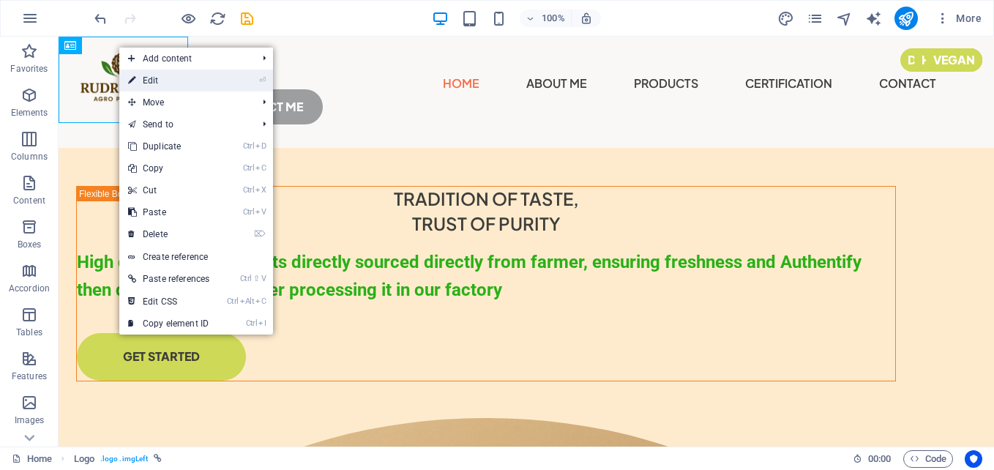
click at [162, 89] on link "⏎ Edit" at bounding box center [168, 81] width 99 height 22
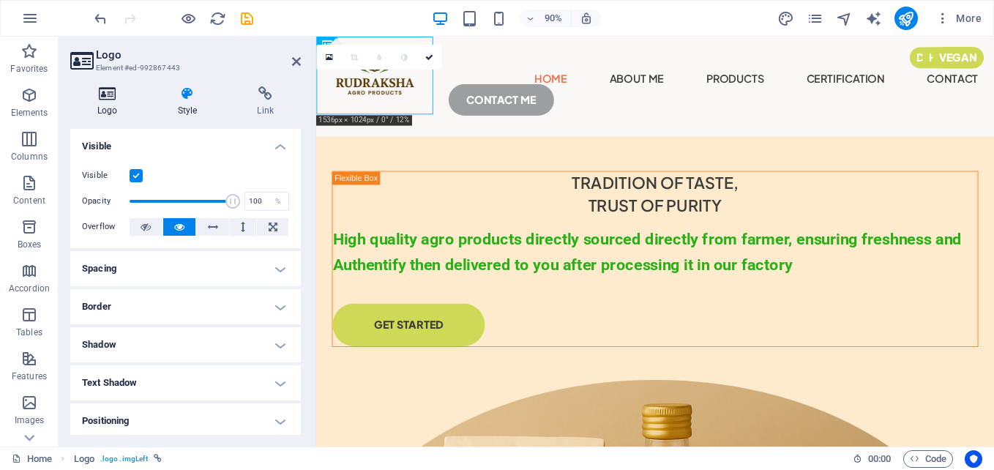
click at [105, 98] on icon at bounding box center [107, 93] width 75 height 15
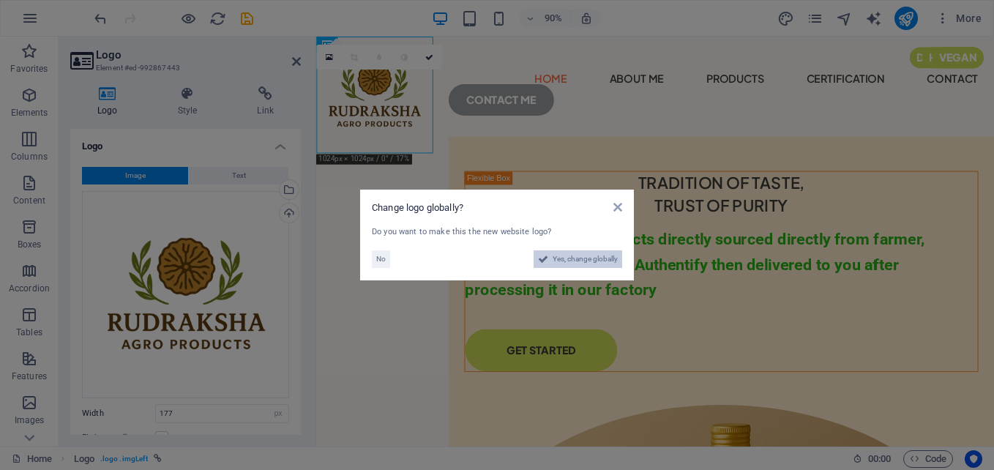
click at [552, 257] on button "Yes, change globally" at bounding box center [578, 259] width 89 height 18
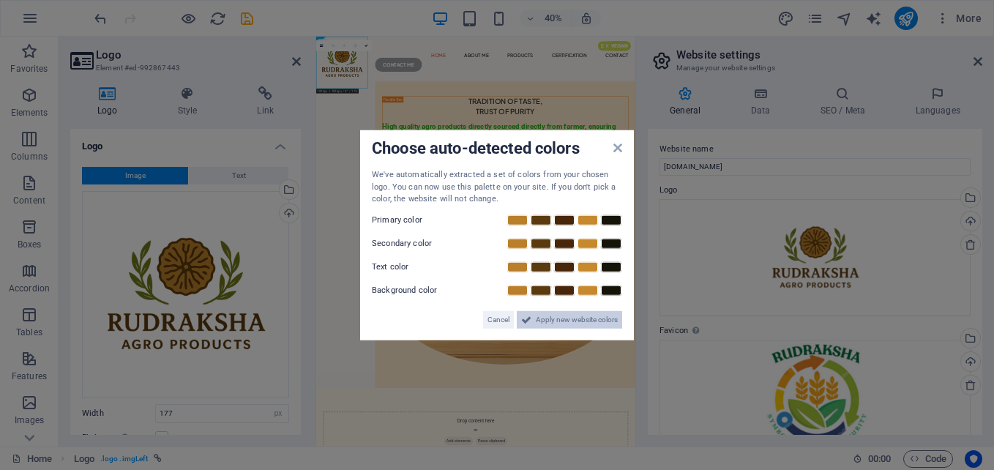
click at [551, 325] on span "Apply new website colors" at bounding box center [577, 319] width 82 height 18
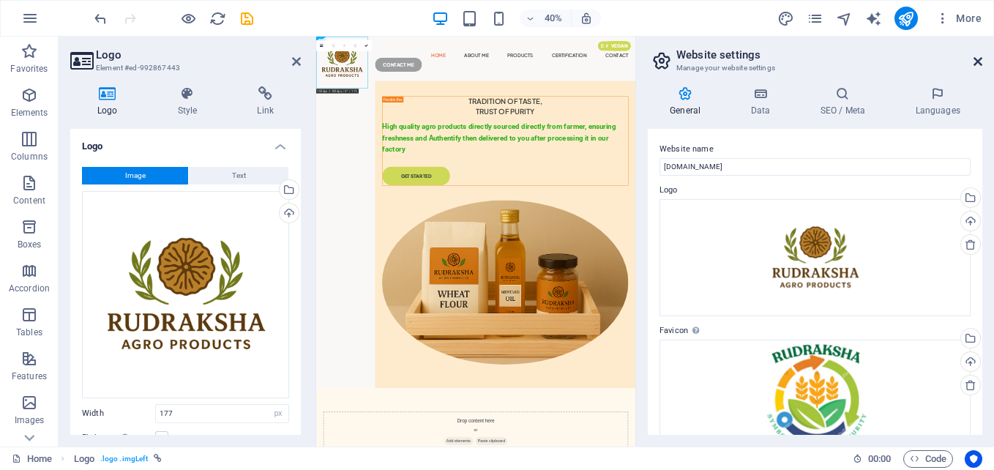
click at [979, 61] on icon at bounding box center [977, 62] width 9 height 12
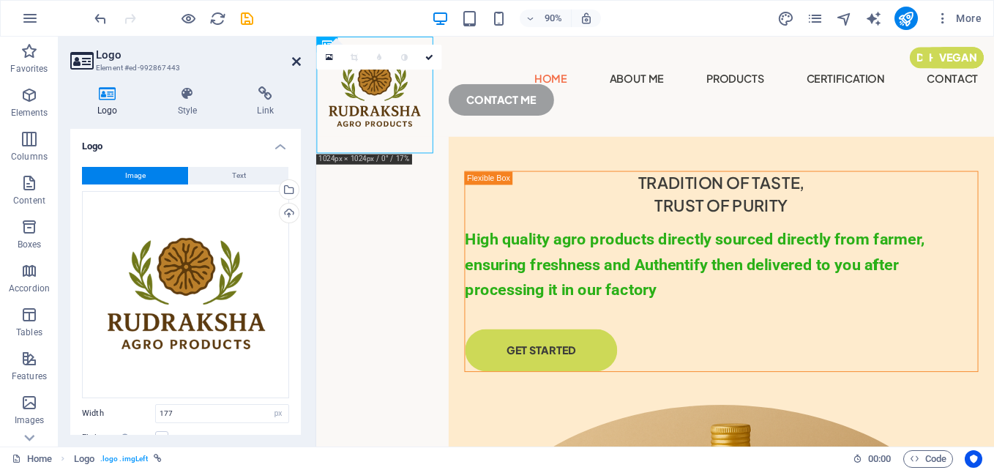
click at [296, 61] on icon at bounding box center [296, 62] width 9 height 12
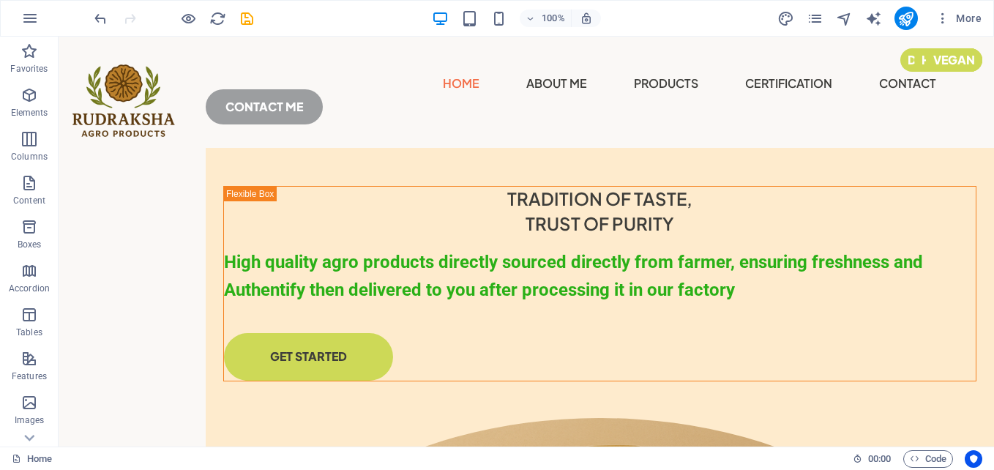
drag, startPoint x: 206, startPoint y: 157, endPoint x: 123, endPoint y: 171, distance: 84.6
click at [109, 46] on button at bounding box center [117, 46] width 18 height 18
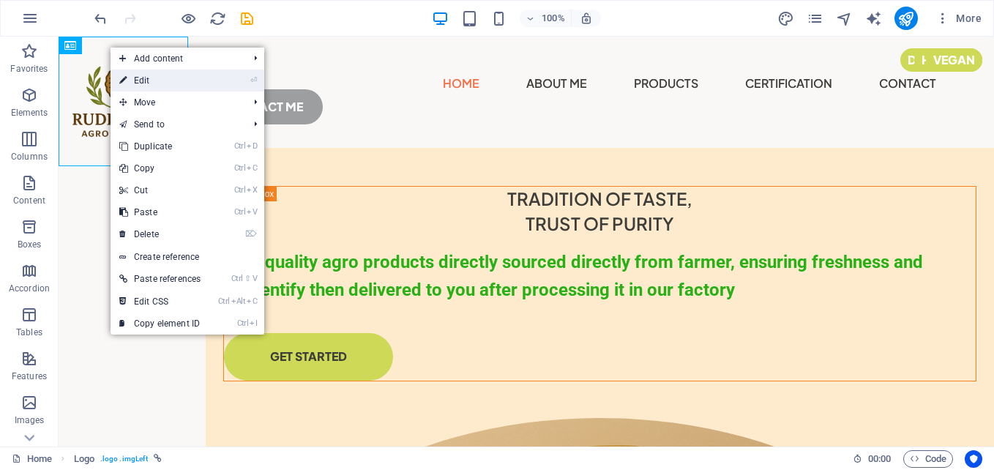
click at [132, 80] on link "⏎ Edit" at bounding box center [160, 81] width 99 height 22
select select "px"
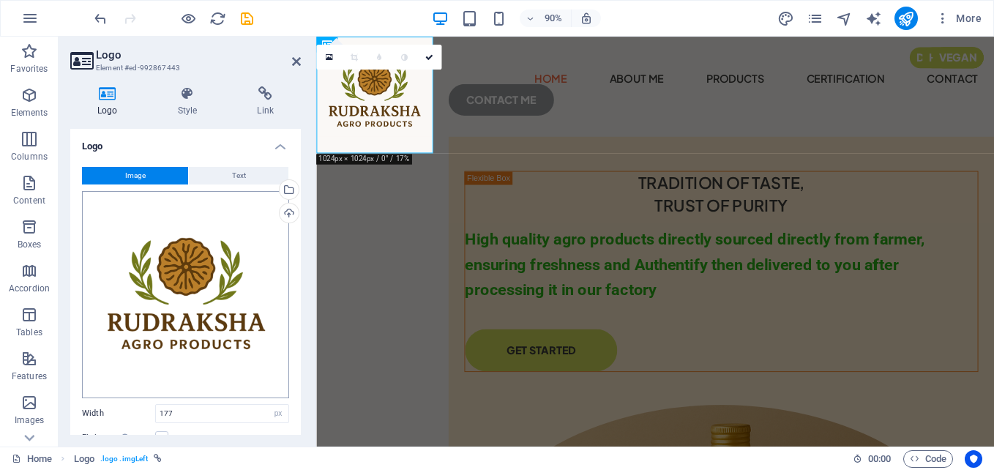
scroll to position [96, 0]
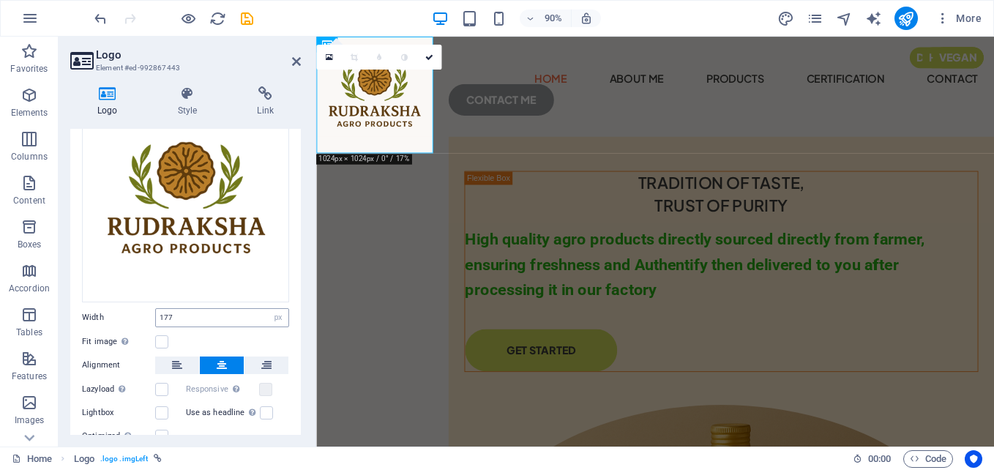
drag, startPoint x: 244, startPoint y: 363, endPoint x: 238, endPoint y: 312, distance: 51.6
click at [238, 313] on div "Image Text Drag files here, click to choose files or select files from Files or…" at bounding box center [185, 257] width 231 height 397
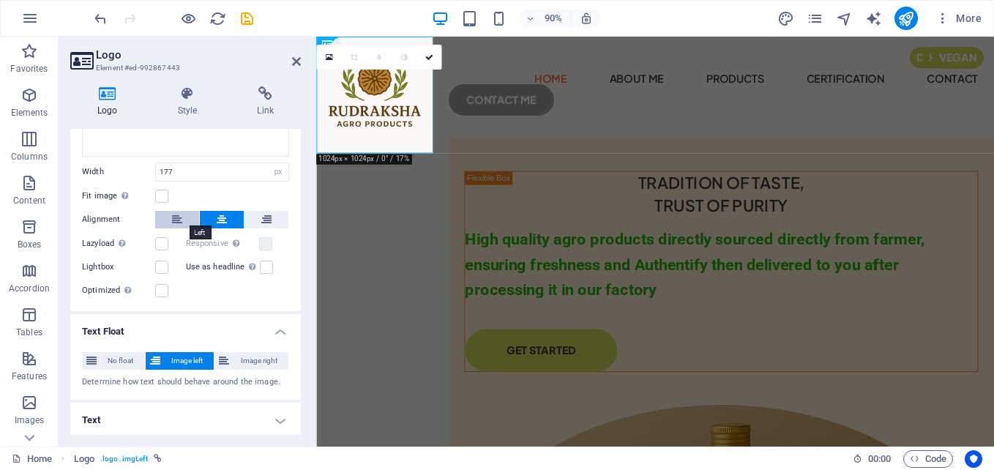
click at [182, 216] on button at bounding box center [177, 220] width 44 height 18
click at [217, 218] on icon at bounding box center [222, 220] width 10 height 18
click at [233, 353] on span "Image right" at bounding box center [258, 361] width 50 height 18
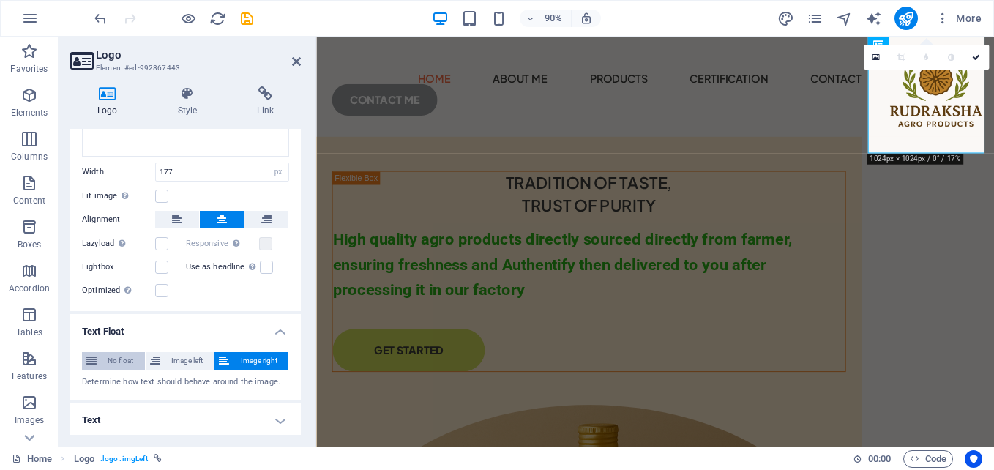
click at [118, 359] on span "No float" at bounding box center [121, 361] width 40 height 18
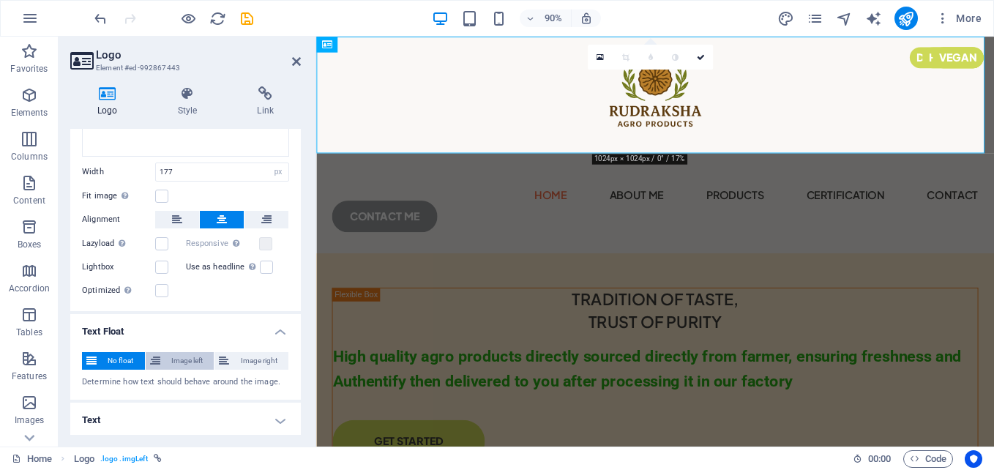
click at [165, 357] on span "Image left" at bounding box center [187, 361] width 45 height 18
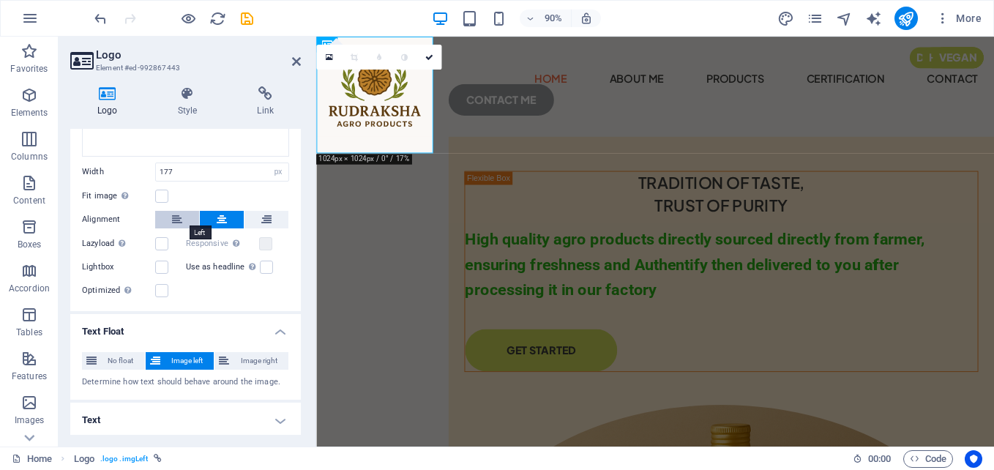
click at [182, 217] on button at bounding box center [177, 220] width 44 height 18
click at [118, 358] on span "No float" at bounding box center [121, 361] width 40 height 18
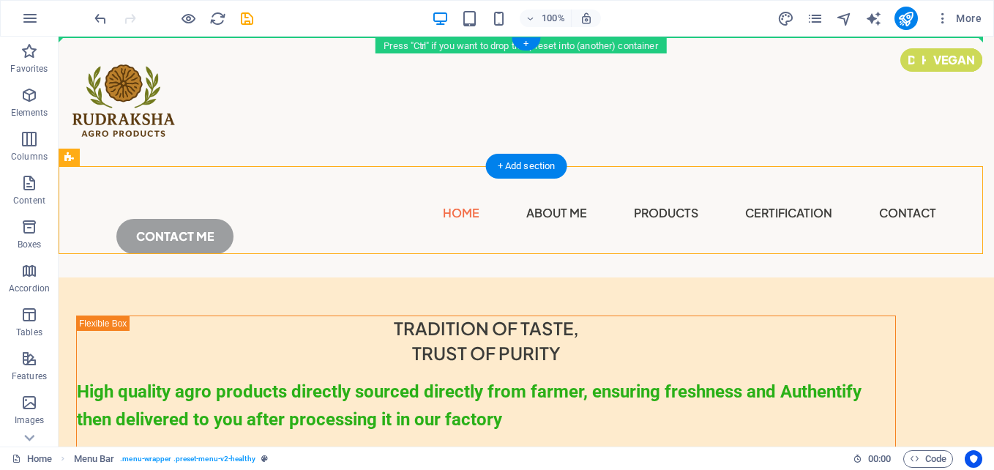
drag, startPoint x: 448, startPoint y: 211, endPoint x: 603, endPoint y: 85, distance: 199.8
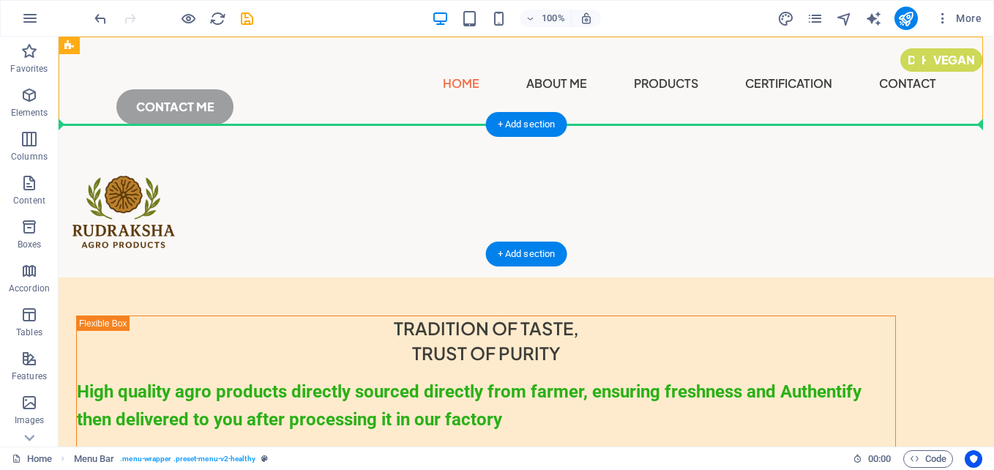
drag, startPoint x: 660, startPoint y: 67, endPoint x: 670, endPoint y: 187, distance: 120.4
drag, startPoint x: 681, startPoint y: 80, endPoint x: 227, endPoint y: 184, distance: 465.5
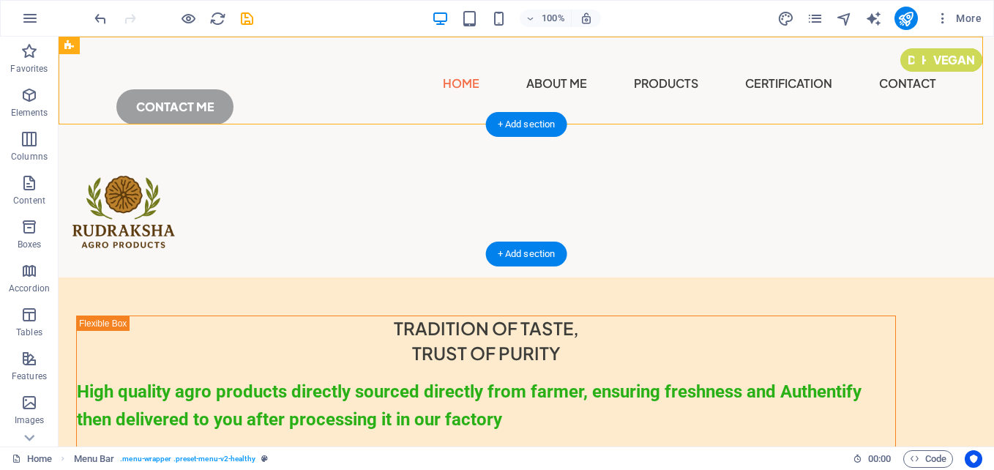
click at [198, 183] on div at bounding box center [526, 213] width 935 height 130
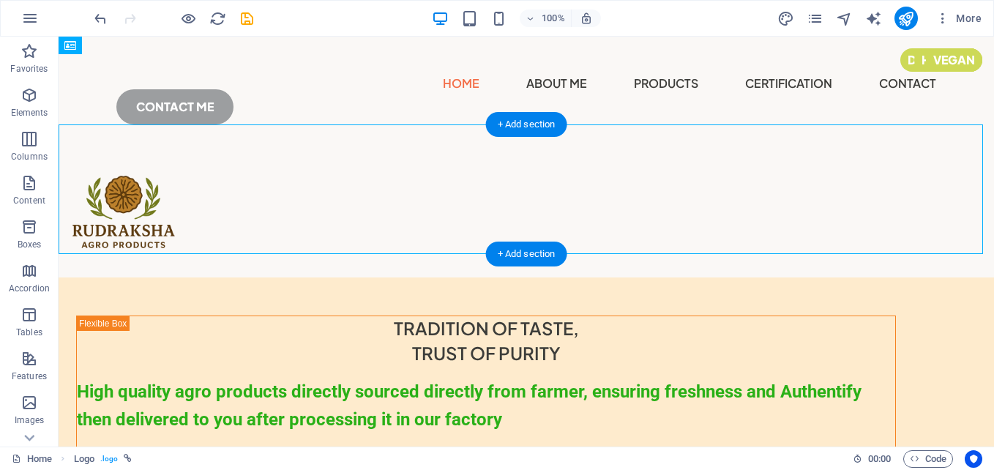
click at [198, 183] on div at bounding box center [526, 213] width 935 height 130
select select "px"
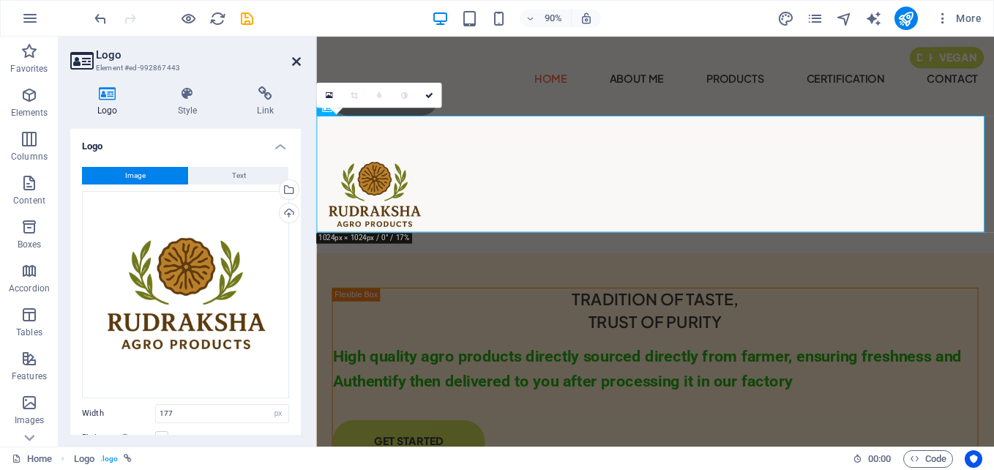
click at [293, 60] on icon at bounding box center [296, 62] width 9 height 12
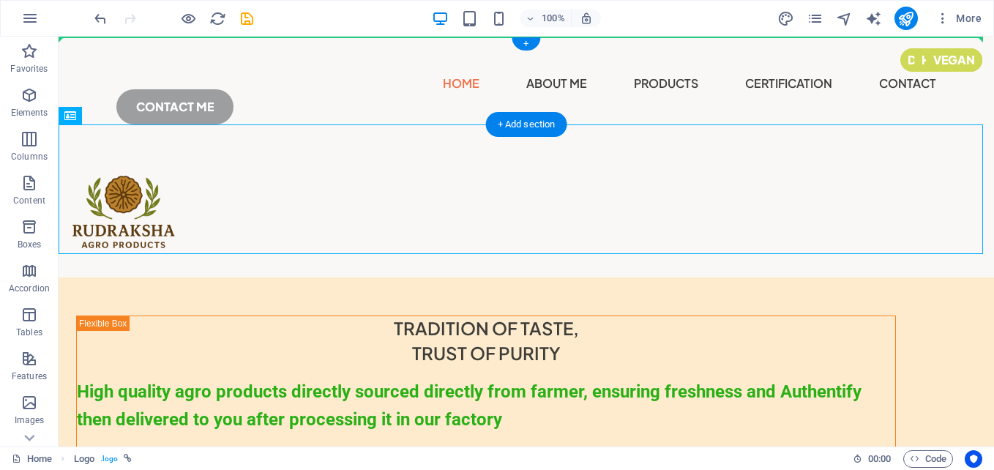
drag, startPoint x: 98, startPoint y: 180, endPoint x: 83, endPoint y: 78, distance: 102.8
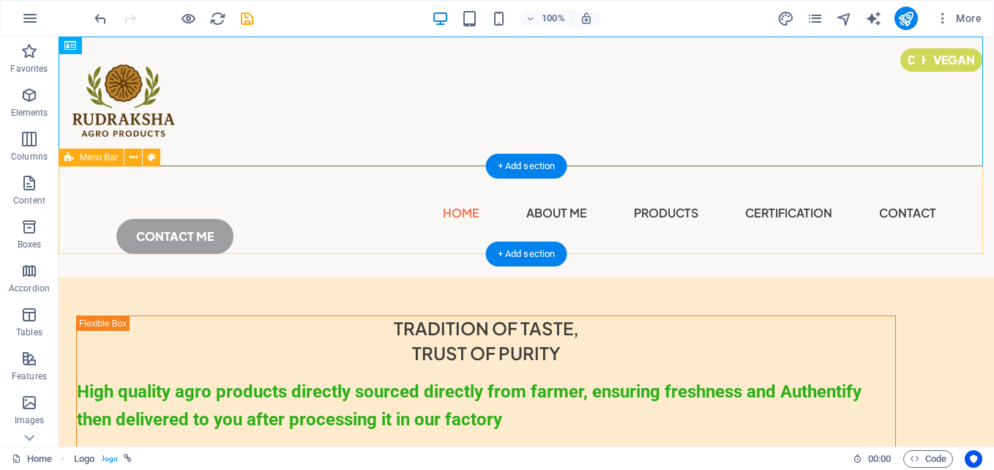
click at [198, 193] on div "Menu Home About Me products certification contact CONTACT ME" at bounding box center [526, 221] width 935 height 111
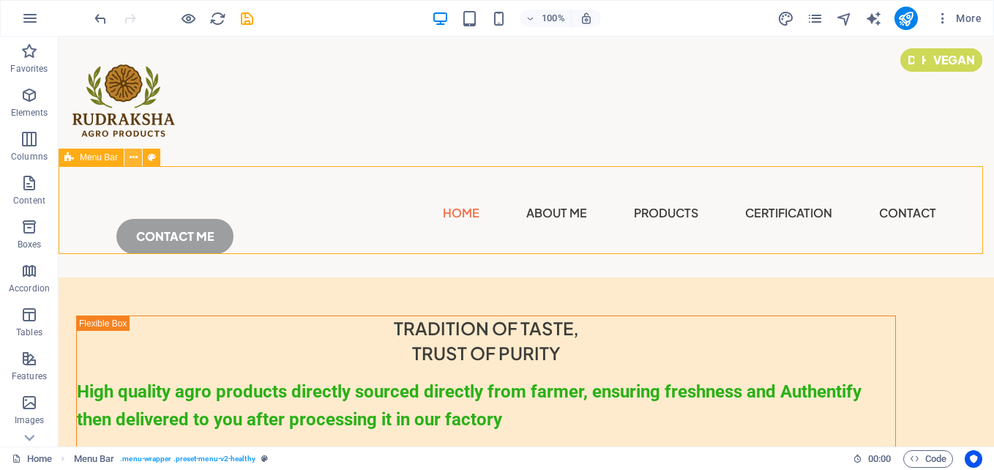
click at [130, 158] on icon at bounding box center [134, 157] width 8 height 15
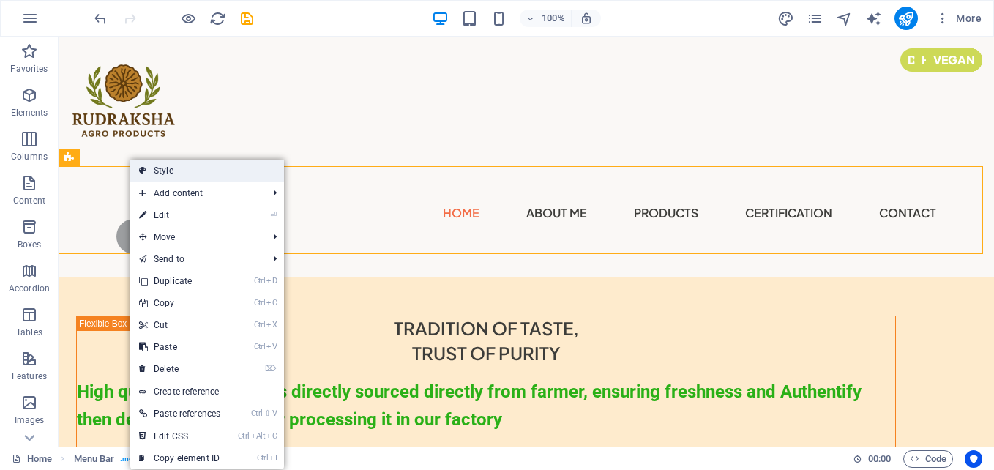
click at [209, 177] on link "Style" at bounding box center [207, 171] width 154 height 22
select select "px"
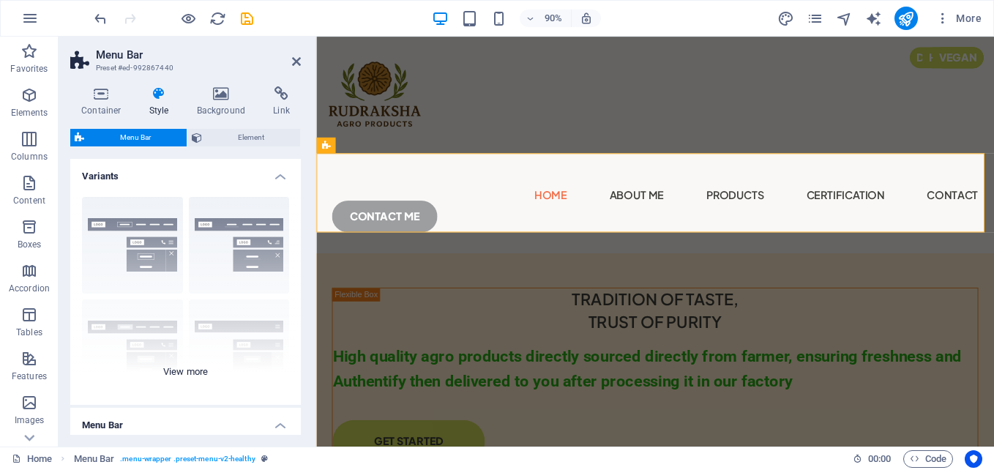
click at [209, 269] on div "Border Centered Default Fixed Loki Trigger Wide XXL" at bounding box center [185, 295] width 231 height 220
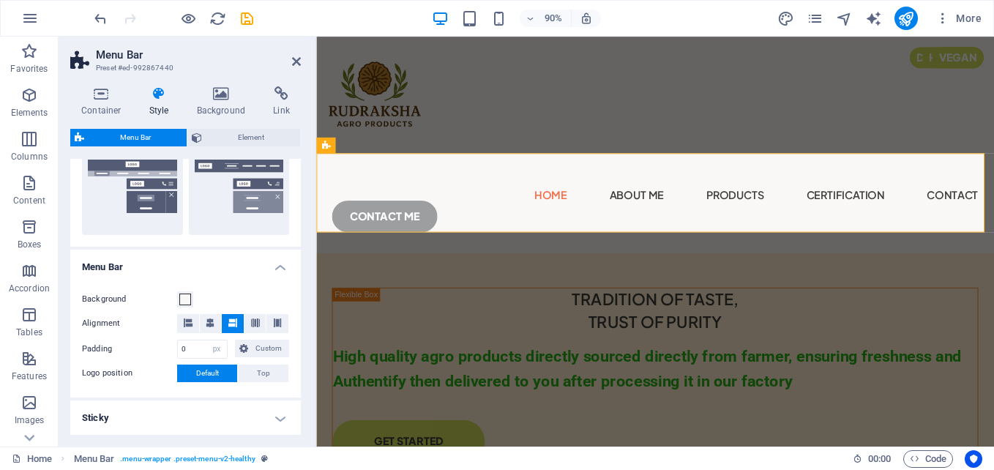
scroll to position [439, 0]
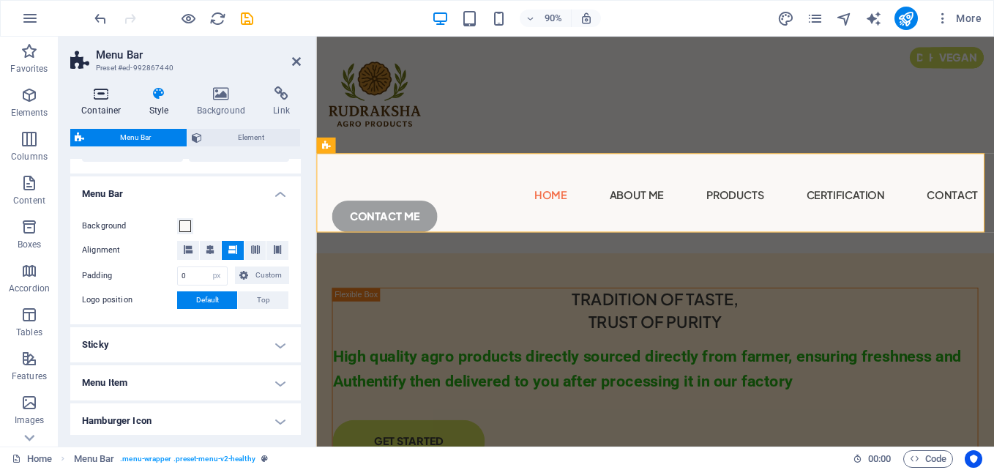
click at [119, 108] on h4 "Container" at bounding box center [104, 101] width 68 height 31
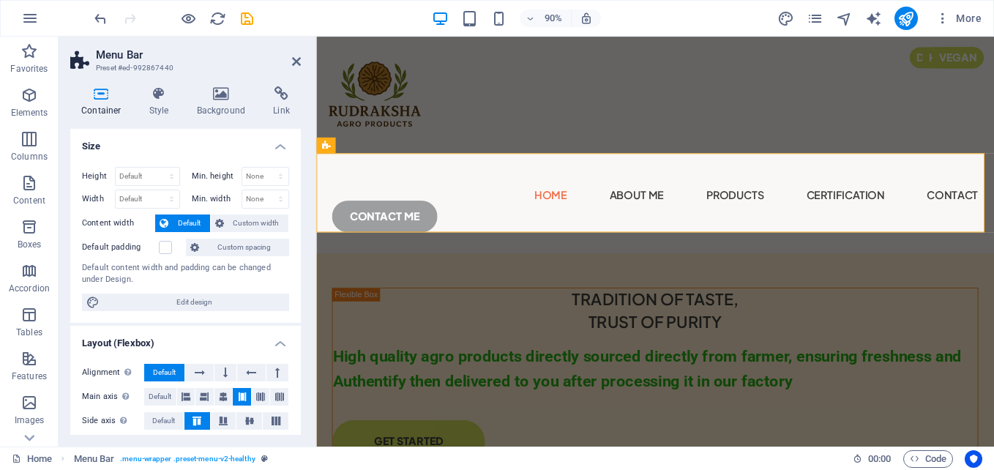
scroll to position [261, 0]
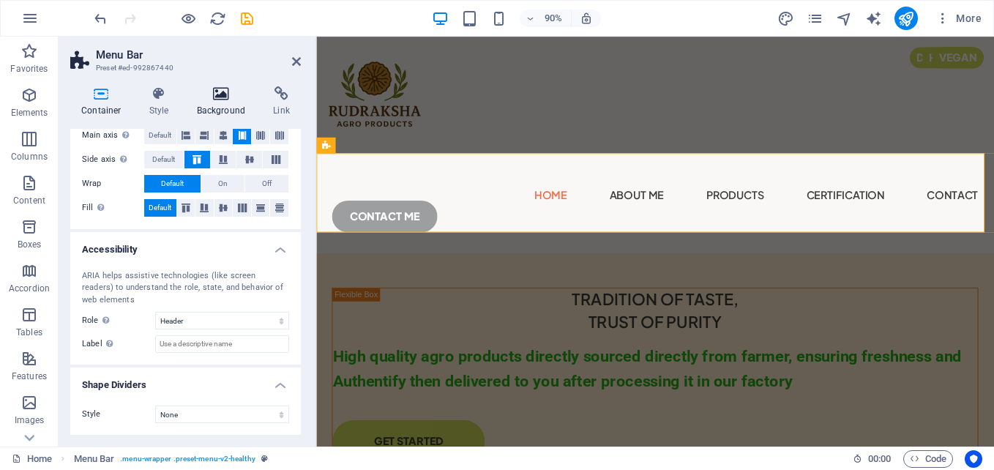
click at [231, 96] on icon at bounding box center [221, 93] width 71 height 15
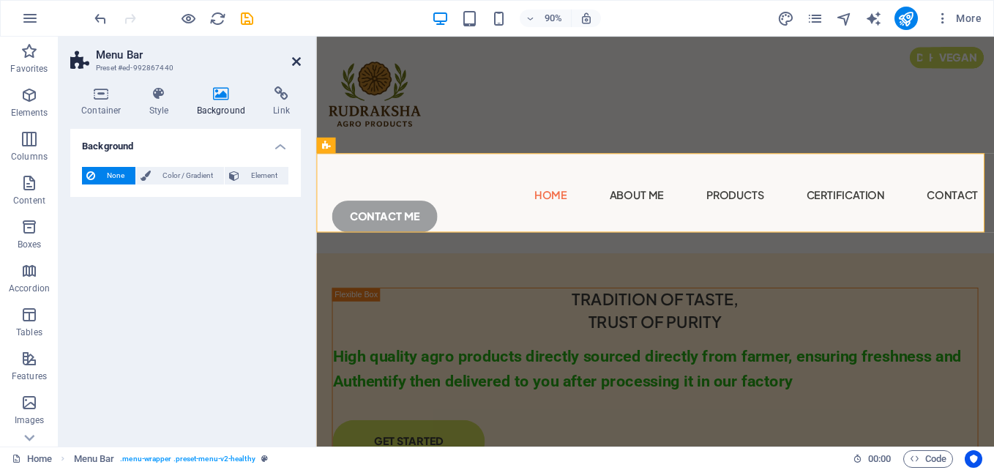
click at [293, 63] on icon at bounding box center [296, 62] width 9 height 12
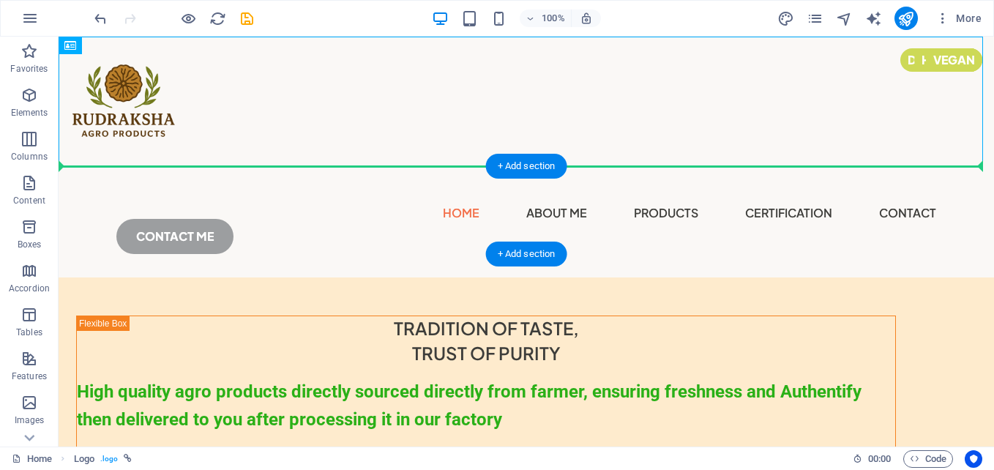
drag, startPoint x: 133, startPoint y: 78, endPoint x: 106, endPoint y: 195, distance: 119.5
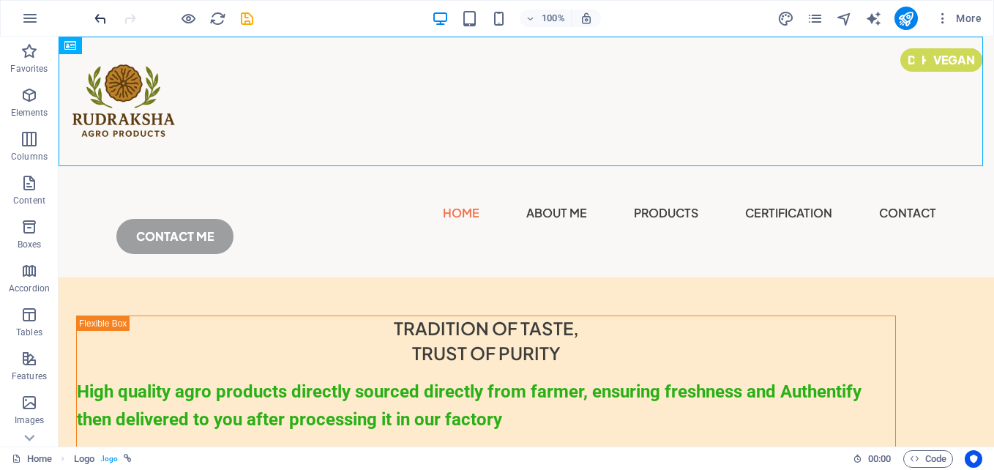
click at [99, 17] on icon "undo" at bounding box center [100, 18] width 17 height 17
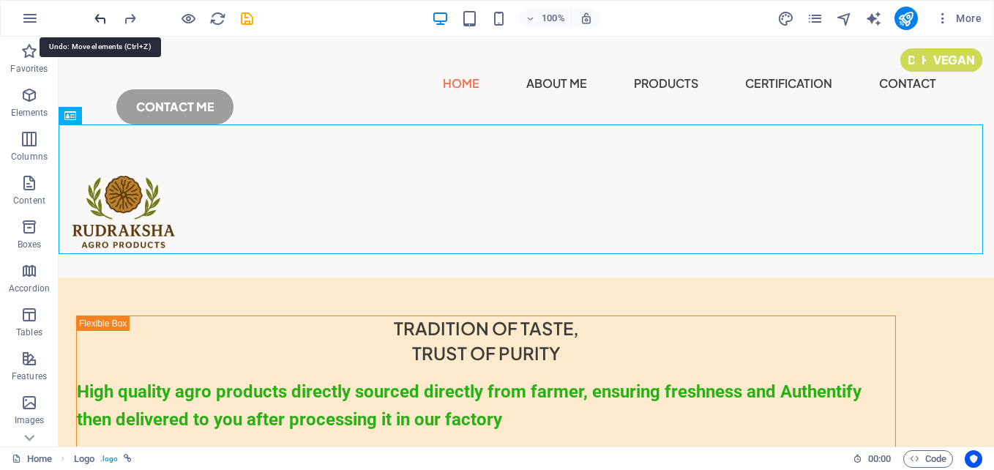
click at [99, 17] on icon "undo" at bounding box center [100, 18] width 17 height 17
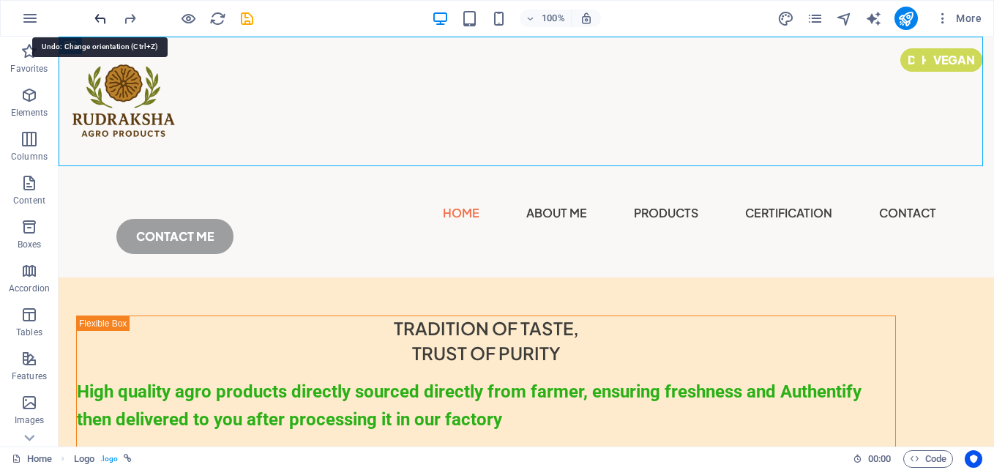
click at [99, 17] on icon "undo" at bounding box center [100, 18] width 17 height 17
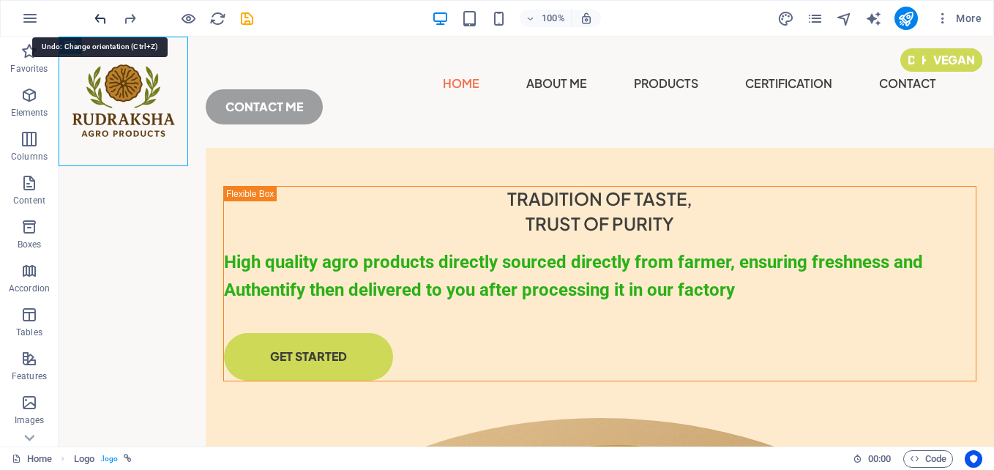
click at [99, 17] on icon "undo" at bounding box center [100, 18] width 17 height 17
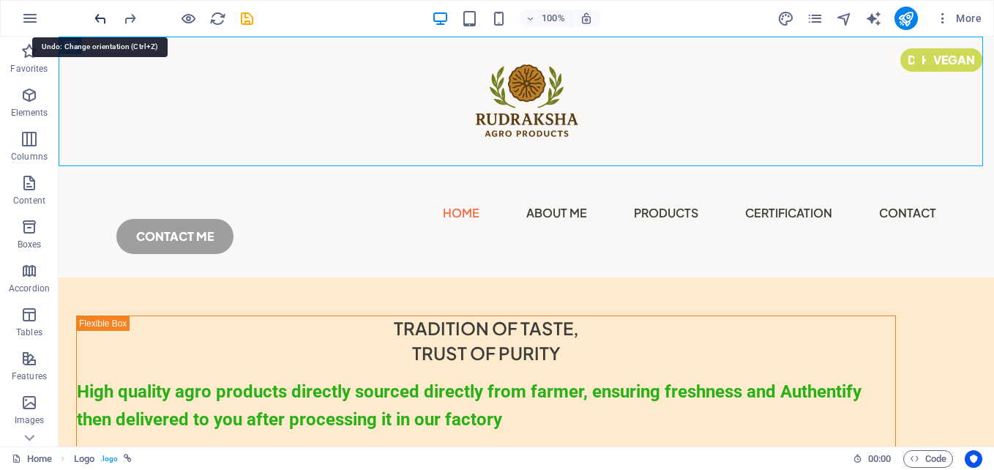
click at [100, 17] on icon "undo" at bounding box center [100, 18] width 17 height 17
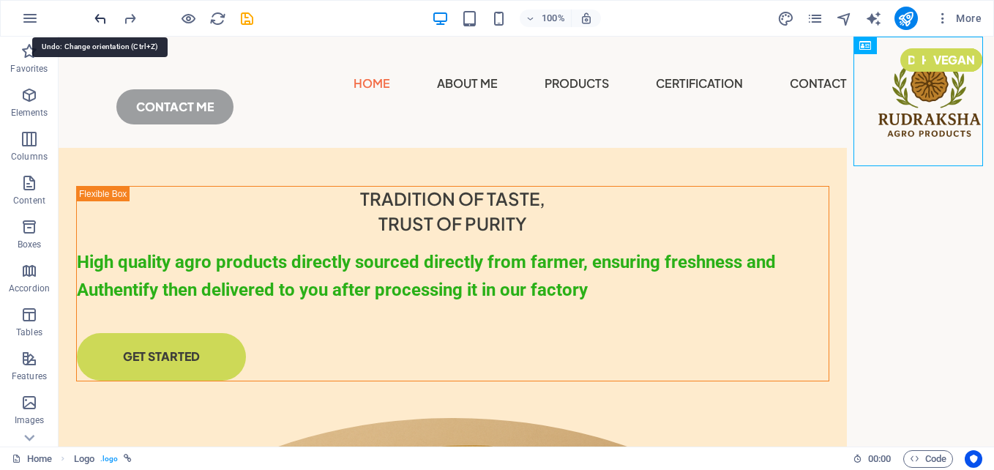
click at [100, 17] on icon "undo" at bounding box center [100, 18] width 17 height 17
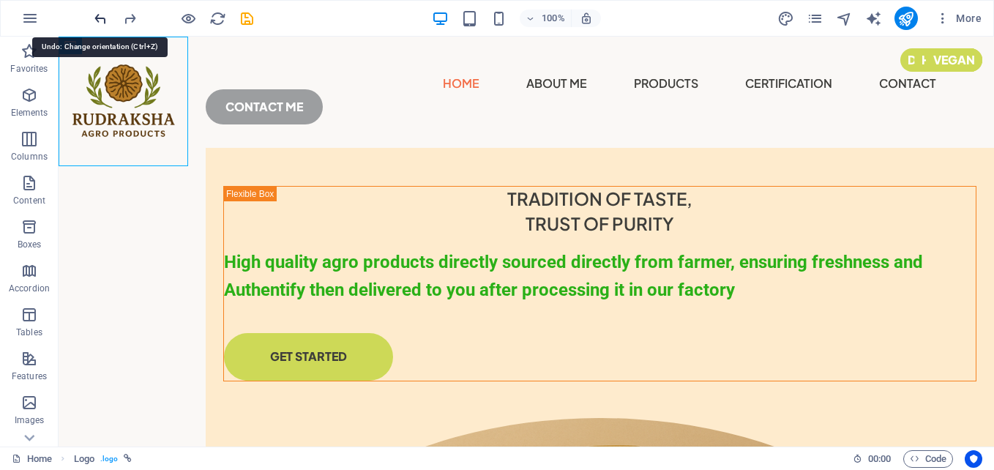
click at [100, 17] on icon "undo" at bounding box center [100, 18] width 17 height 17
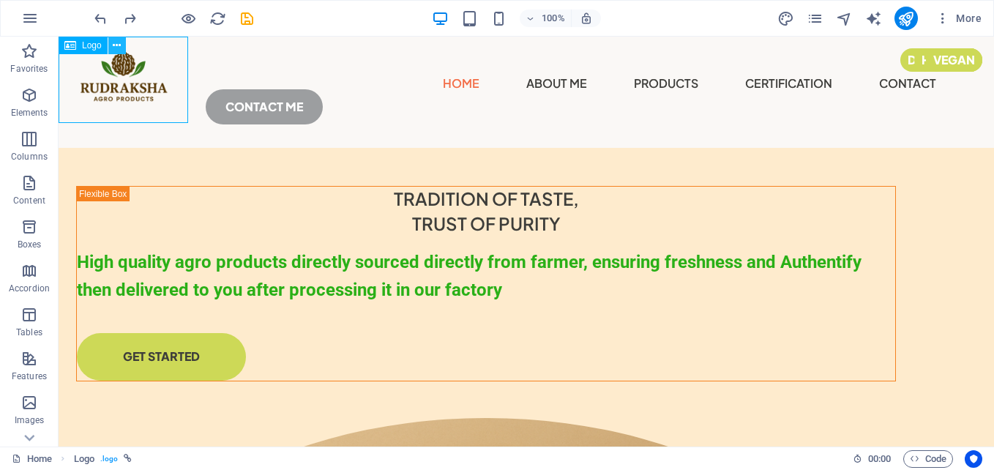
click at [121, 45] on icon at bounding box center [117, 45] width 8 height 15
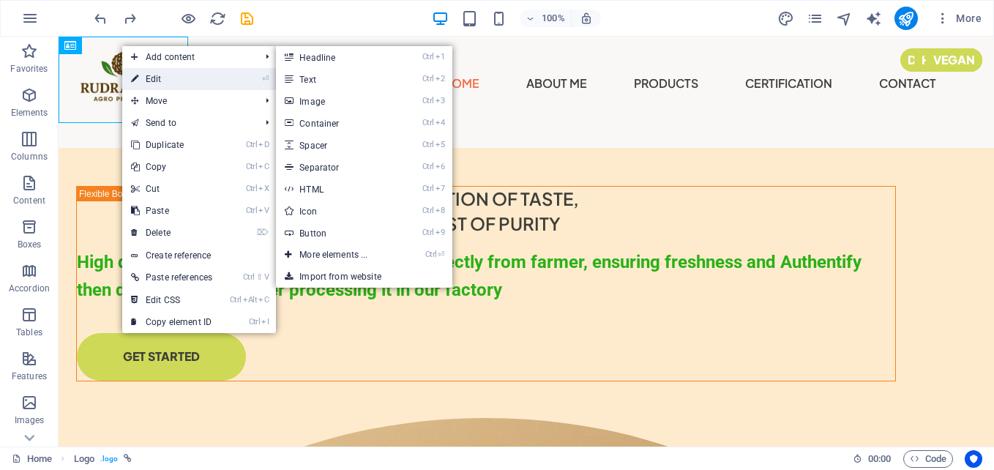
click at [157, 76] on link "⏎ Edit" at bounding box center [171, 79] width 99 height 22
select select "px"
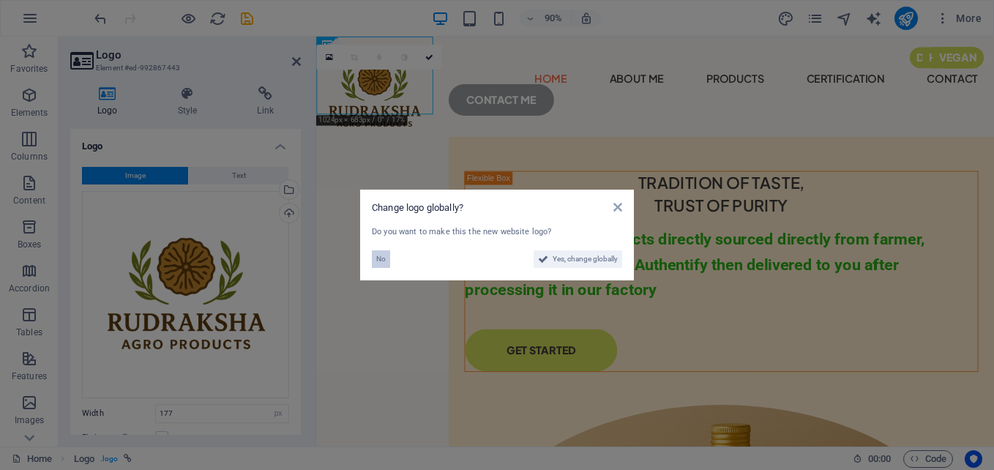
click at [381, 258] on span "No" at bounding box center [381, 259] width 10 height 18
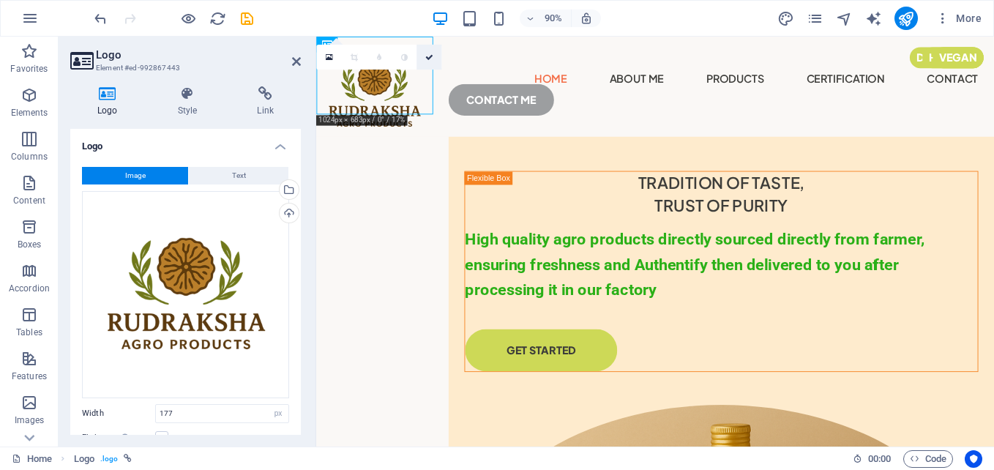
click at [433, 53] on icon at bounding box center [428, 57] width 8 height 8
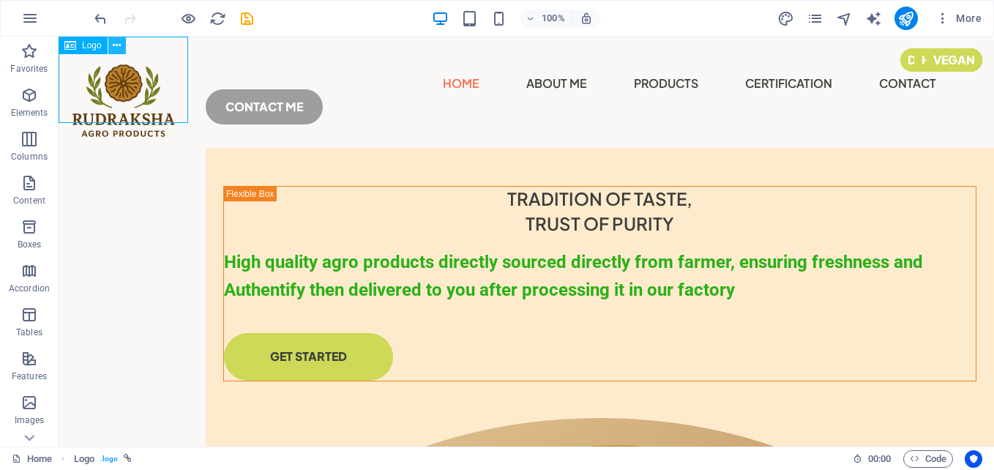
click at [119, 48] on icon at bounding box center [117, 45] width 8 height 15
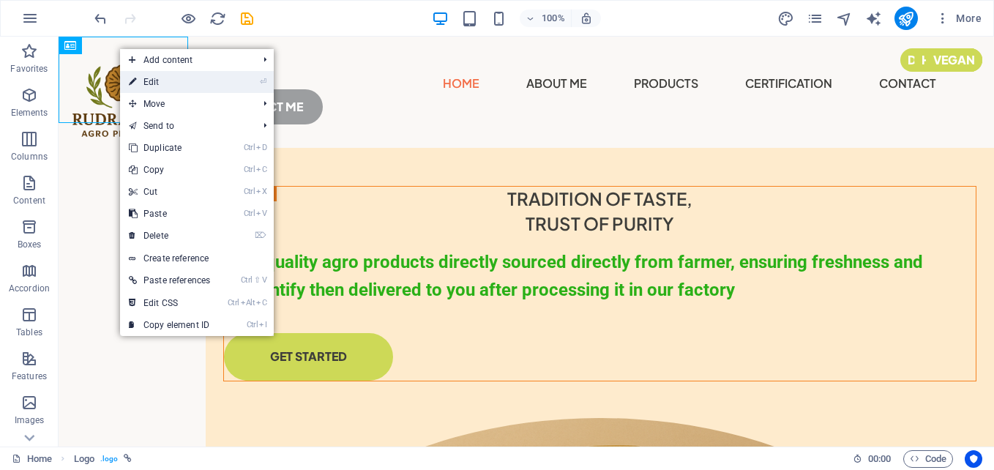
click at [153, 77] on link "⏎ Edit" at bounding box center [169, 82] width 99 height 22
select select "px"
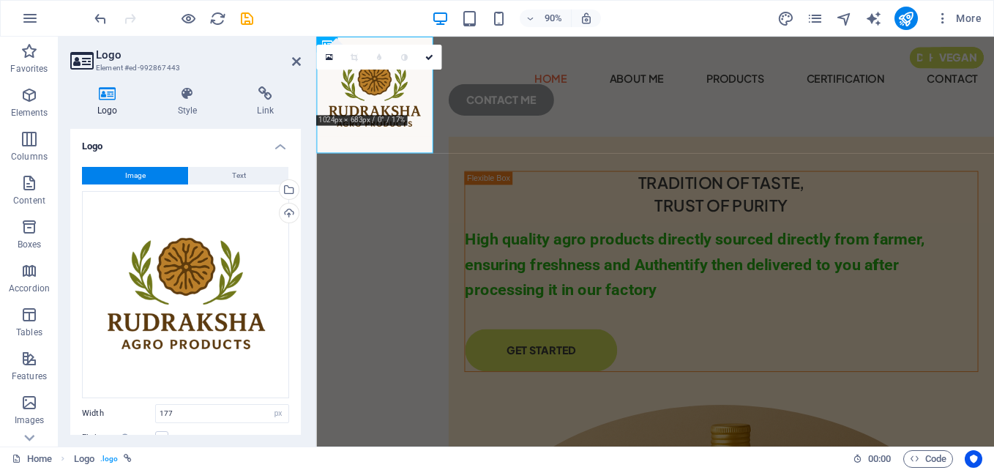
scroll to position [220, 0]
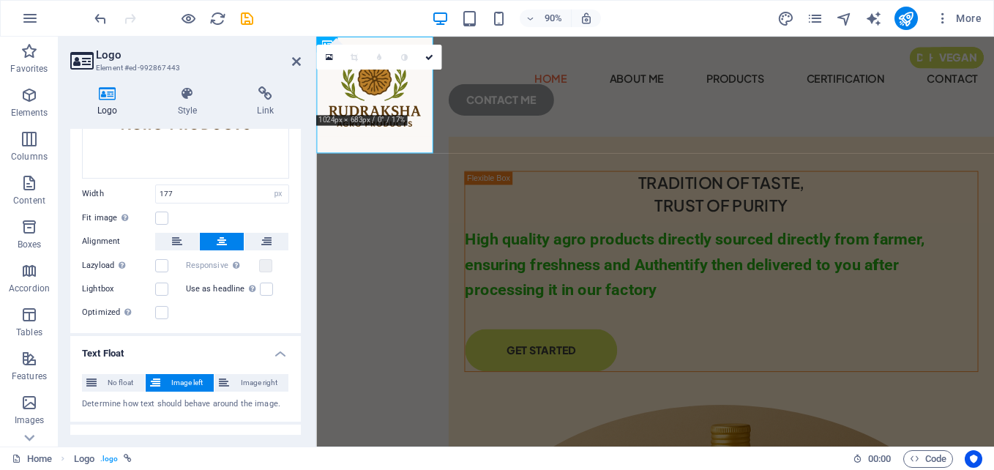
click at [192, 179] on div "Image Text Drag files here, click to choose files or select files from Files or…" at bounding box center [185, 134] width 231 height 397
click at [182, 233] on button at bounding box center [177, 242] width 44 height 18
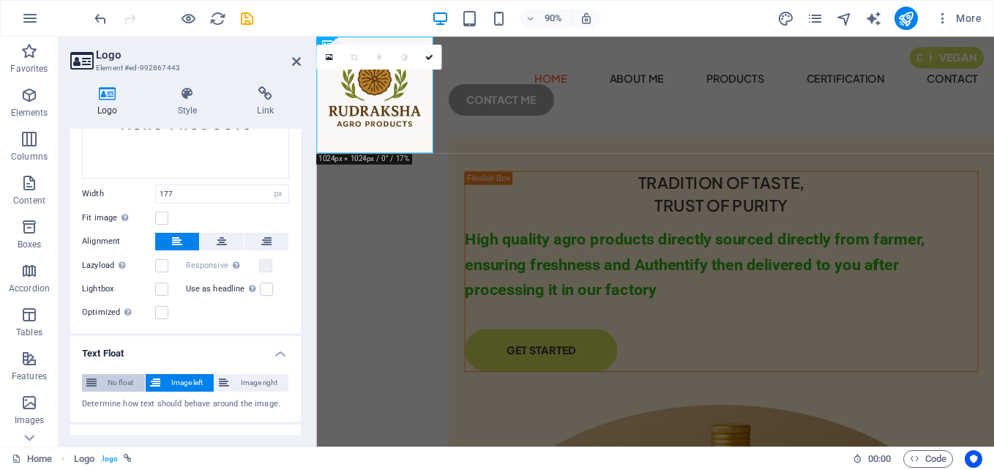
click at [113, 376] on span "No float" at bounding box center [121, 383] width 40 height 18
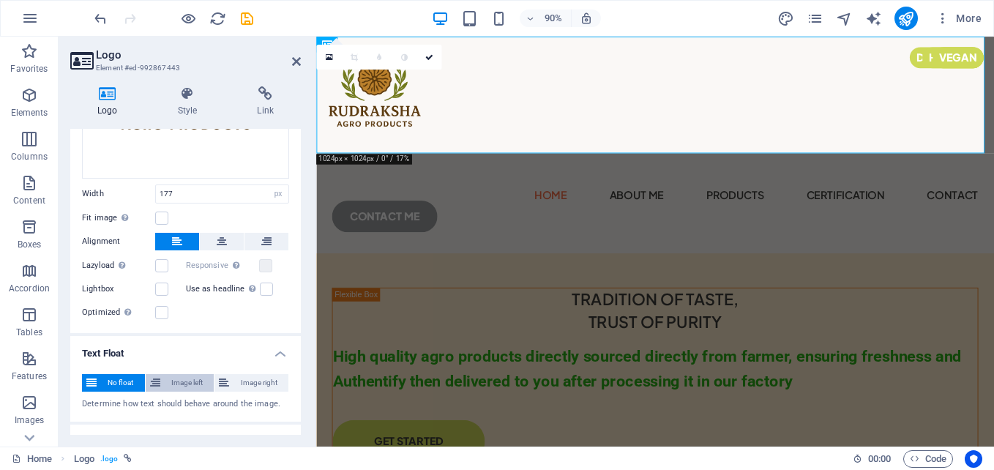
click at [170, 383] on span "Image left" at bounding box center [187, 383] width 45 height 18
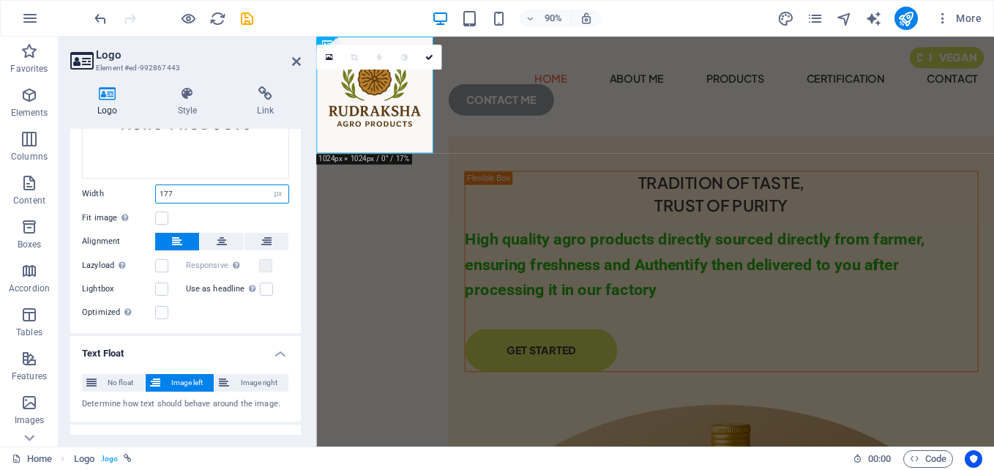
click at [207, 193] on input "177" at bounding box center [222, 194] width 132 height 18
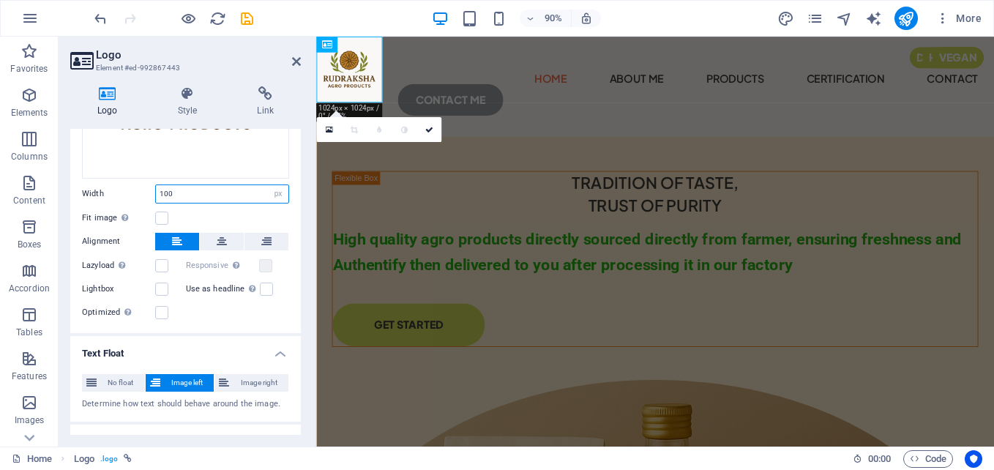
type input "100"
click at [236, 209] on div "Fit image Automatically fit image to a fixed width and height" at bounding box center [185, 218] width 207 height 18
click at [293, 64] on icon at bounding box center [296, 62] width 9 height 12
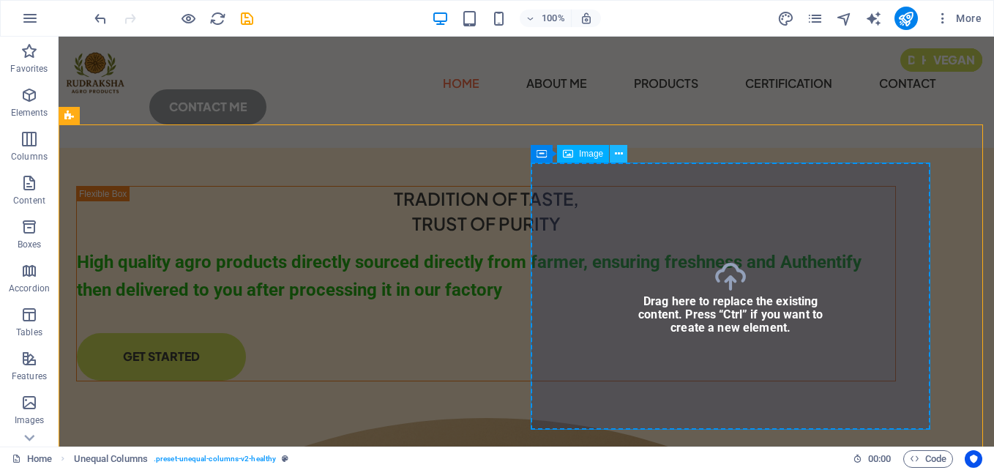
click at [618, 152] on icon at bounding box center [619, 153] width 8 height 15
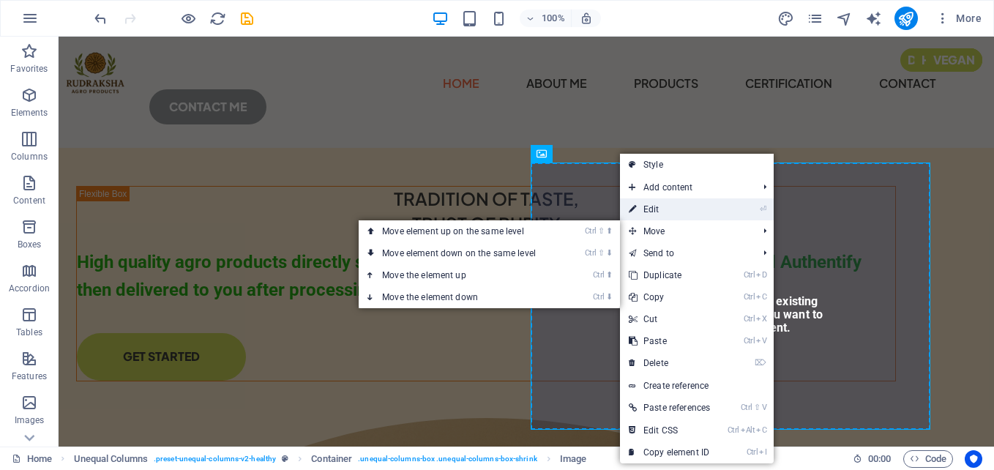
click at [663, 212] on link "⏎ Edit" at bounding box center [669, 209] width 99 height 22
select select "%"
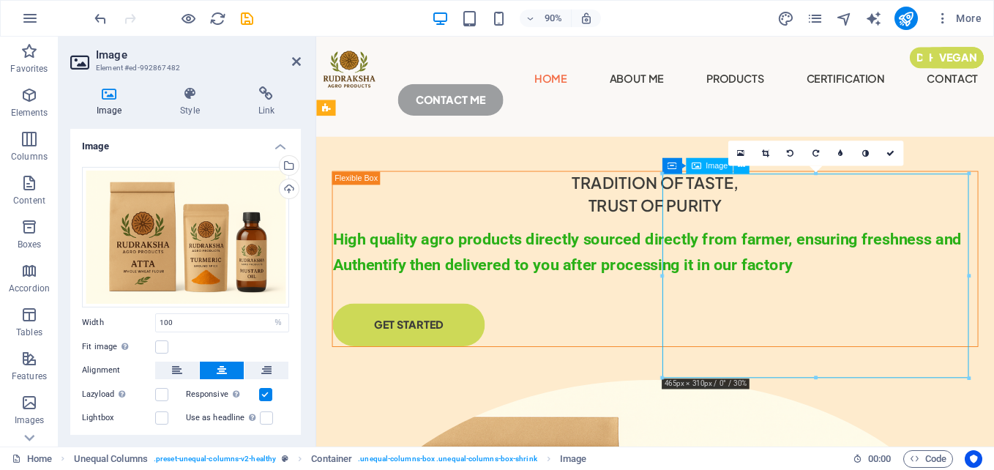
drag, startPoint x: 802, startPoint y: 296, endPoint x: 835, endPoint y: 294, distance: 33.0
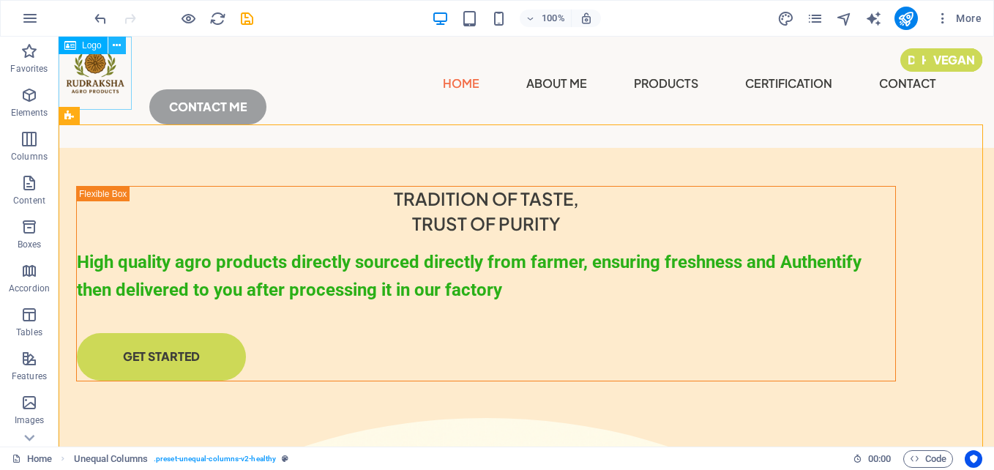
click at [115, 47] on icon at bounding box center [117, 45] width 8 height 15
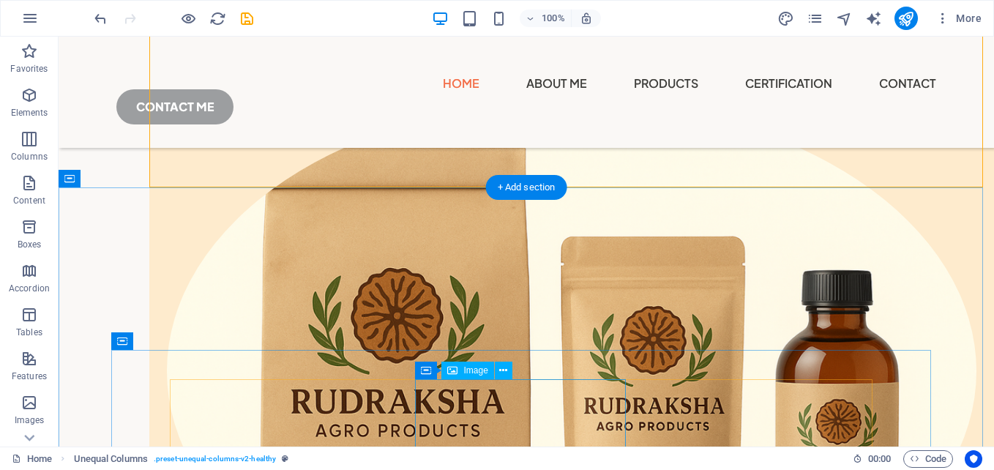
scroll to position [366, 0]
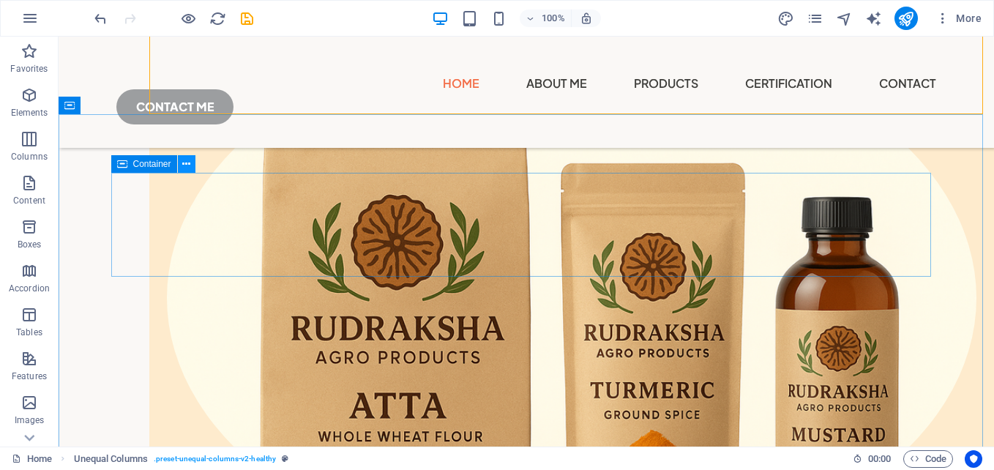
click at [188, 168] on icon at bounding box center [186, 164] width 8 height 15
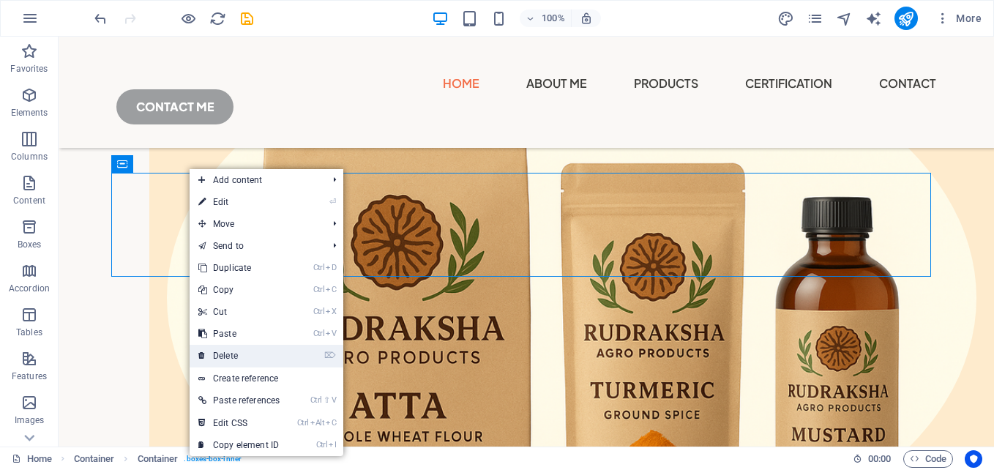
click at [247, 353] on link "⌦ Delete" at bounding box center [239, 356] width 99 height 22
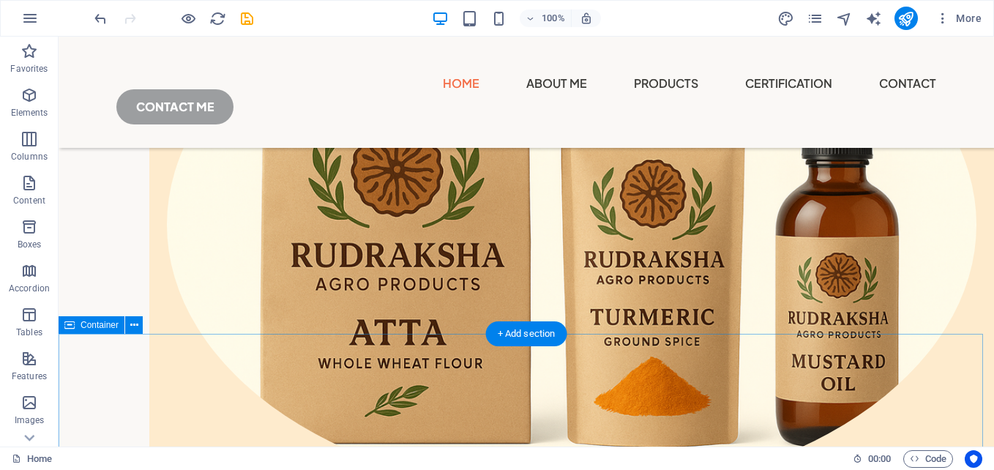
scroll to position [0, 0]
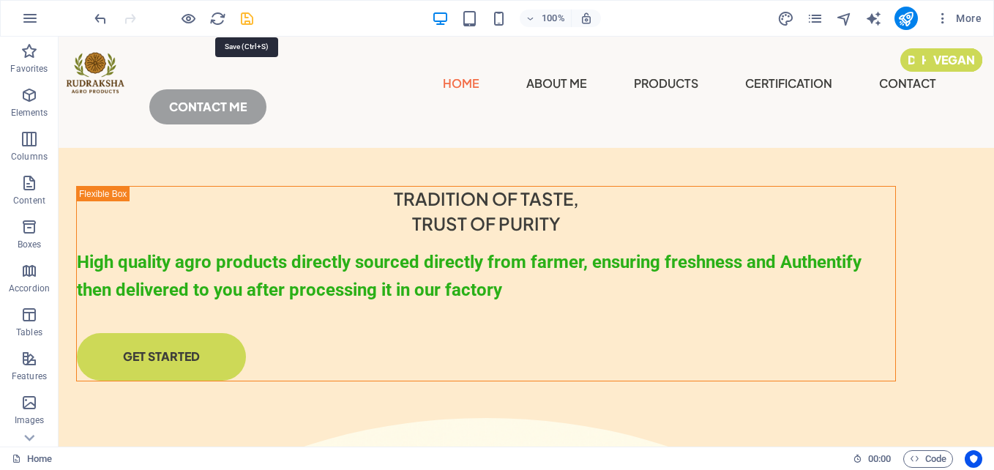
click at [244, 18] on icon "save" at bounding box center [247, 18] width 17 height 17
checkbox input "false"
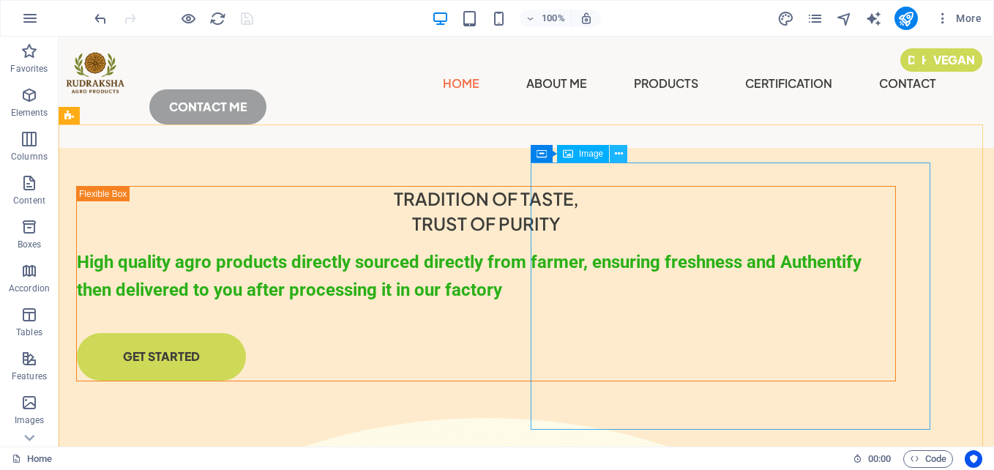
click at [615, 154] on icon at bounding box center [619, 153] width 8 height 15
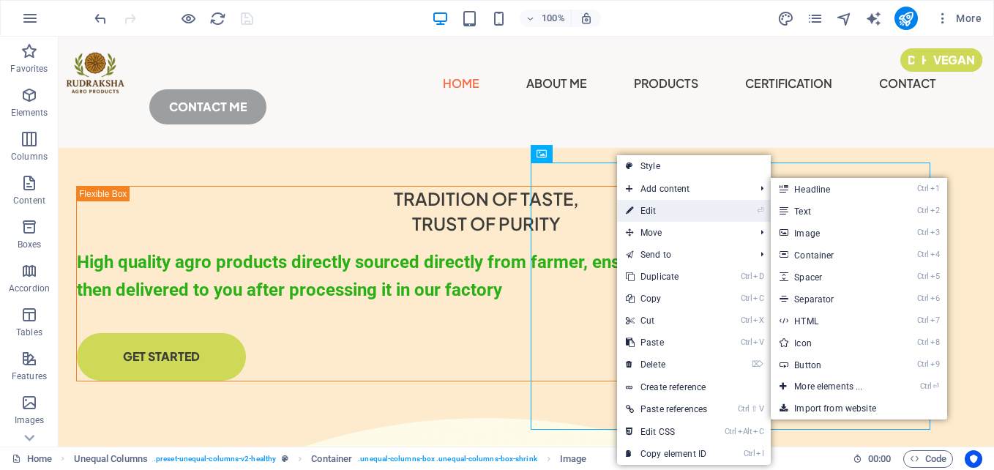
click at [670, 203] on link "⏎ Edit" at bounding box center [666, 211] width 99 height 22
select select "%"
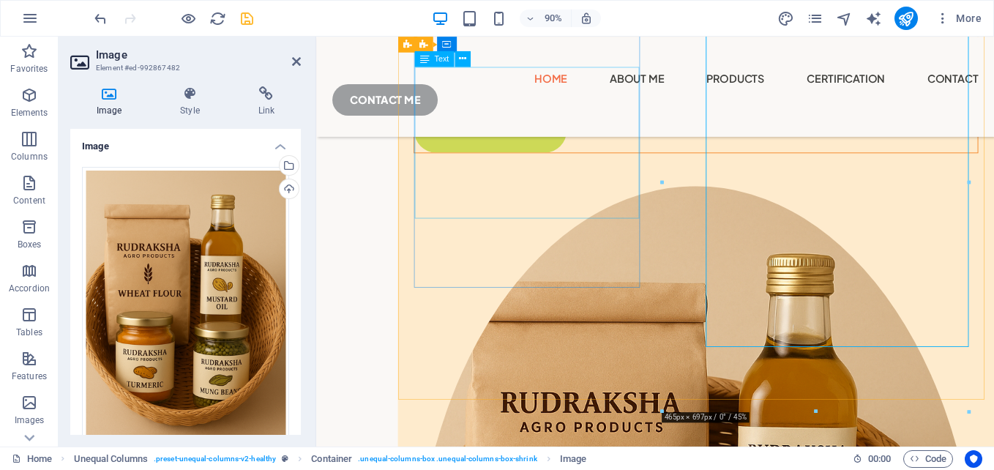
scroll to position [73, 0]
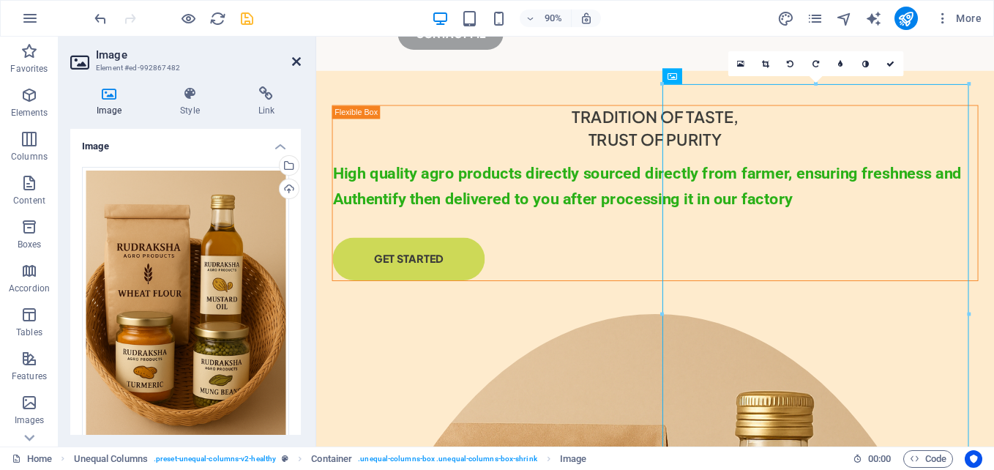
click at [296, 64] on icon at bounding box center [296, 62] width 9 height 12
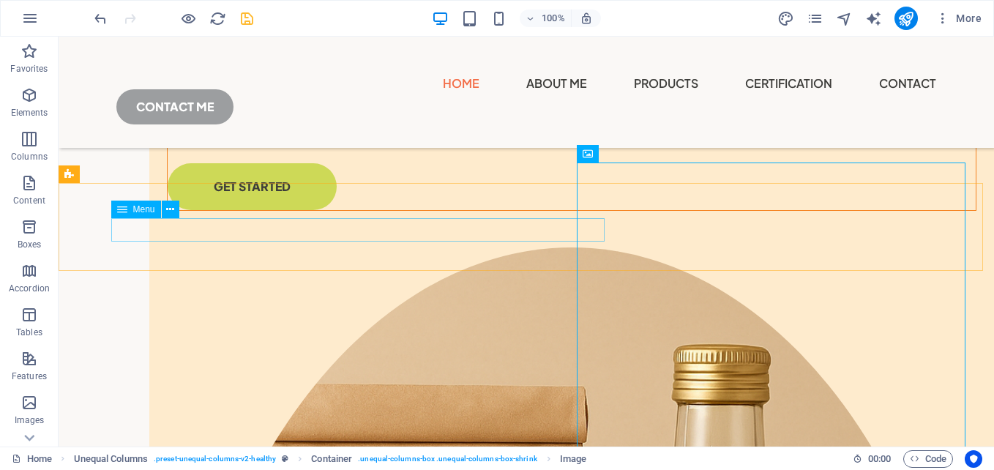
scroll to position [0, 0]
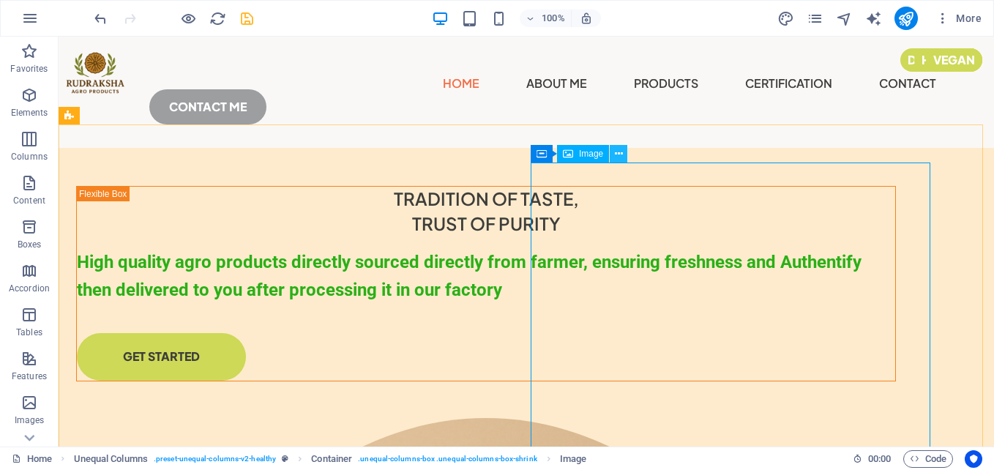
click at [615, 158] on button at bounding box center [619, 154] width 18 height 18
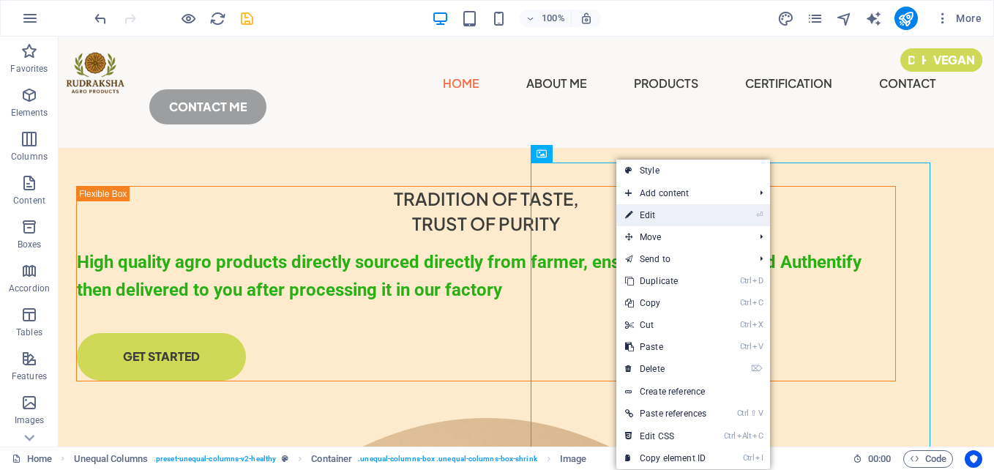
click at [674, 209] on link "⏎ Edit" at bounding box center [665, 215] width 99 height 22
select select "%"
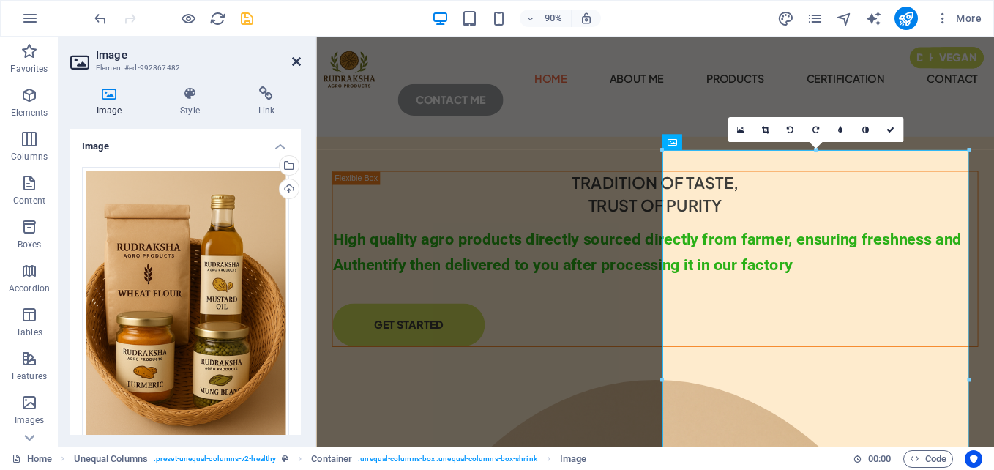
click at [298, 61] on icon at bounding box center [296, 62] width 9 height 12
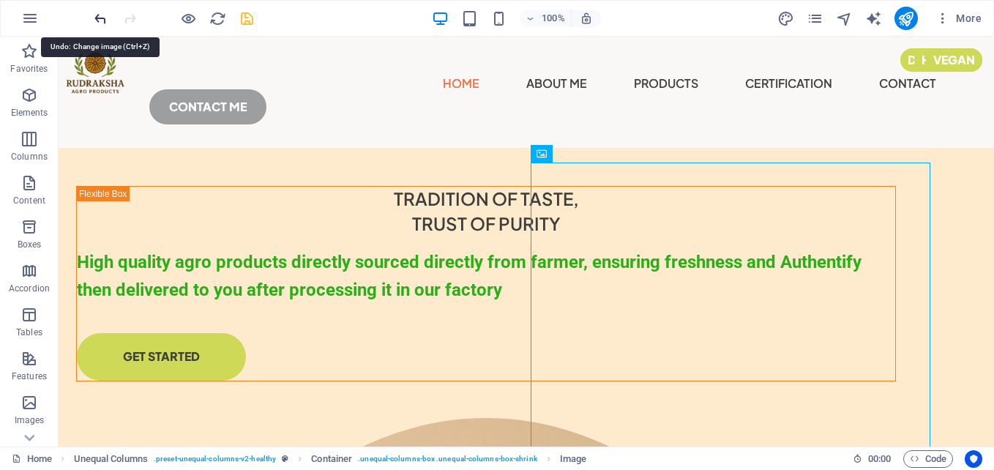
click at [105, 18] on icon "undo" at bounding box center [100, 18] width 17 height 17
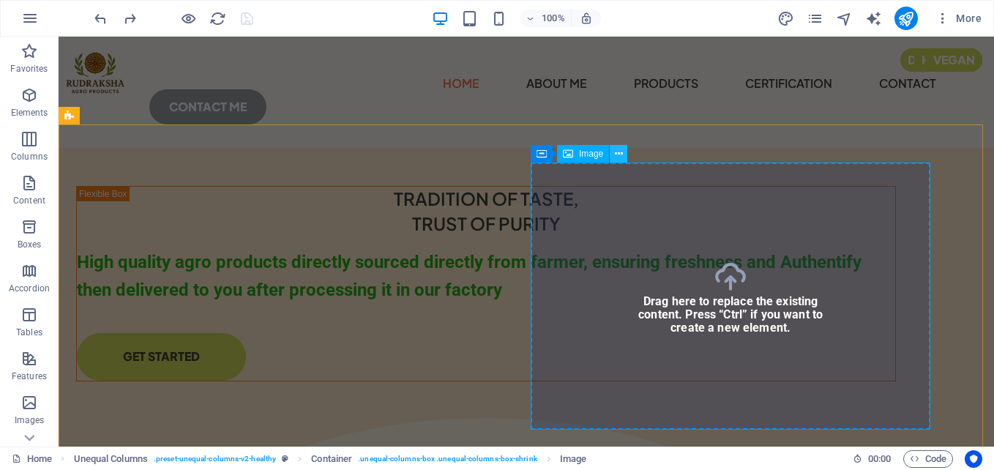
click at [617, 151] on icon at bounding box center [619, 153] width 8 height 15
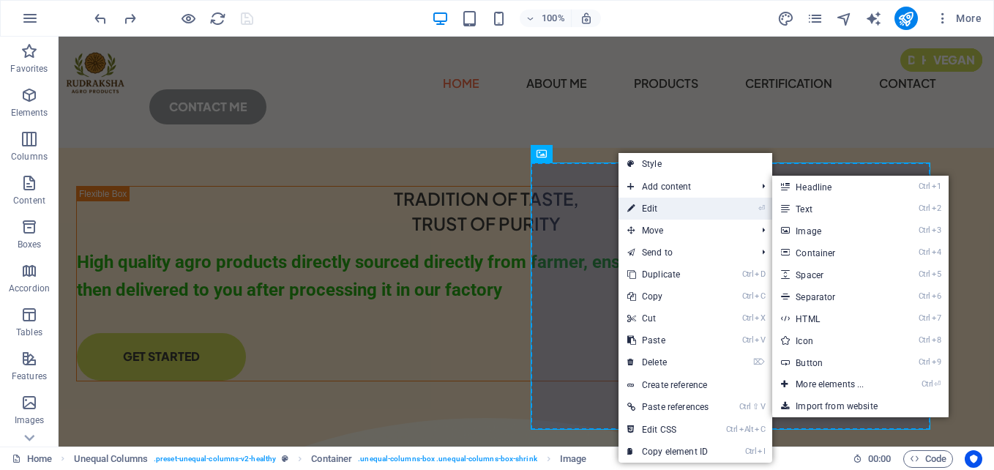
click at [659, 198] on link "⏎ Edit" at bounding box center [667, 209] width 99 height 22
select select "%"
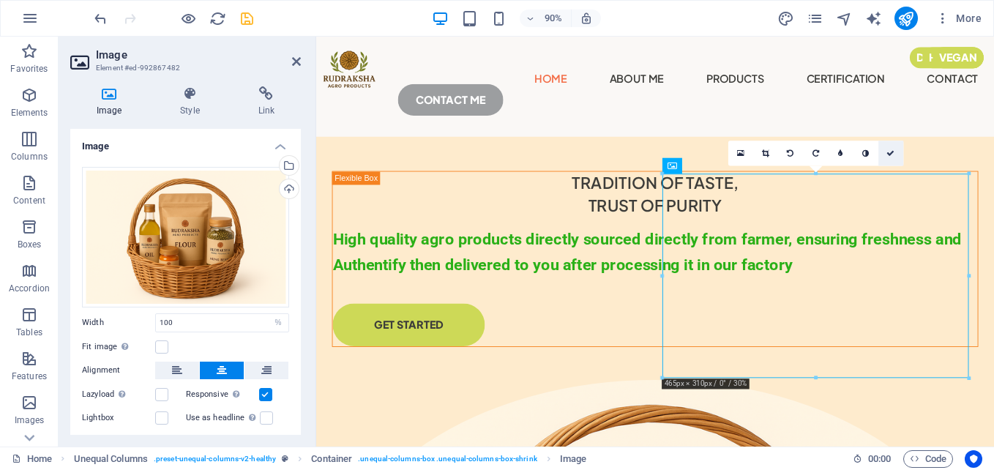
click at [892, 149] on icon at bounding box center [890, 153] width 8 height 8
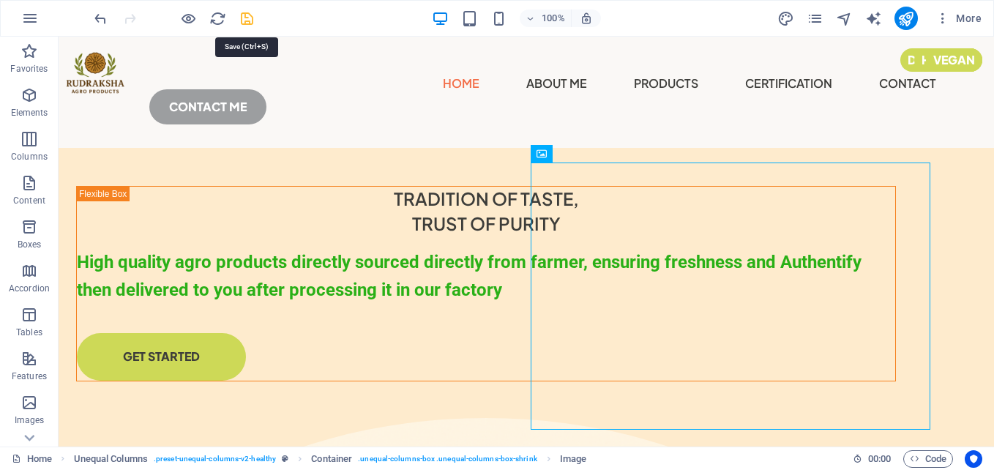
click at [250, 20] on icon "save" at bounding box center [247, 18] width 17 height 17
checkbox input "false"
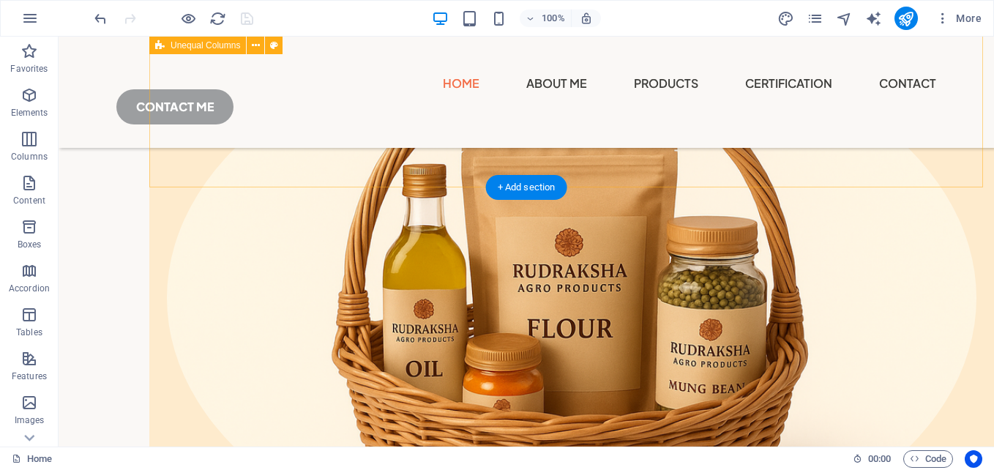
scroll to position [293, 0]
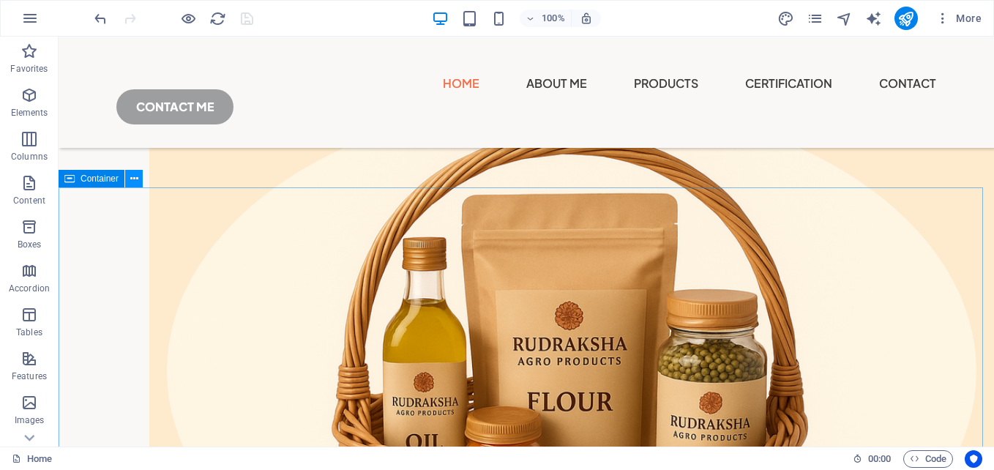
click at [127, 182] on button at bounding box center [134, 179] width 18 height 18
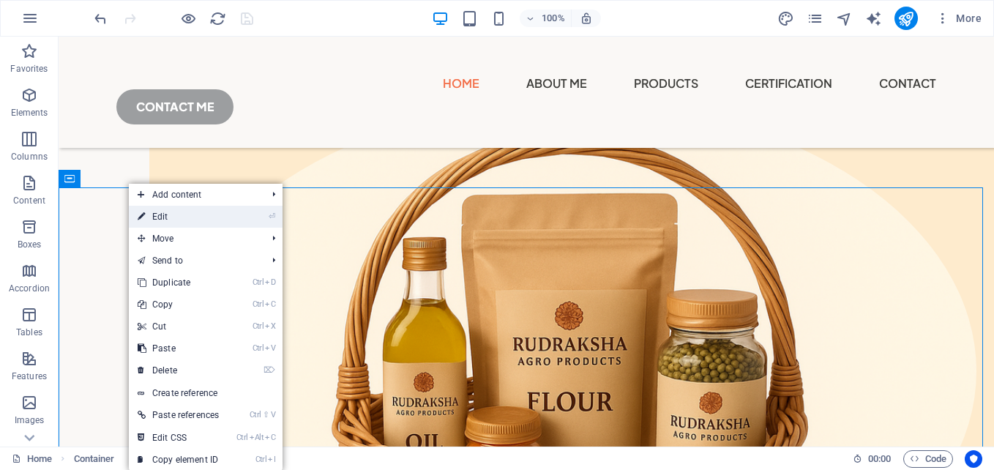
click at [156, 223] on link "⏎ Edit" at bounding box center [178, 217] width 99 height 22
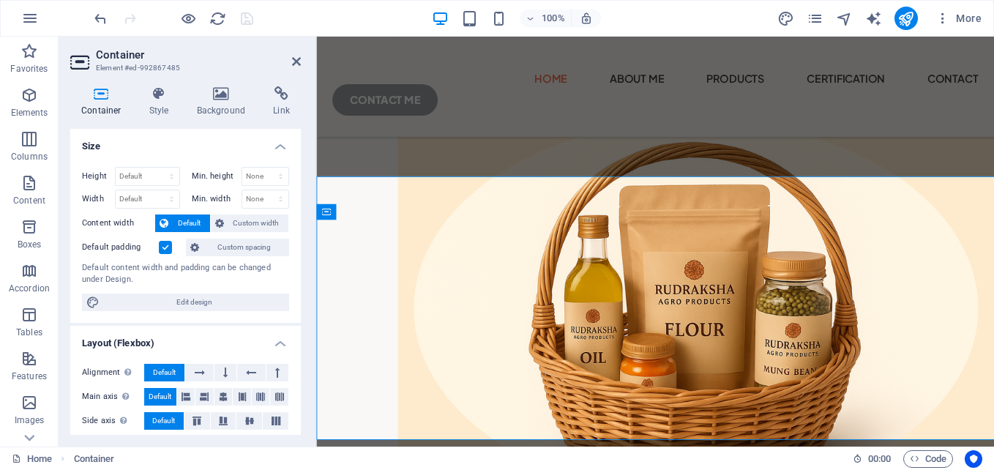
scroll to position [288, 0]
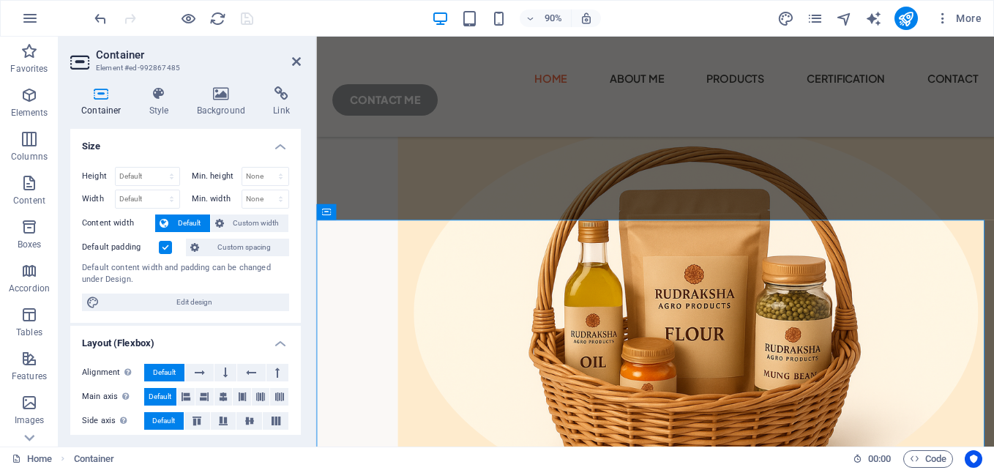
click at [161, 119] on div "Container Style Background Link Size Height Default px rem % vh vw Min. height …" at bounding box center [185, 260] width 231 height 348
click at [157, 108] on h4 "Style" at bounding box center [162, 101] width 48 height 31
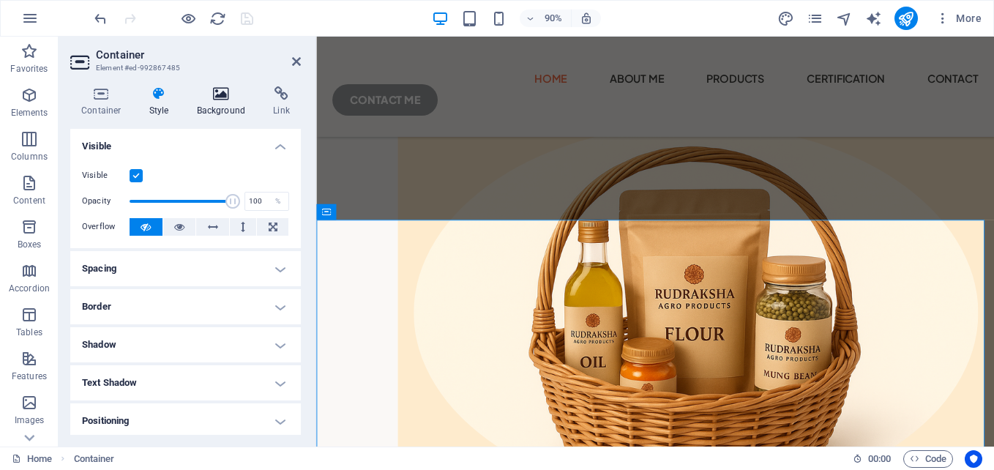
click at [215, 105] on h4 "Background" at bounding box center [224, 101] width 77 height 31
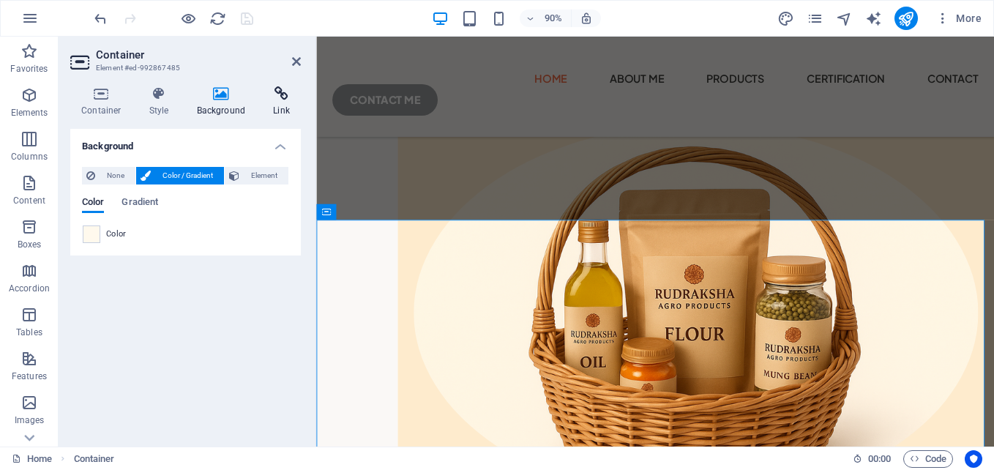
click at [266, 98] on icon at bounding box center [281, 93] width 39 height 15
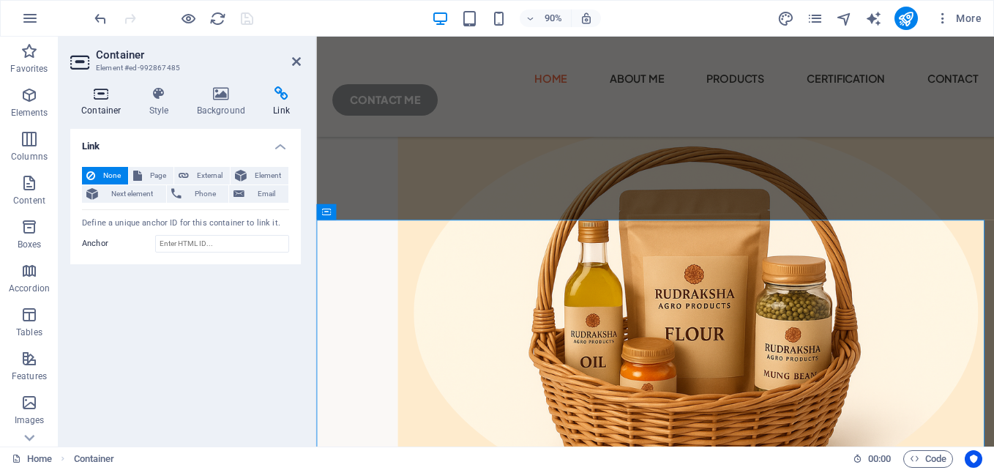
click at [119, 107] on h4 "Container" at bounding box center [104, 101] width 68 height 31
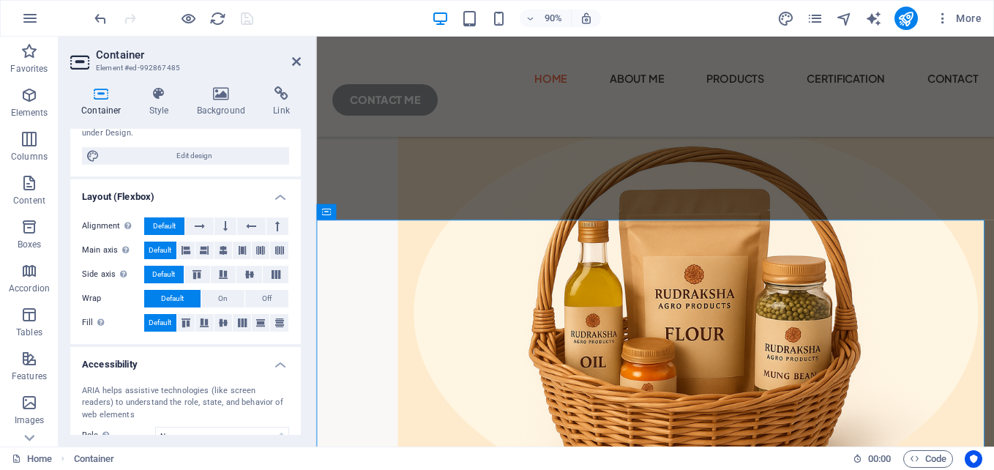
scroll to position [261, 0]
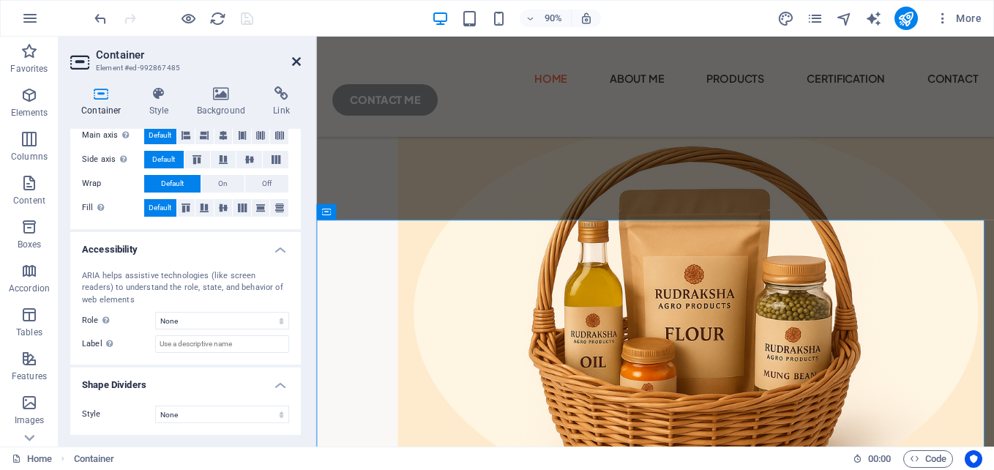
click at [292, 57] on icon at bounding box center [296, 62] width 9 height 12
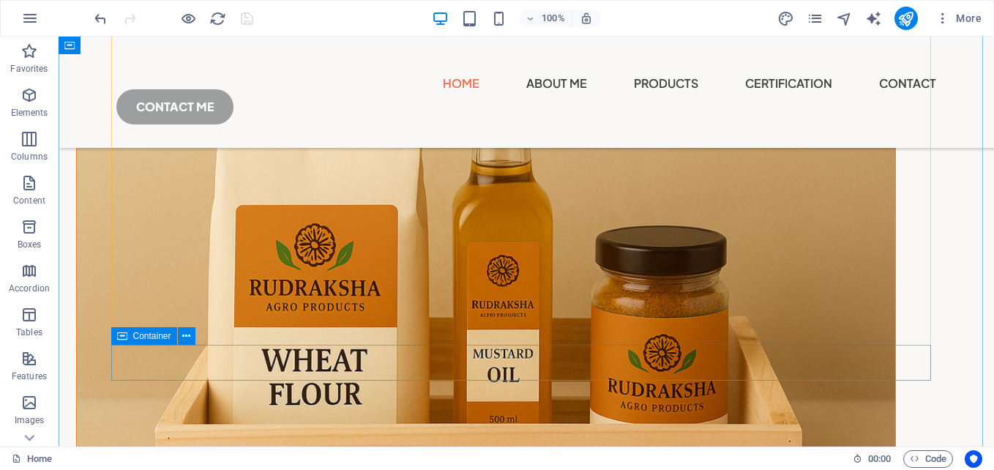
scroll to position [1976, 0]
